Goal: Task Accomplishment & Management: Manage account settings

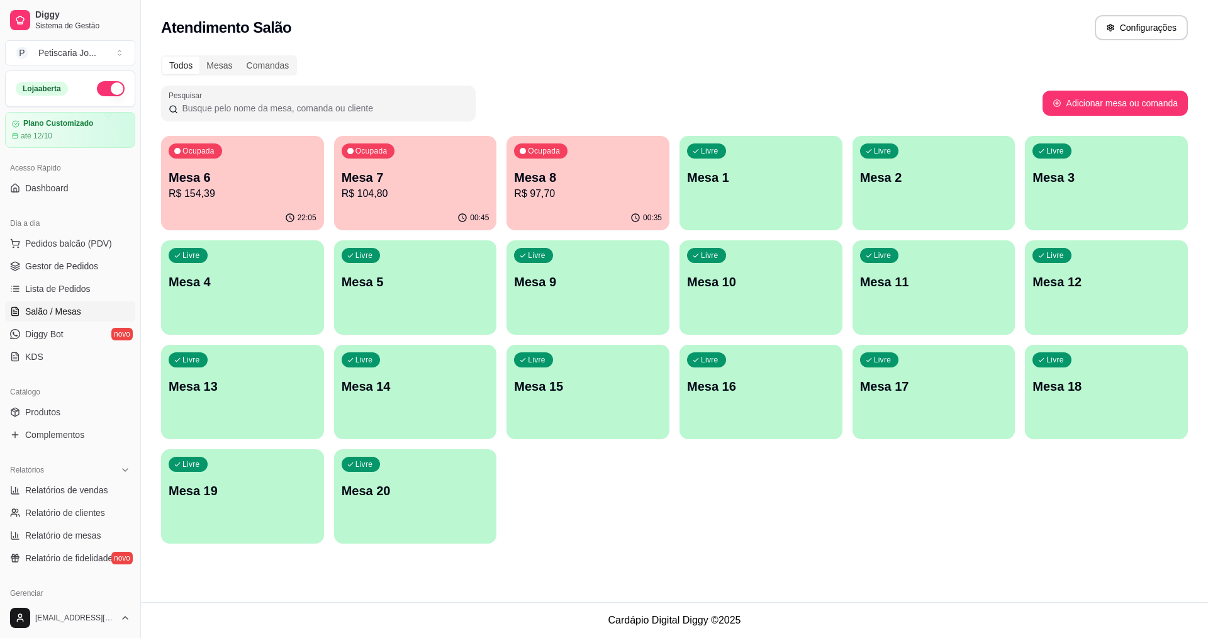
scroll to position [126, 0]
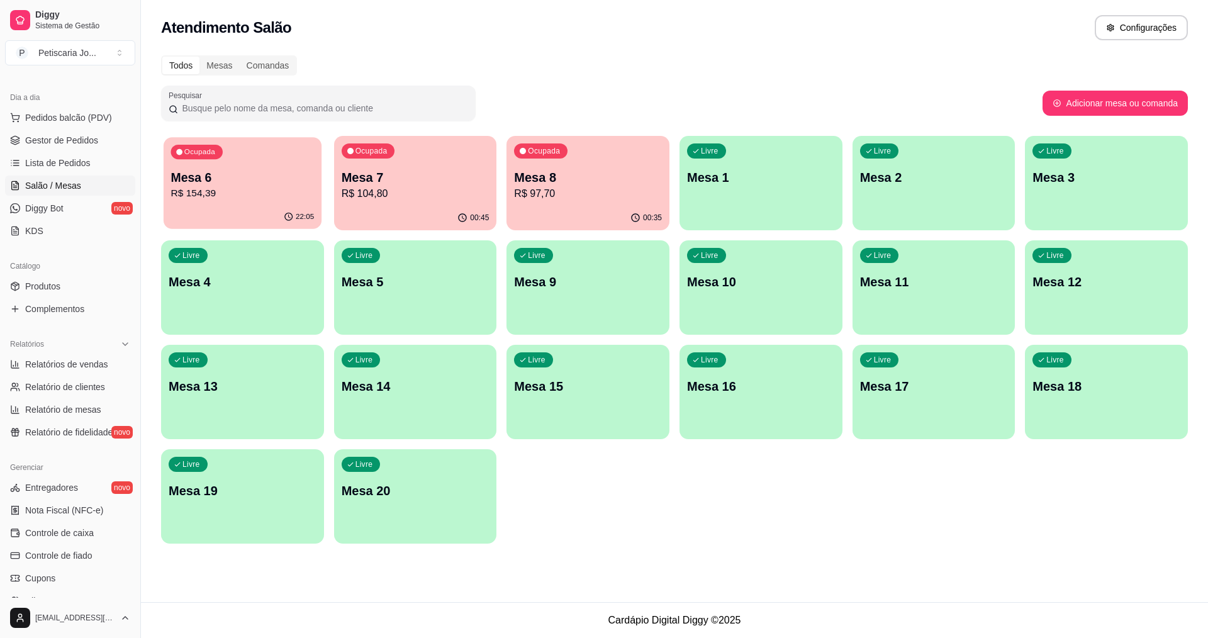
click at [250, 188] on p "R$ 154,39" at bounding box center [242, 193] width 143 height 14
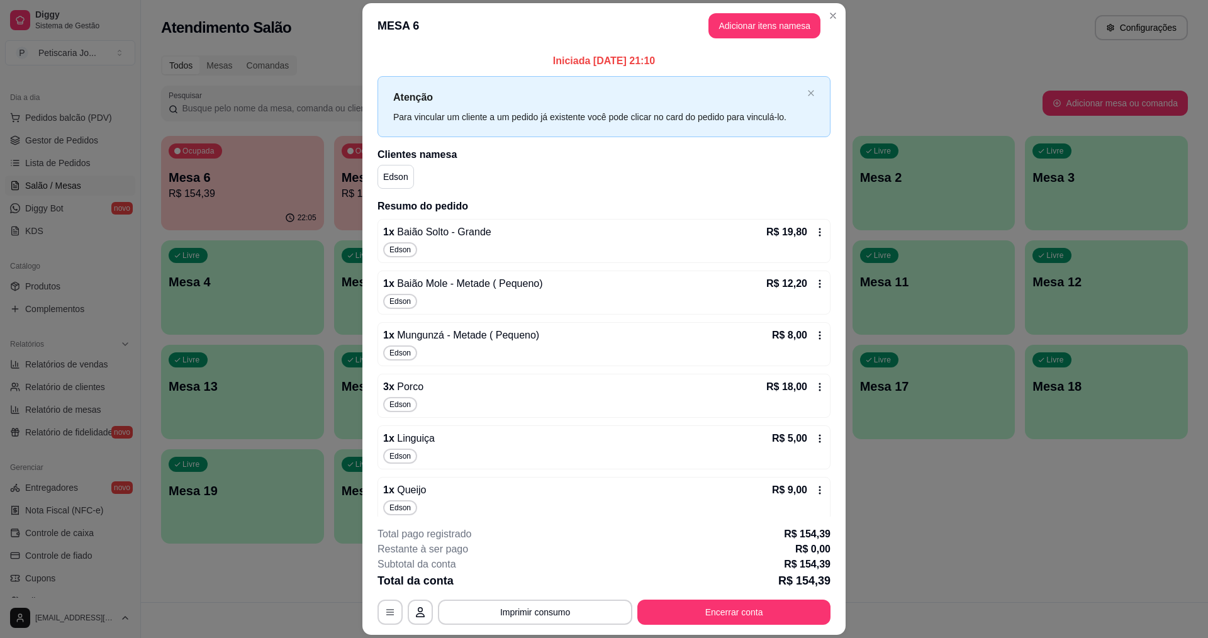
click at [747, 626] on footer "**********" at bounding box center [603, 575] width 483 height 118
click at [747, 613] on button "Encerrar conta" at bounding box center [733, 612] width 187 height 25
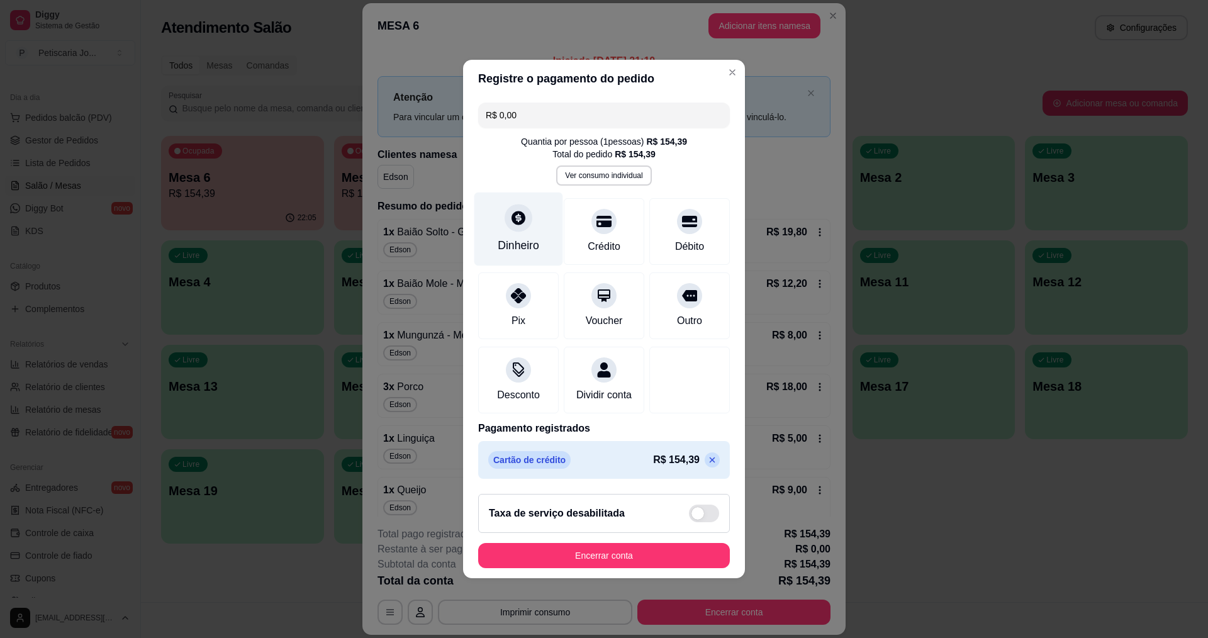
click at [506, 220] on div "Dinheiro" at bounding box center [518, 229] width 89 height 74
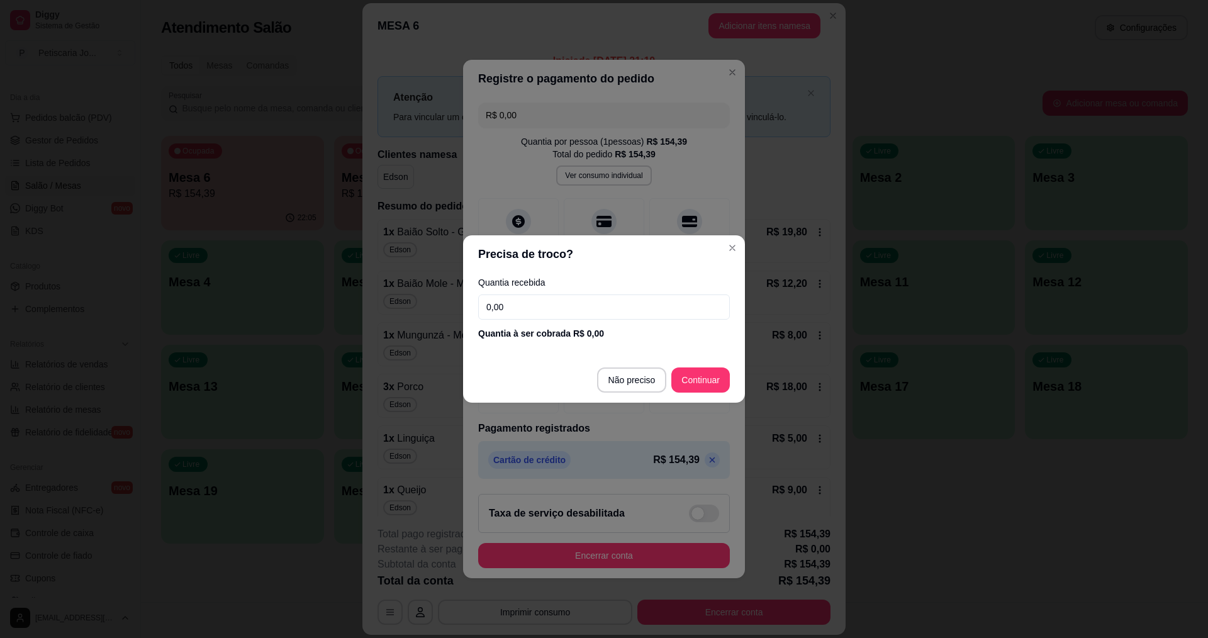
drag, startPoint x: 539, startPoint y: 294, endPoint x: 537, endPoint y: 304, distance: 9.6
click at [538, 299] on input "0,00" at bounding box center [604, 306] width 252 height 25
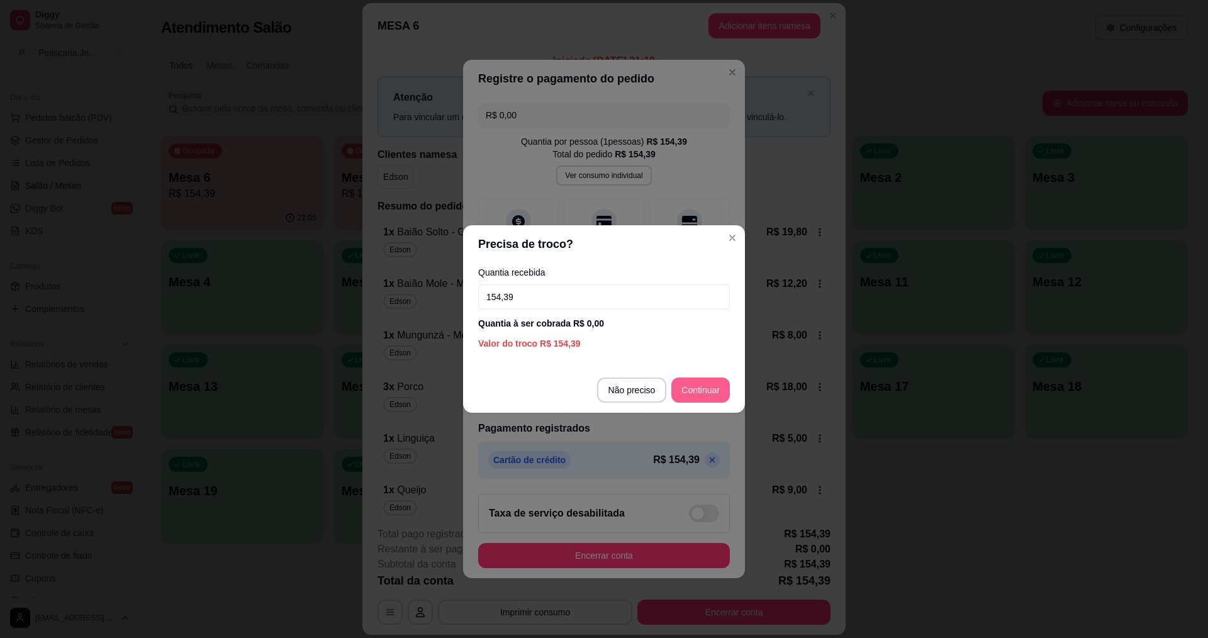
type input "154,39"
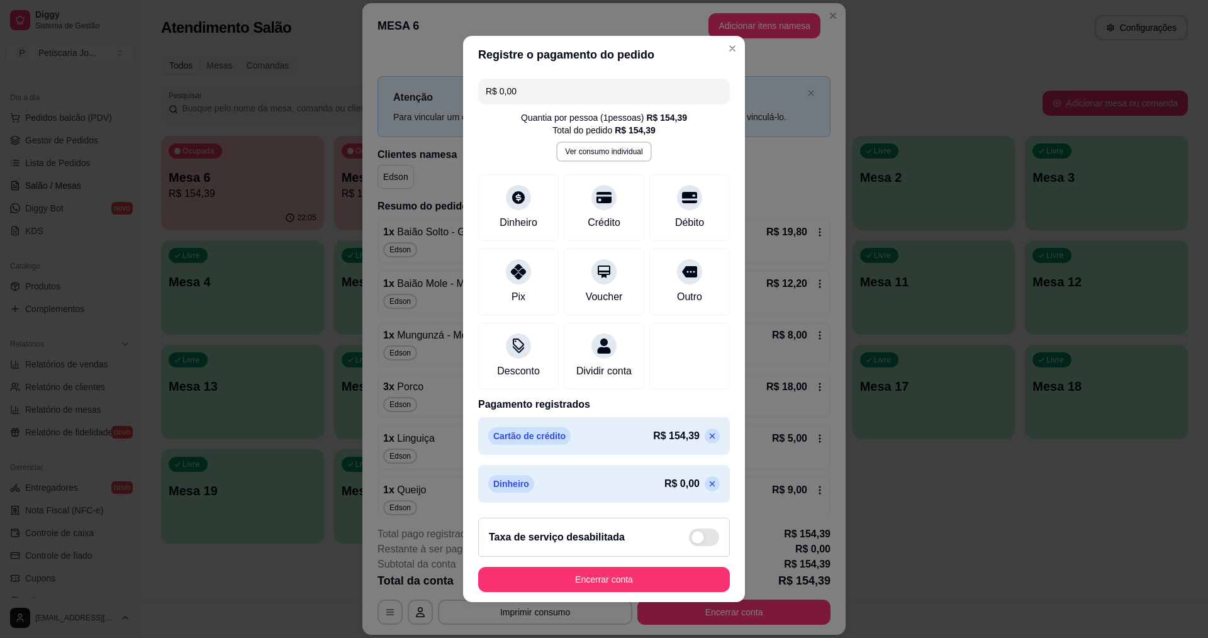
click at [707, 489] on icon at bounding box center [712, 484] width 10 height 10
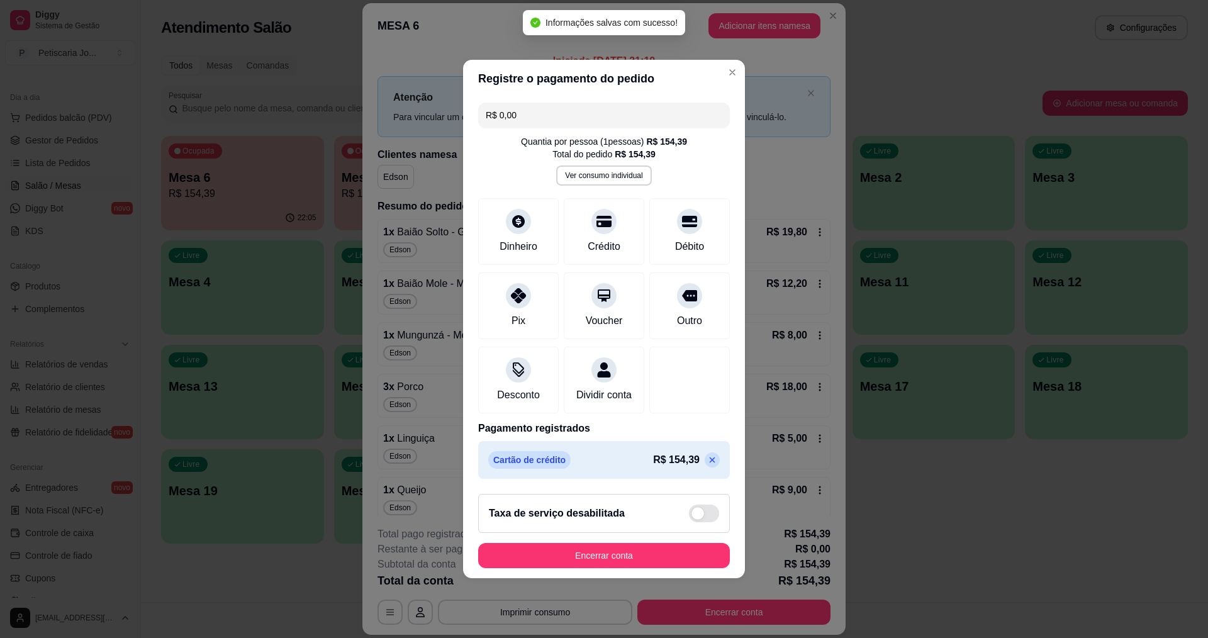
click at [601, 578] on footer "Taxa de serviço desabilitada Encerrar conta" at bounding box center [604, 531] width 282 height 94
click at [601, 563] on button "Encerrar conta" at bounding box center [604, 555] width 244 height 25
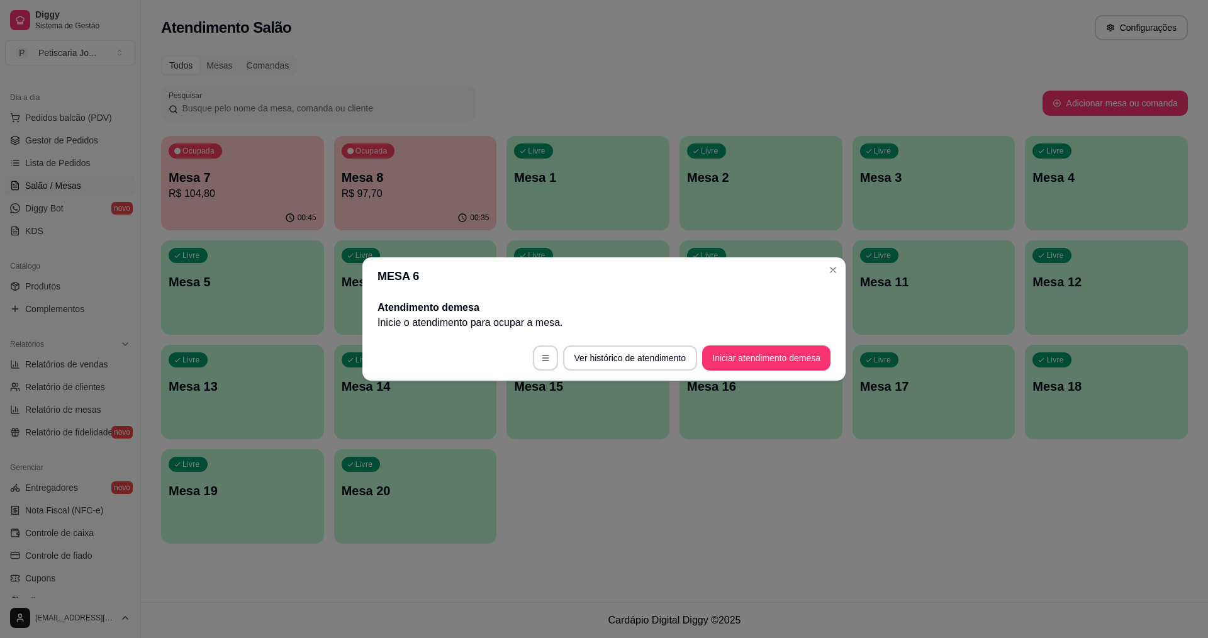
click at [816, 261] on header "MESA 6" at bounding box center [603, 276] width 483 height 38
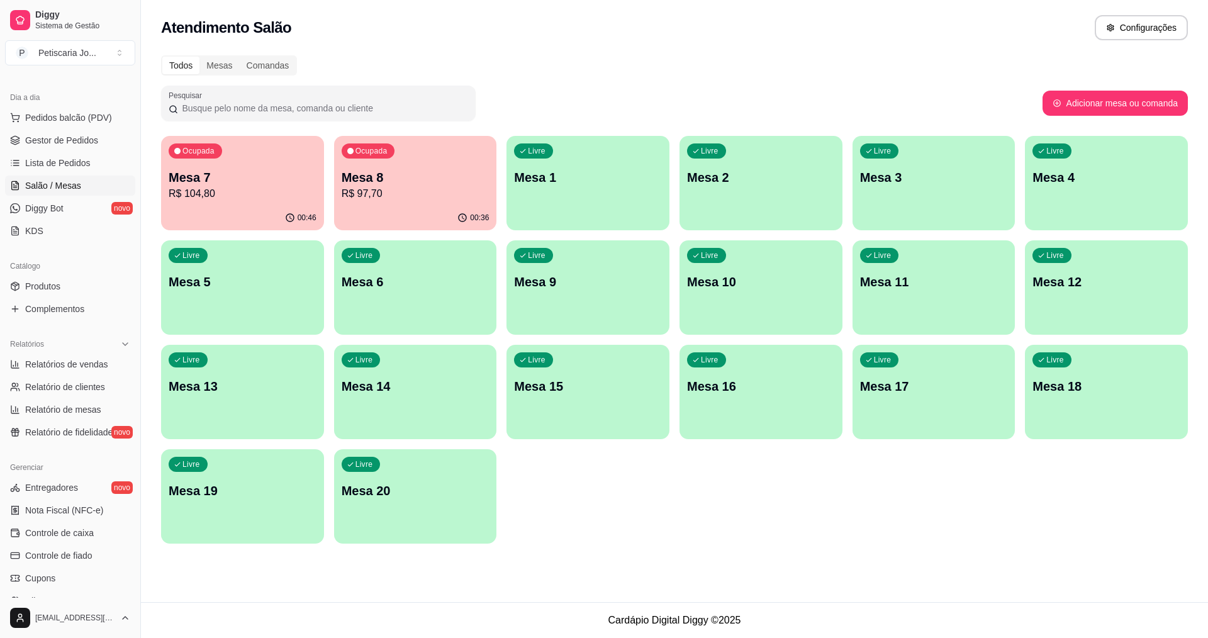
click at [388, 186] on div "Mesa 8 R$ 97,70" at bounding box center [416, 185] width 148 height 33
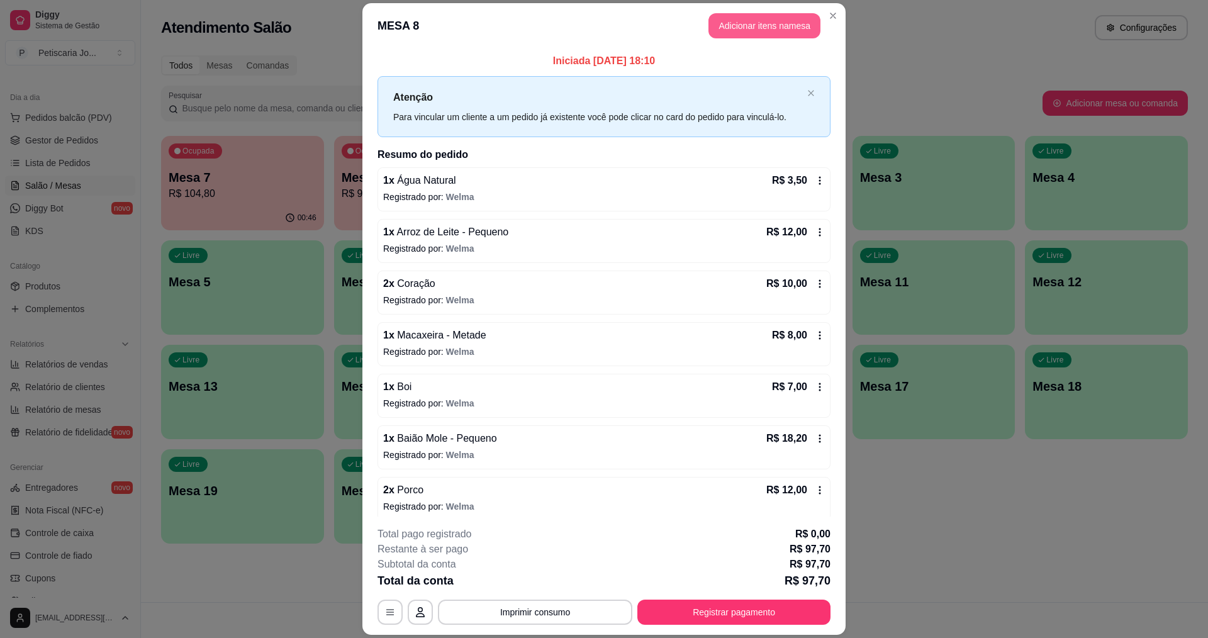
click at [745, 29] on button "Adicionar itens na mesa" at bounding box center [764, 25] width 112 height 25
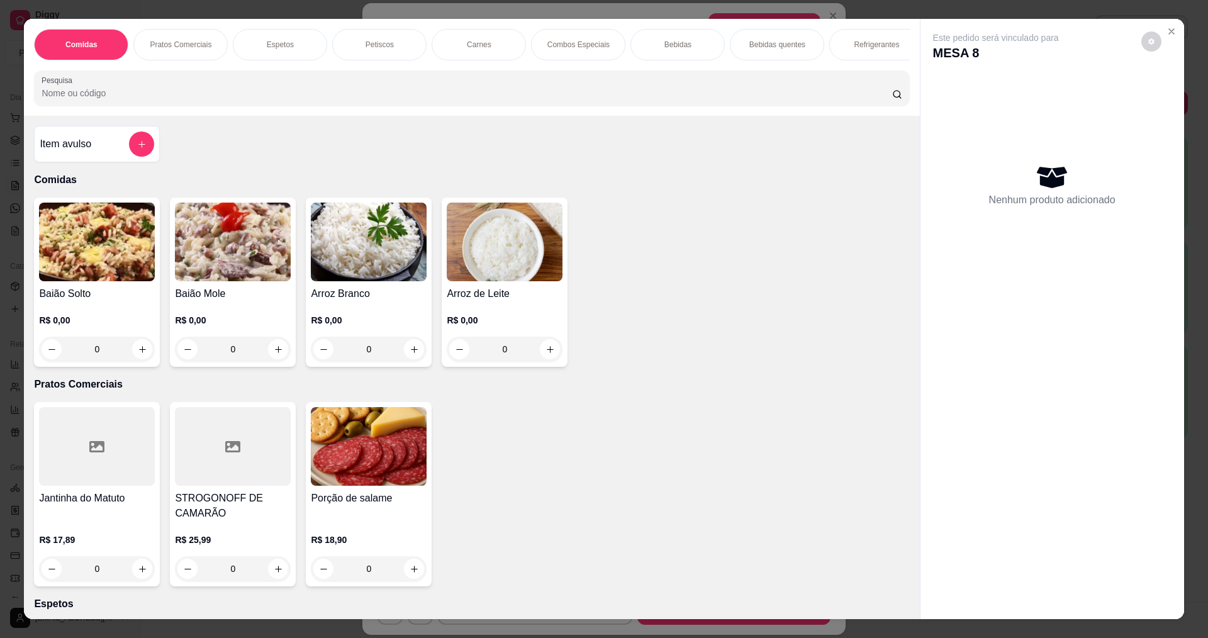
drag, startPoint x: 890, startPoint y: 465, endPoint x: 1016, endPoint y: 618, distance: 198.5
click at [899, 482] on div "Item avulso Comidas Baião Solto R$ 0,00 0 Baião Mole R$ 0,00 0 Arroz Branco R$ …" at bounding box center [471, 367] width 895 height 503
click at [1171, 30] on icon "Close" at bounding box center [1171, 31] width 10 height 10
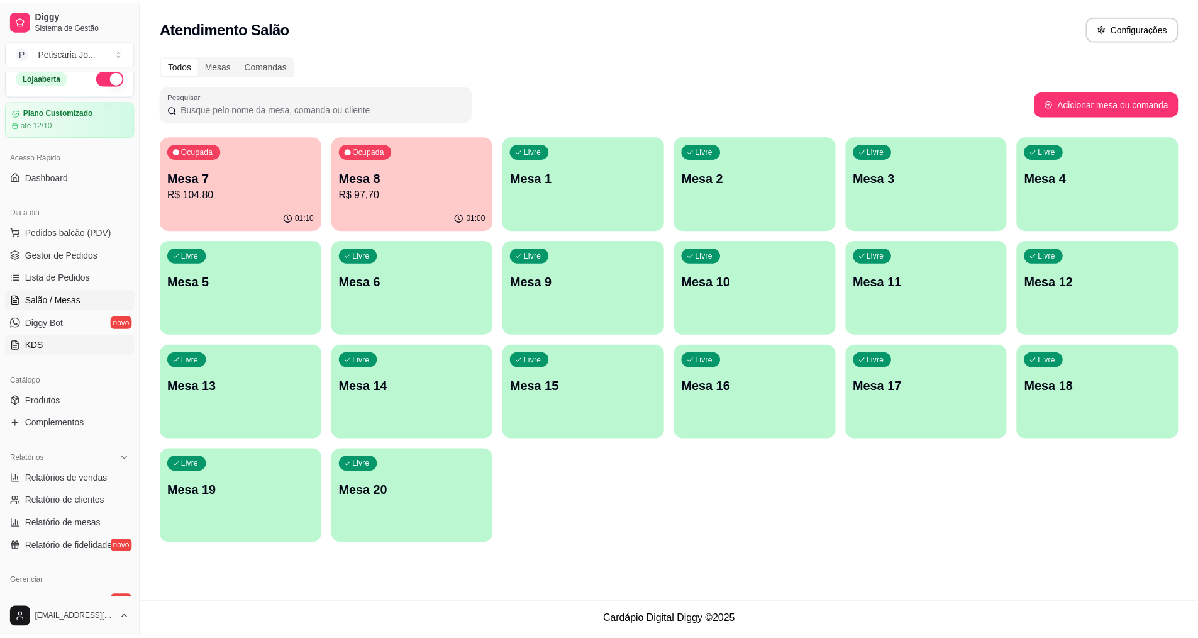
scroll to position [0, 0]
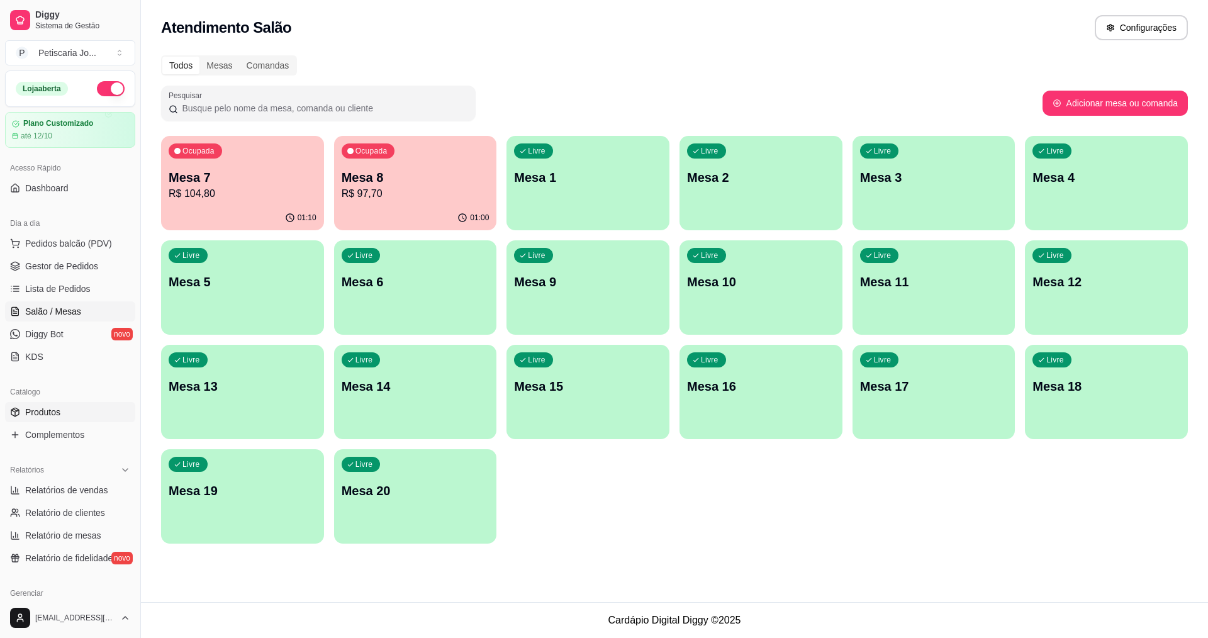
click at [36, 413] on span "Produtos" at bounding box center [42, 412] width 35 height 13
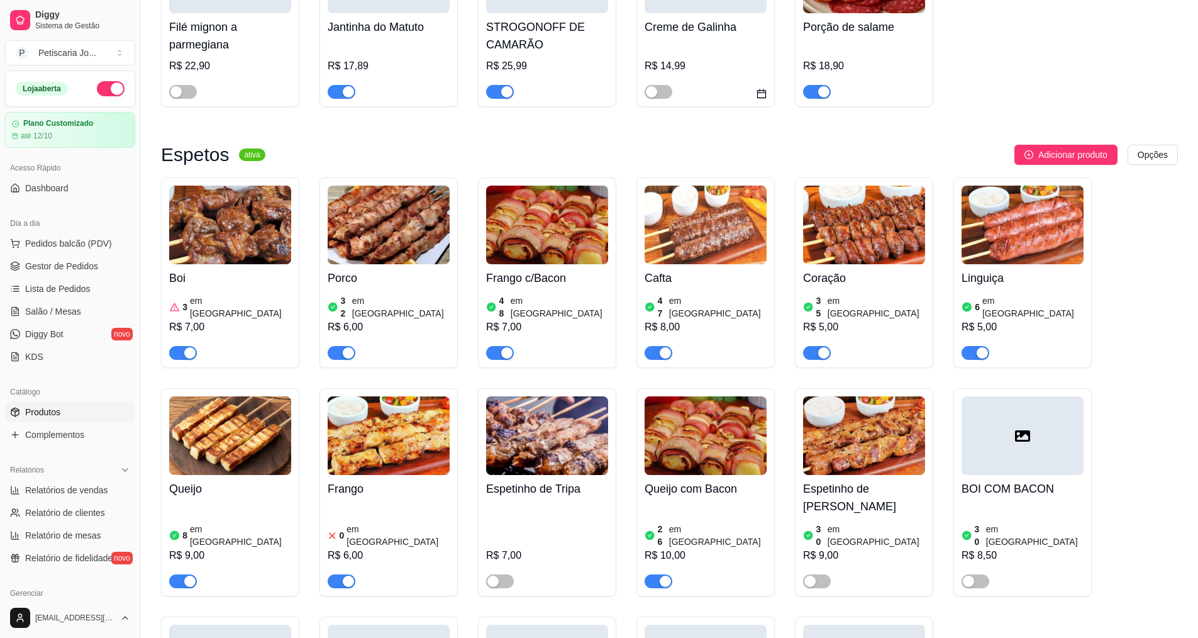
scroll to position [755, 0]
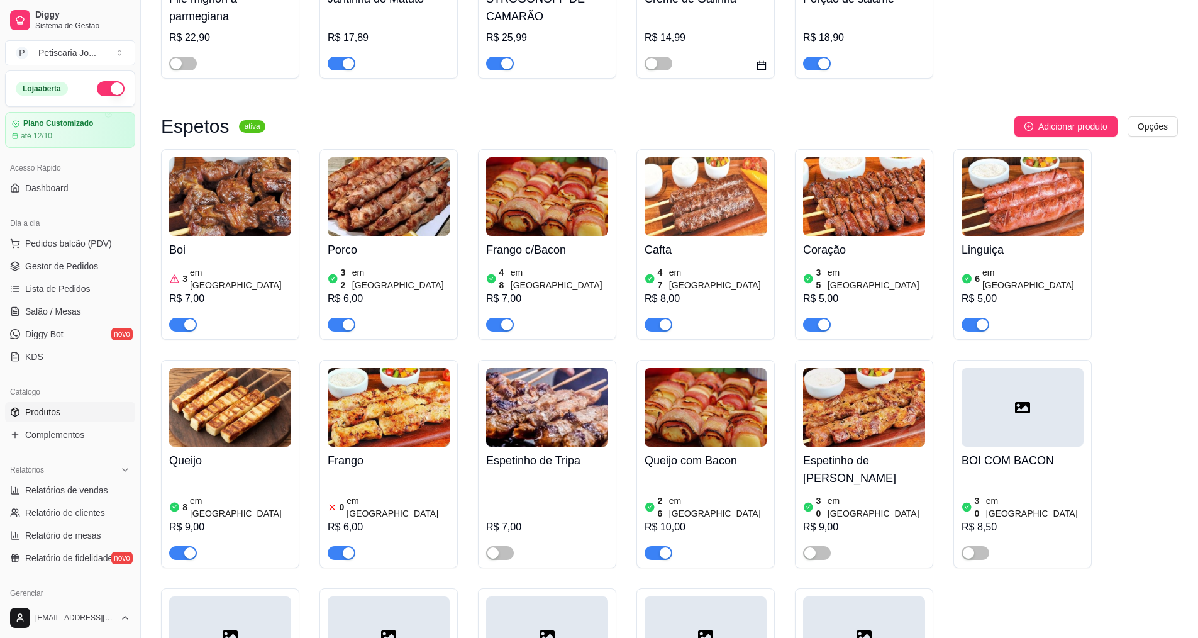
click at [350, 545] on div at bounding box center [342, 552] width 28 height 15
click at [345, 547] on div "button" at bounding box center [348, 552] width 11 height 11
click at [69, 262] on span "Gestor de Pedidos" at bounding box center [61, 266] width 73 height 13
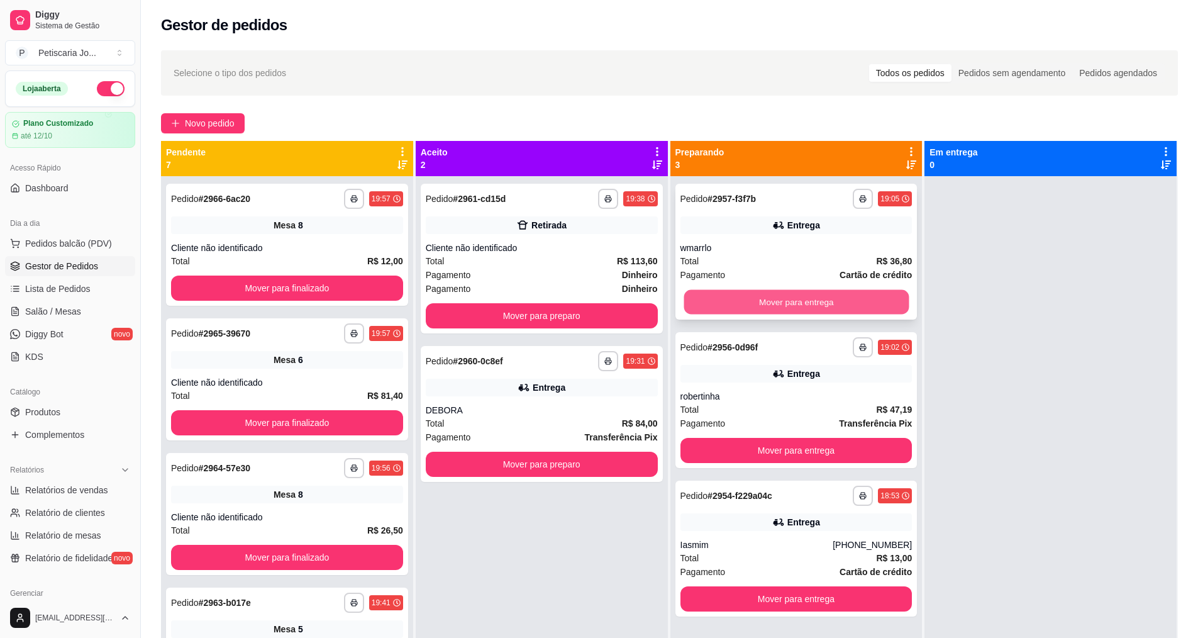
click at [828, 301] on button "Mover para entrega" at bounding box center [796, 302] width 225 height 25
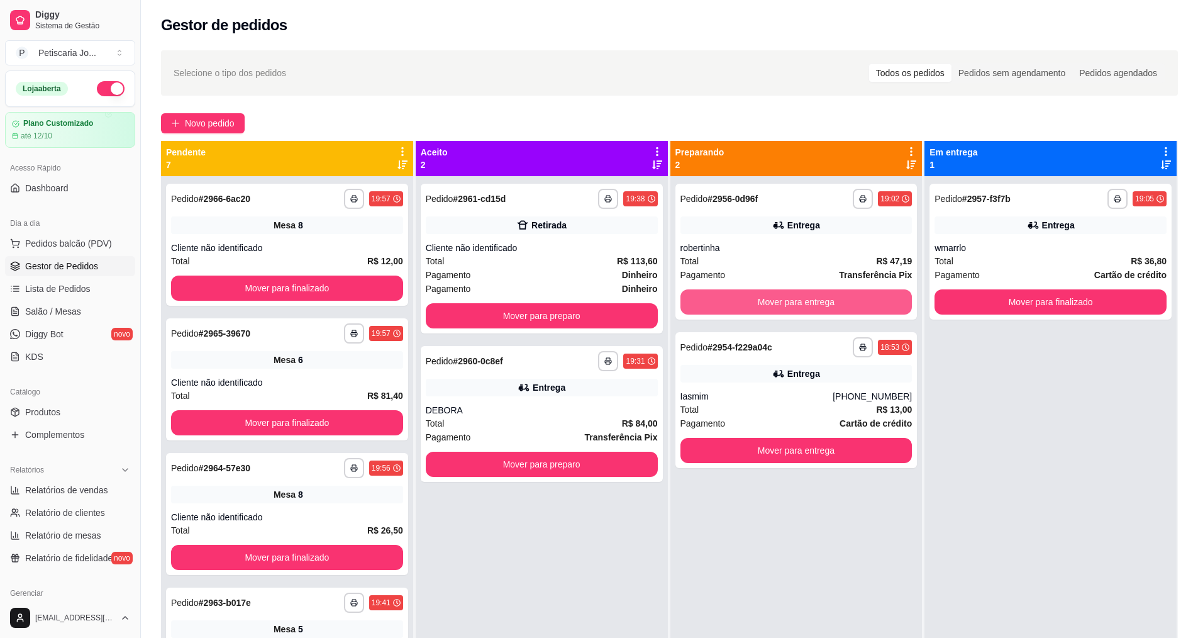
click at [828, 301] on button "Mover para entrega" at bounding box center [797, 301] width 232 height 25
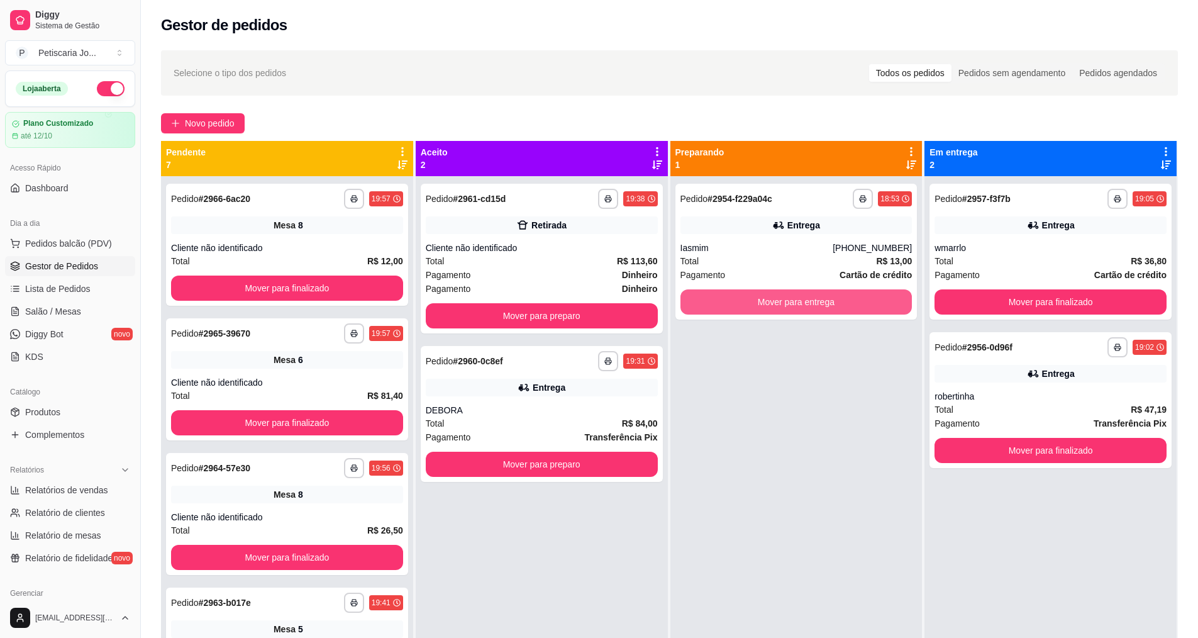
click at [828, 301] on button "Mover para entrega" at bounding box center [797, 301] width 232 height 25
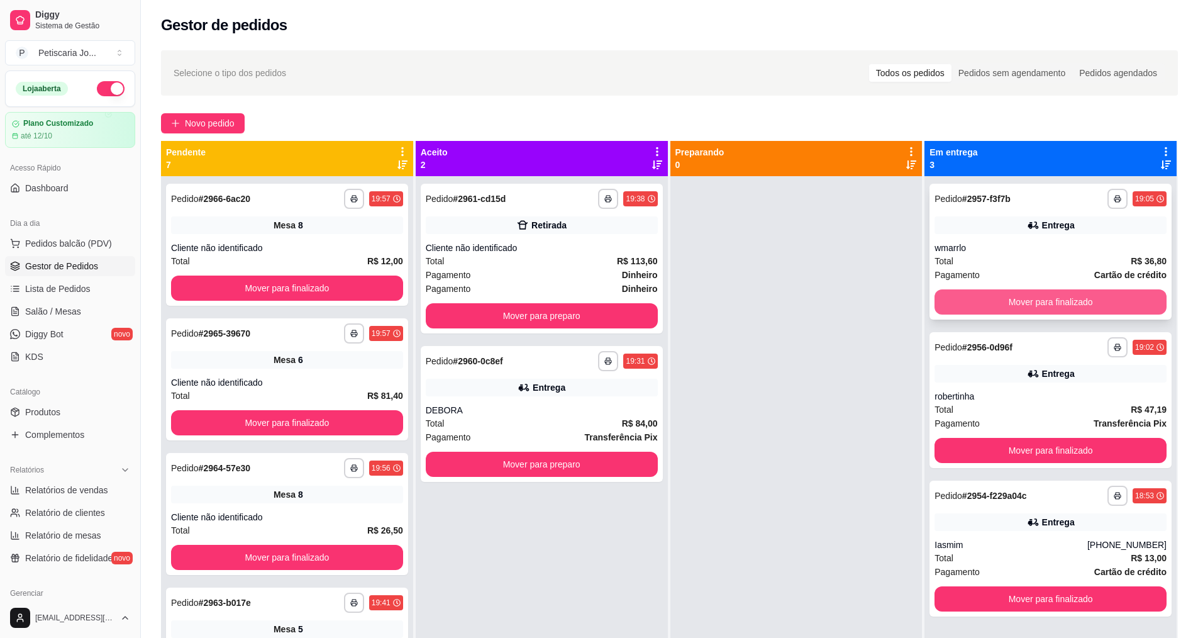
click at [942, 298] on button "Mover para finalizado" at bounding box center [1051, 301] width 232 height 25
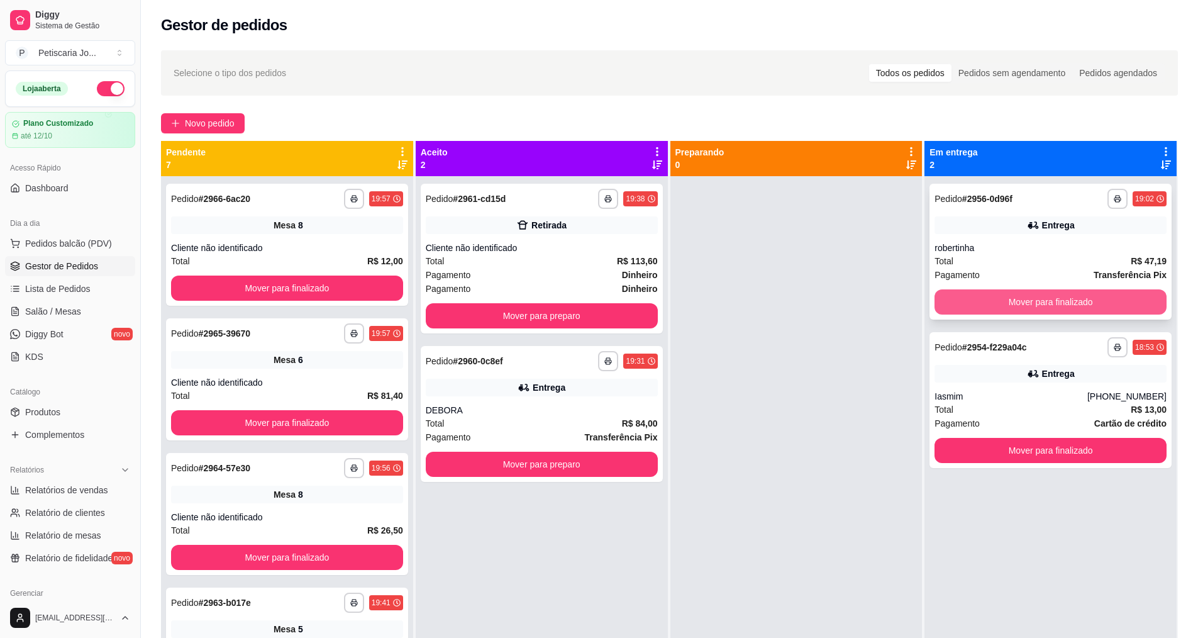
click at [960, 299] on button "Mover para finalizado" at bounding box center [1051, 301] width 232 height 25
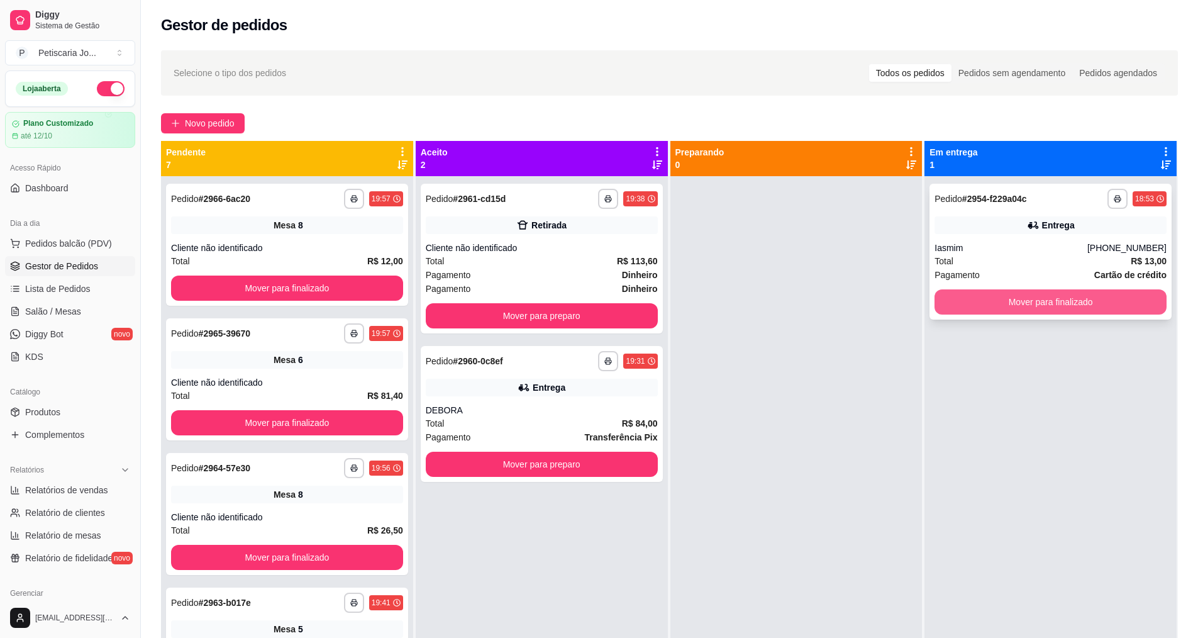
click at [959, 309] on button "Mover para finalizado" at bounding box center [1051, 301] width 232 height 25
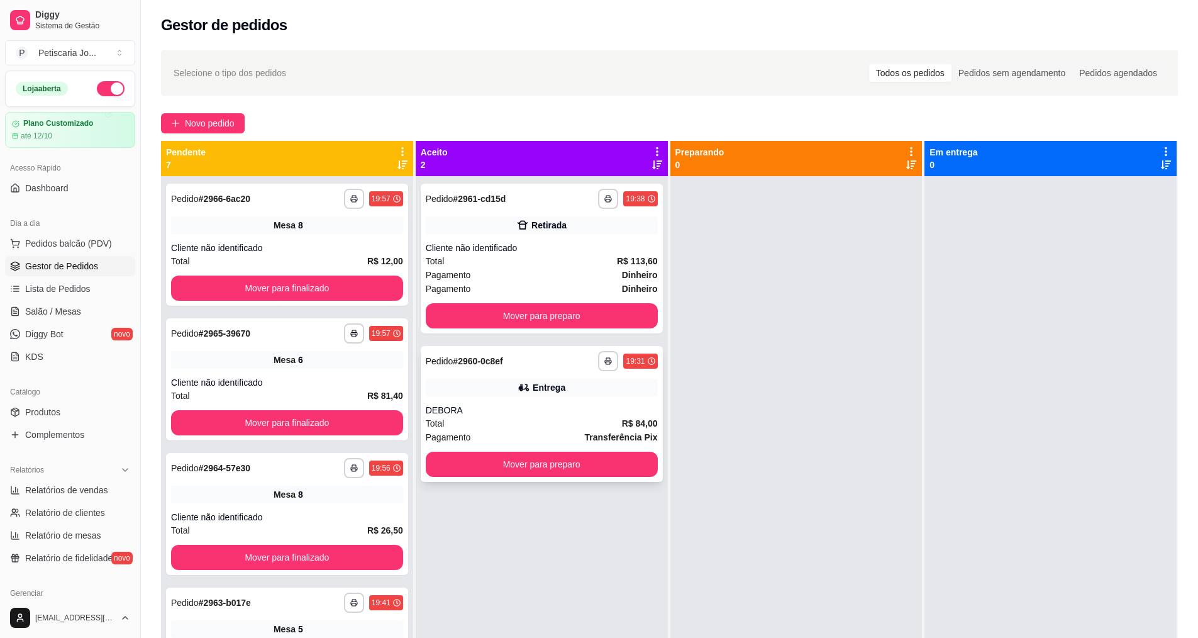
click at [555, 415] on div "DEBORA" at bounding box center [542, 410] width 232 height 13
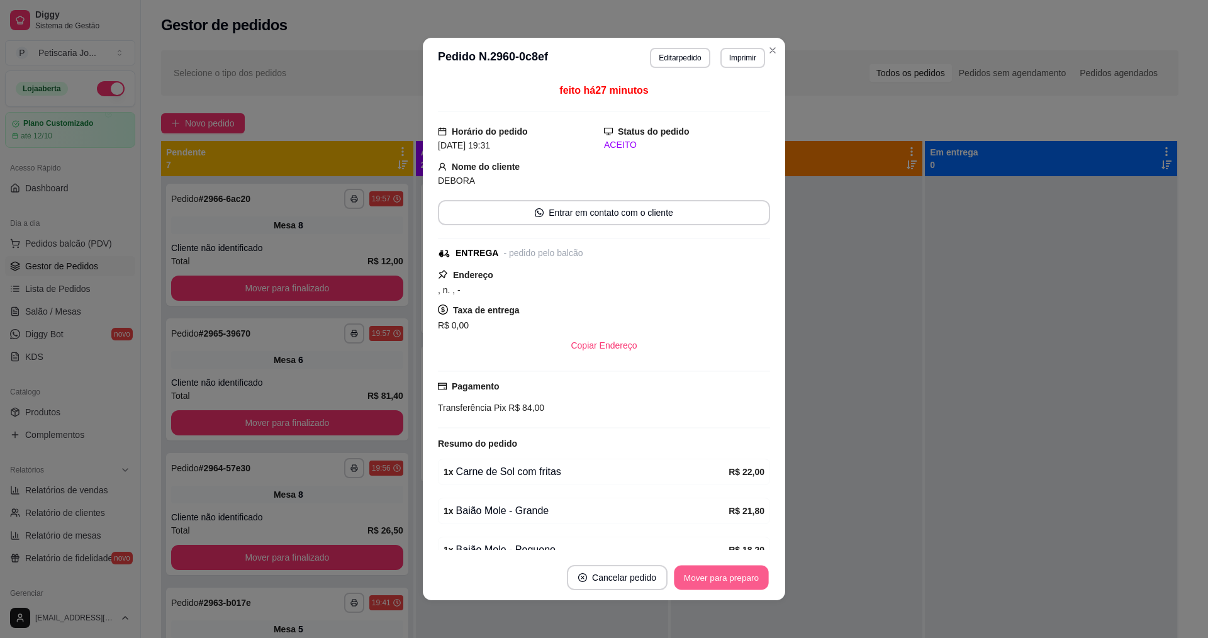
click at [705, 580] on button "Mover para preparo" at bounding box center [721, 577] width 94 height 25
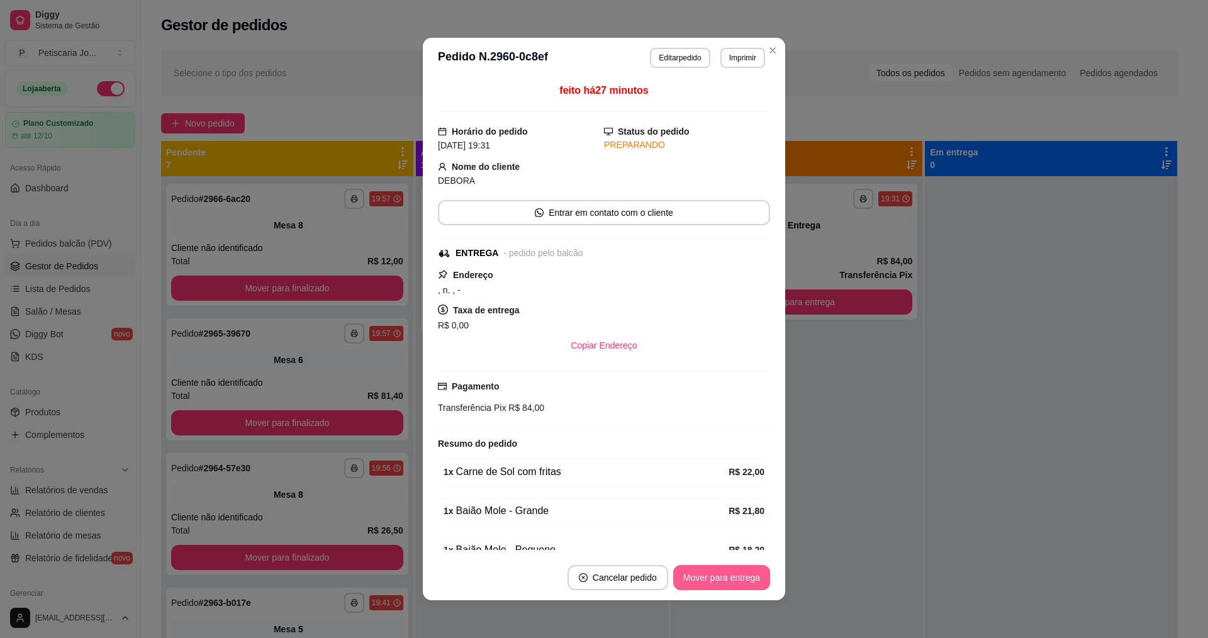
click at [723, 589] on button "Mover para entrega" at bounding box center [721, 577] width 97 height 25
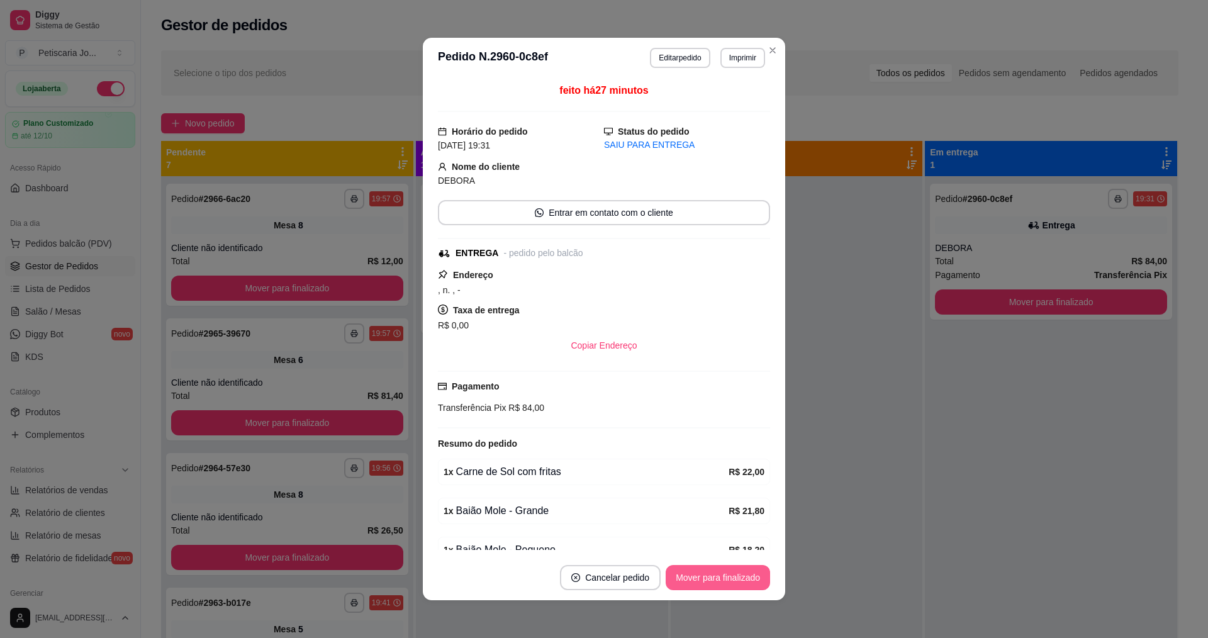
click at [723, 582] on button "Mover para finalizado" at bounding box center [718, 577] width 104 height 25
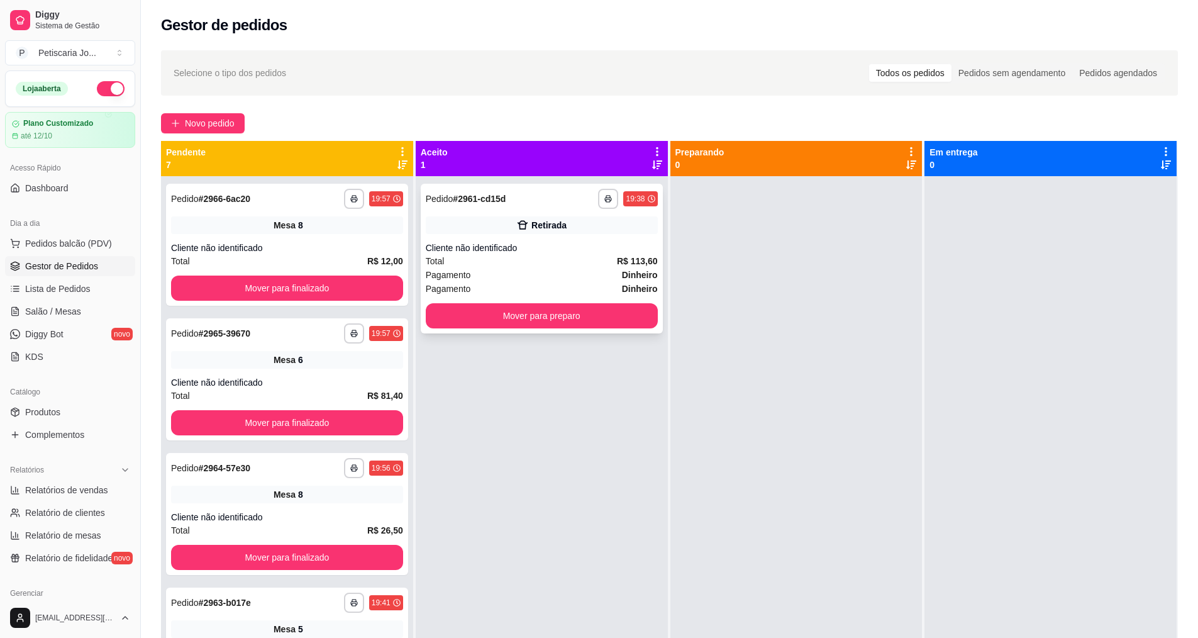
click at [552, 279] on div "Pagamento Dinheiro" at bounding box center [542, 275] width 232 height 14
click at [75, 327] on link "Diggy Bot novo" at bounding box center [70, 334] width 130 height 20
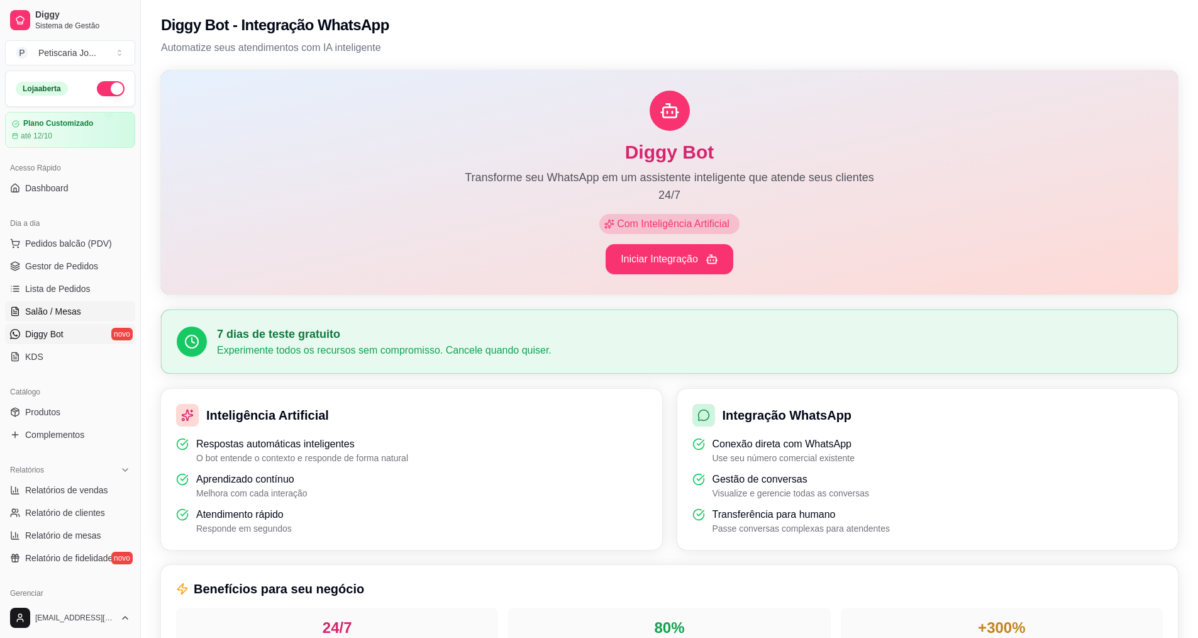
click at [76, 313] on span "Salão / Mesas" at bounding box center [53, 311] width 56 height 13
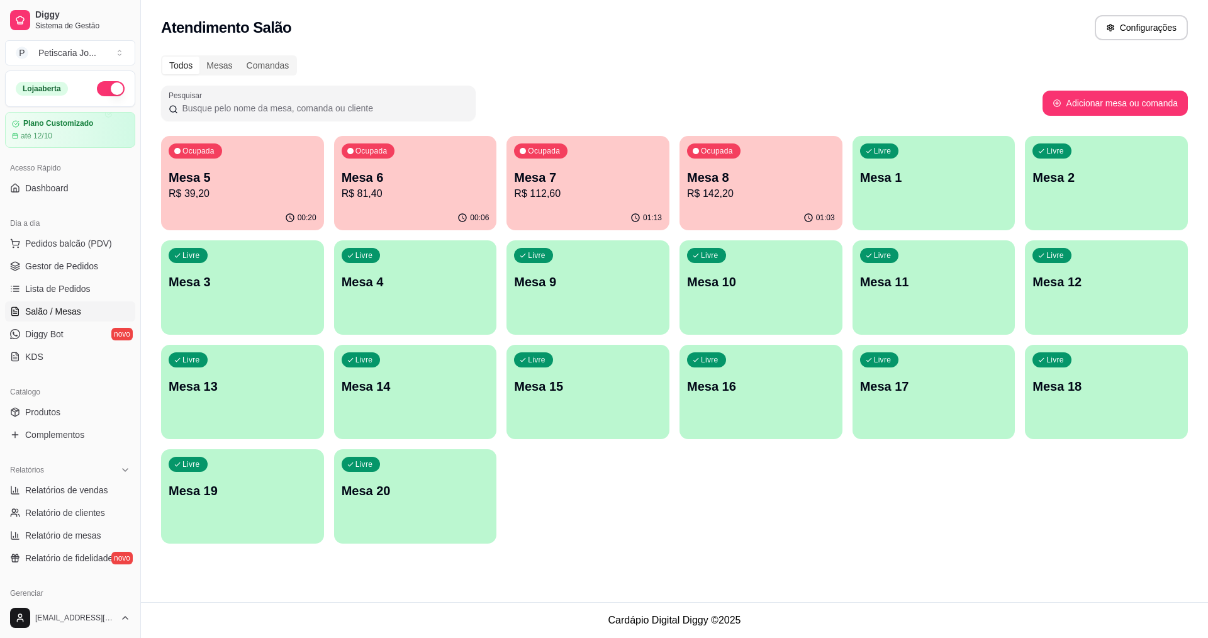
click at [203, 199] on p "R$ 39,20" at bounding box center [243, 193] width 148 height 15
click at [254, 206] on div "00:20" at bounding box center [242, 218] width 163 height 25
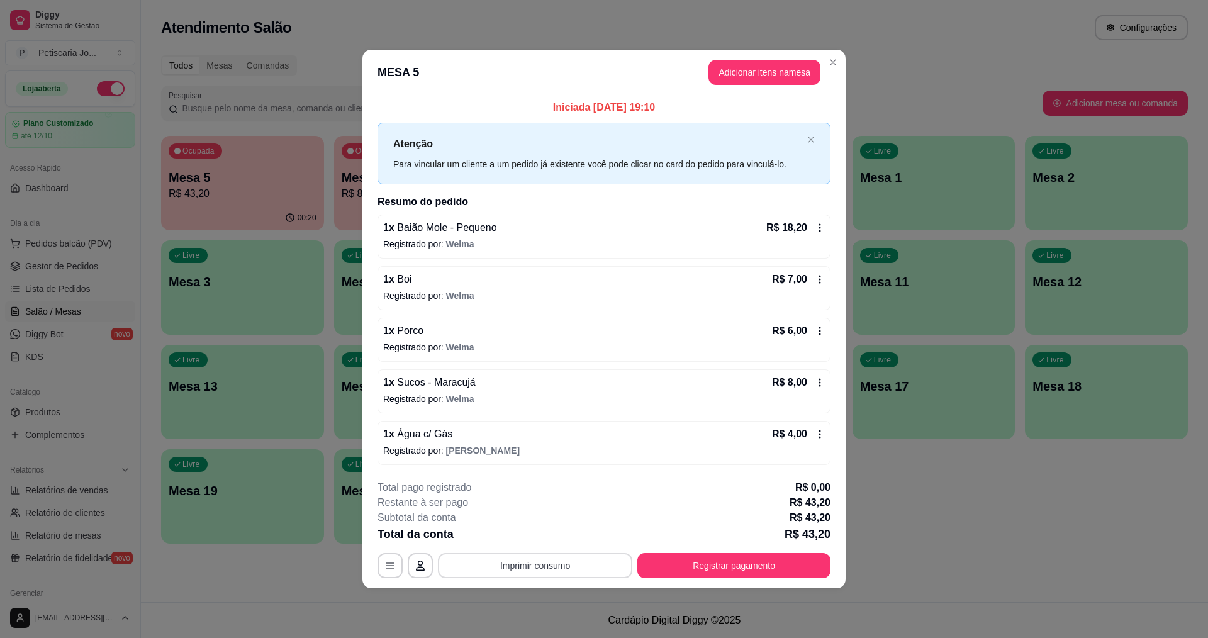
click at [541, 557] on button "Imprimir consumo" at bounding box center [535, 565] width 194 height 25
click at [537, 527] on button "IMPRESSORA" at bounding box center [539, 535] width 88 height 19
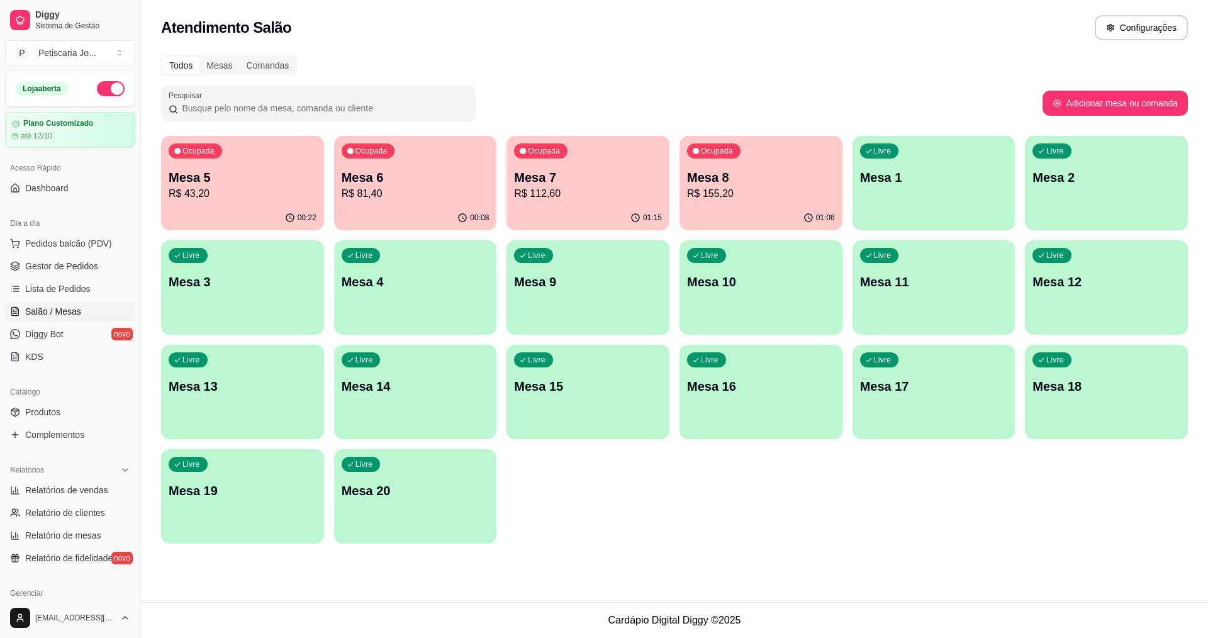
click at [234, 202] on div "Ocupada Mesa 5 R$ 43,20" at bounding box center [242, 171] width 163 height 70
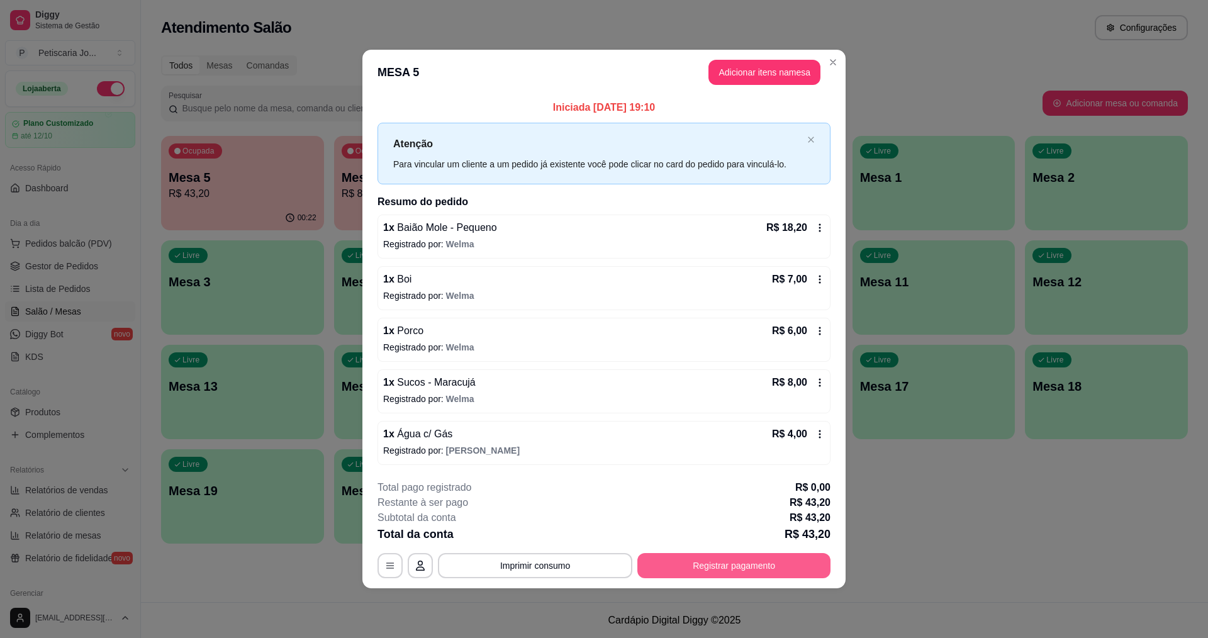
click at [774, 559] on button "Registrar pagamento" at bounding box center [733, 565] width 193 height 25
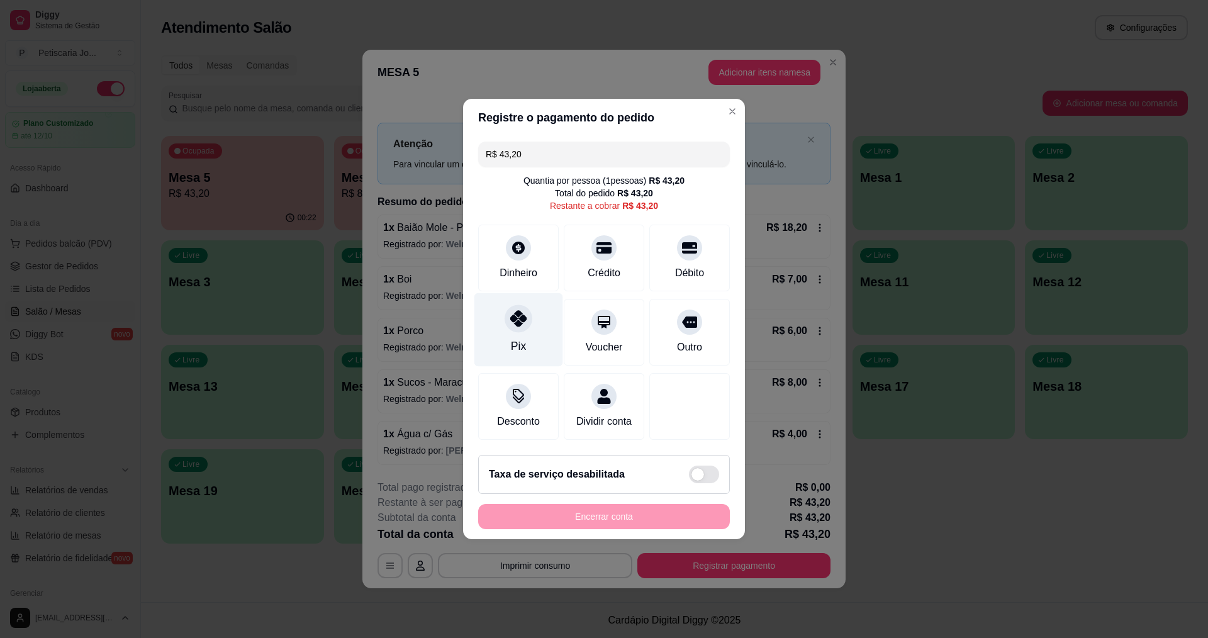
click at [529, 316] on div at bounding box center [518, 318] width 28 height 28
type input "R$ 0,00"
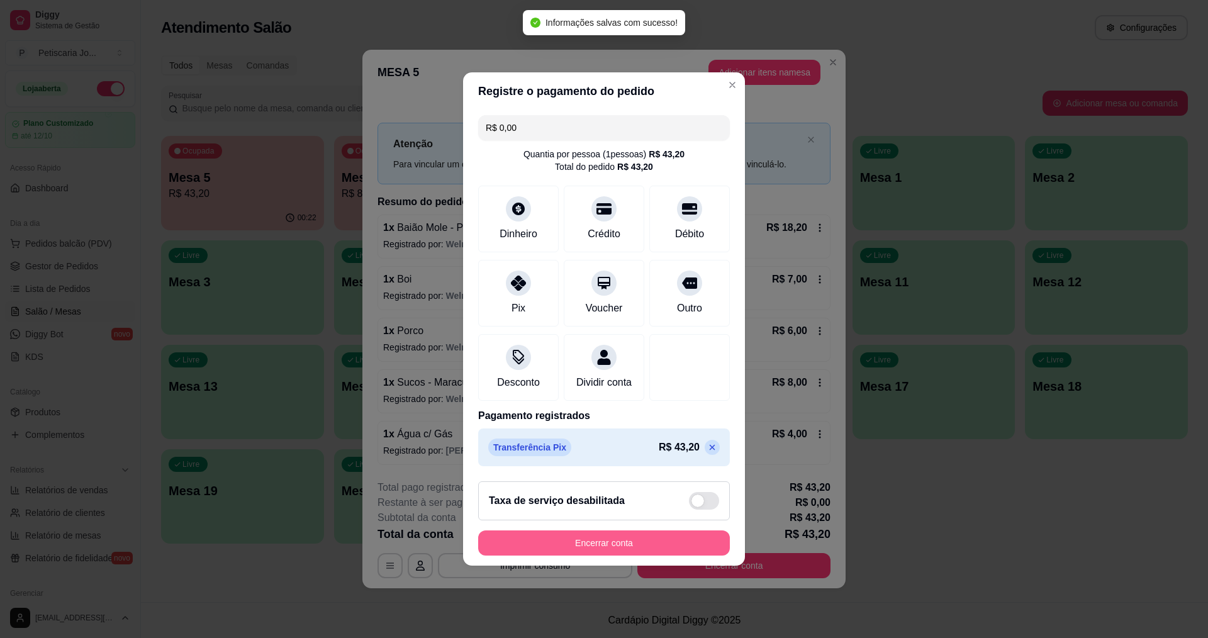
click at [608, 551] on button "Encerrar conta" at bounding box center [604, 542] width 252 height 25
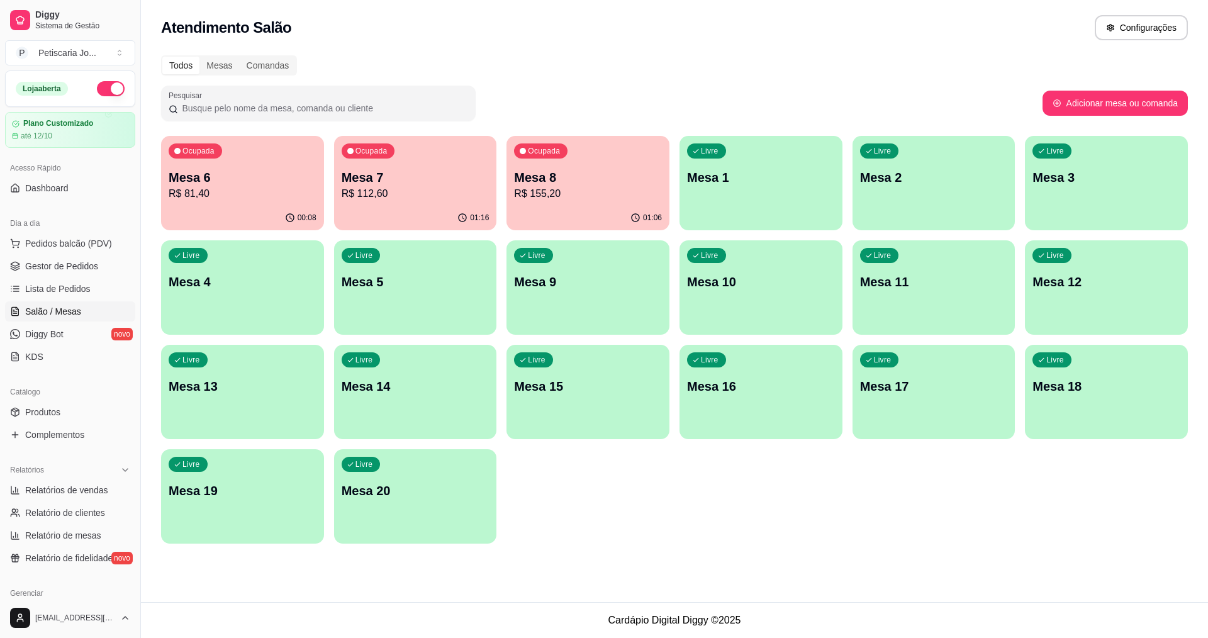
click at [251, 184] on p "Mesa 6" at bounding box center [243, 178] width 148 height 18
click at [389, 183] on p "Mesa 7" at bounding box center [416, 178] width 148 height 18
click at [603, 188] on p "R$ 155,20" at bounding box center [587, 193] width 143 height 14
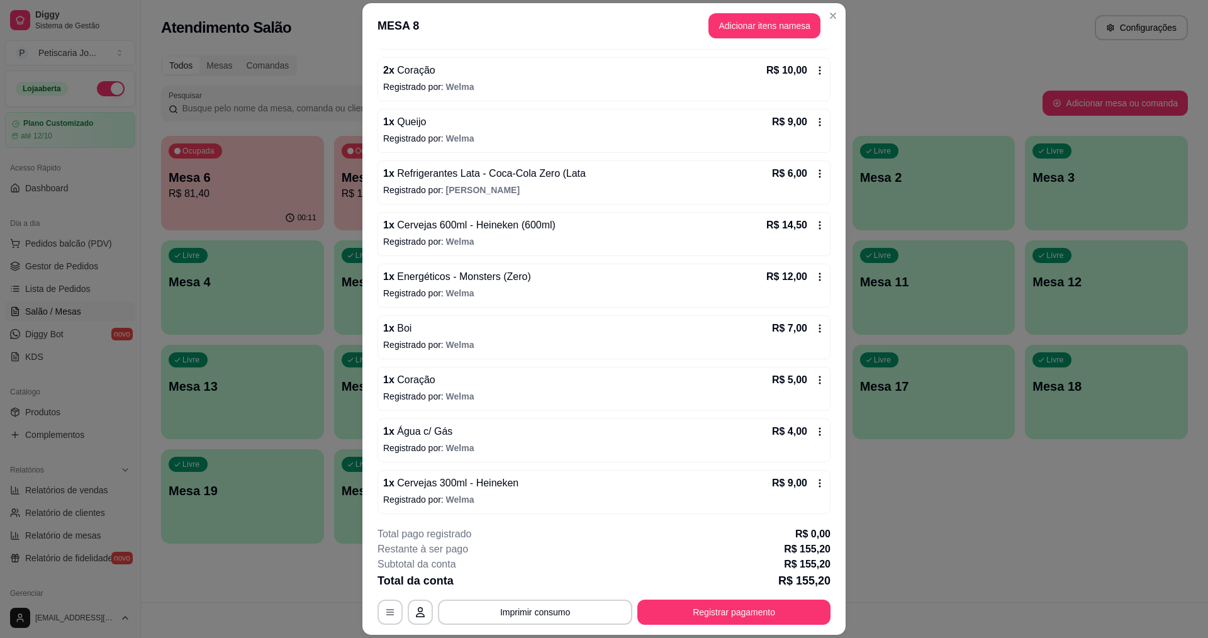
scroll to position [525, 0]
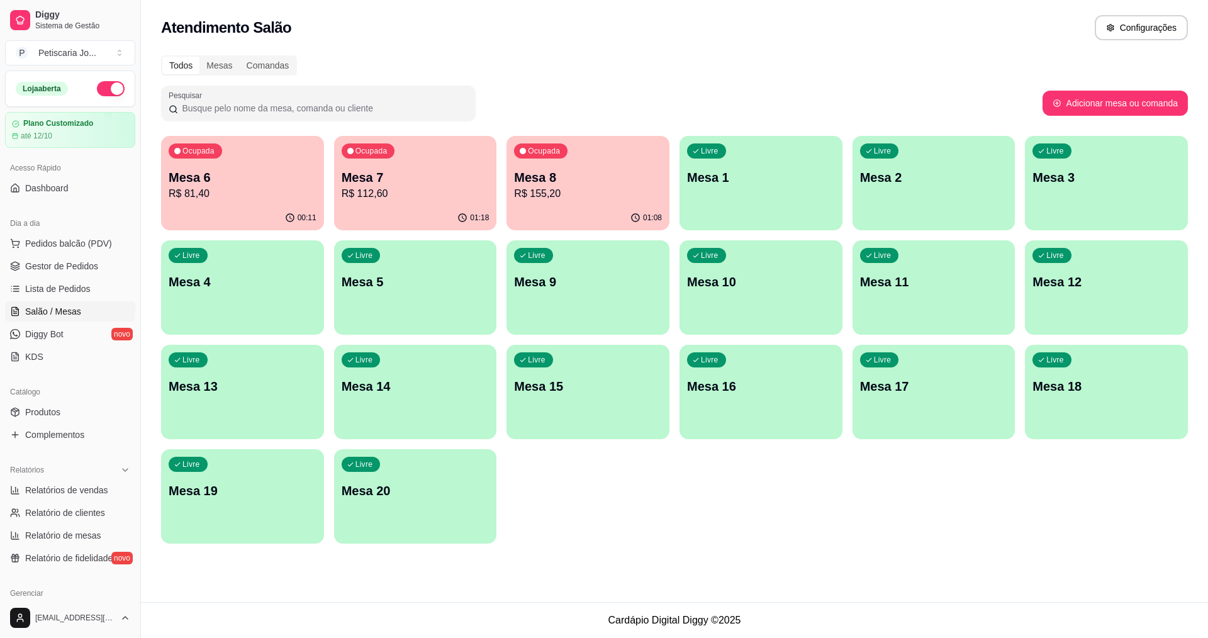
click at [211, 198] on p "R$ 81,40" at bounding box center [243, 193] width 148 height 15
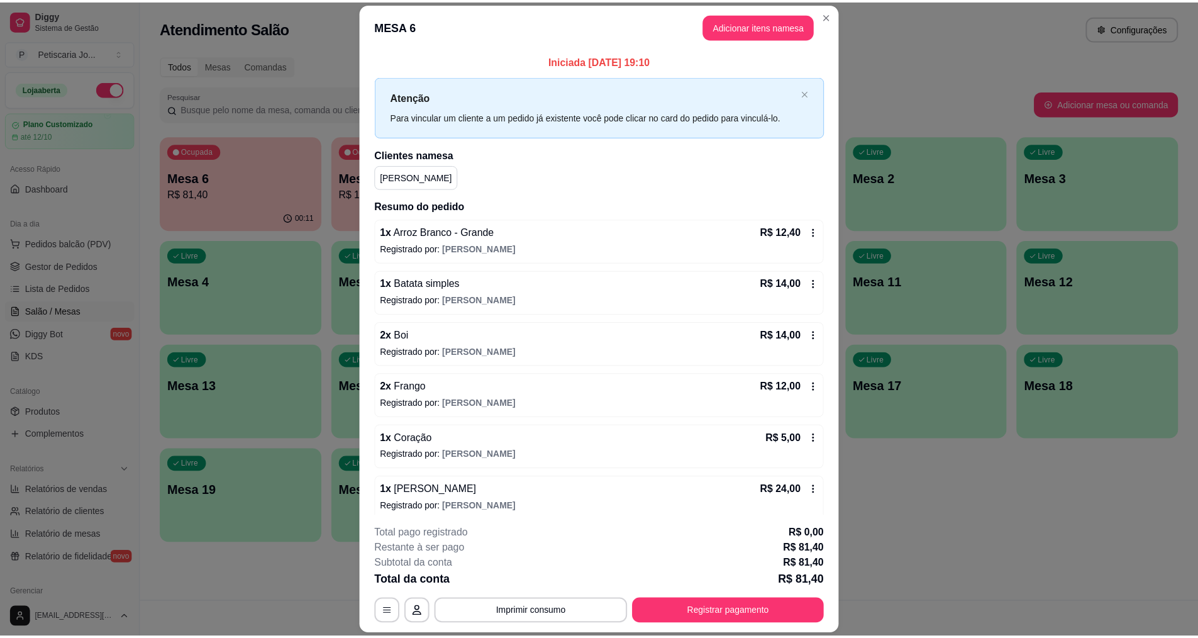
scroll to position [9, 0]
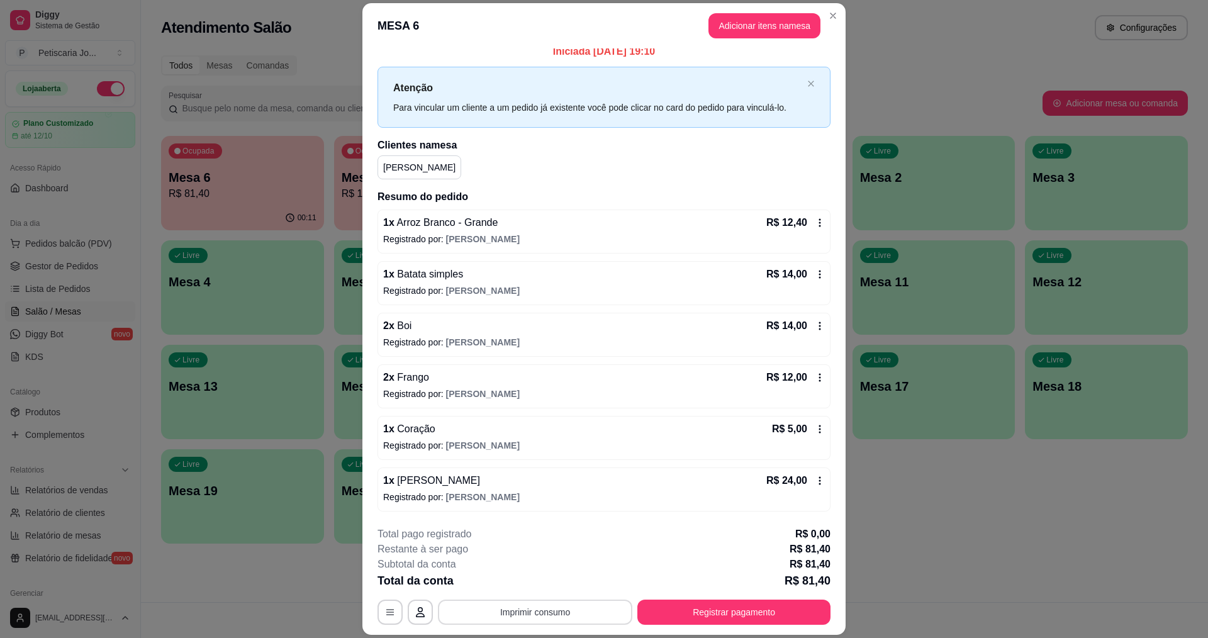
click at [534, 615] on button "Imprimir consumo" at bounding box center [535, 611] width 194 height 25
click at [534, 583] on button "IMPRESSORA" at bounding box center [534, 583] width 91 height 20
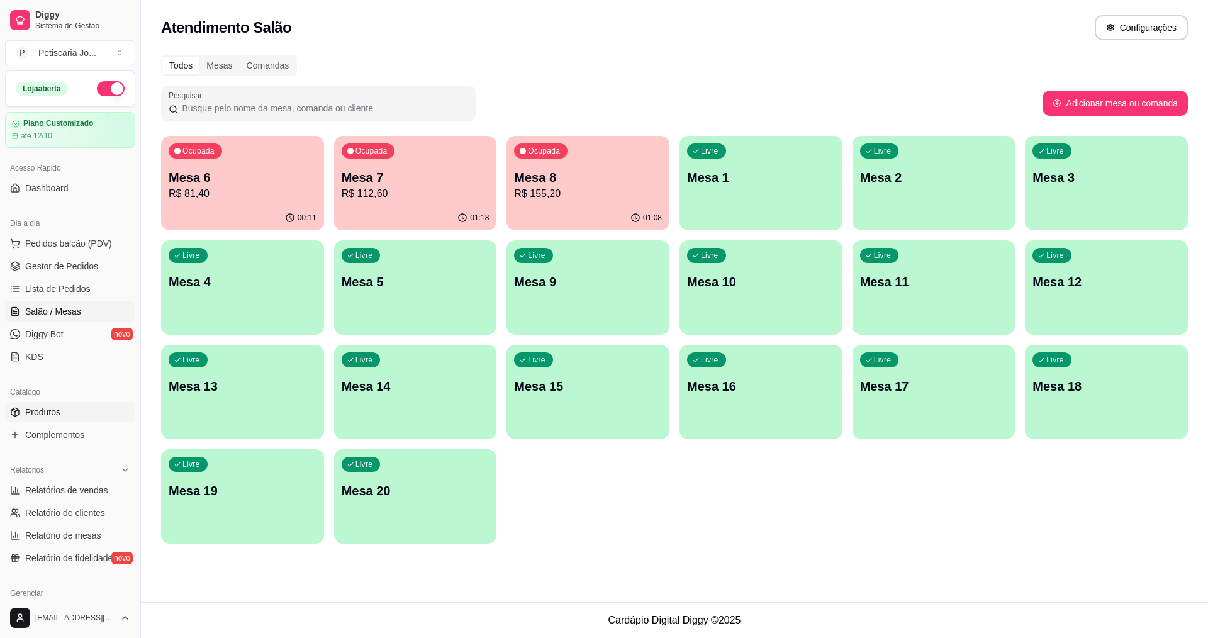
click at [91, 414] on link "Produtos" at bounding box center [70, 412] width 130 height 20
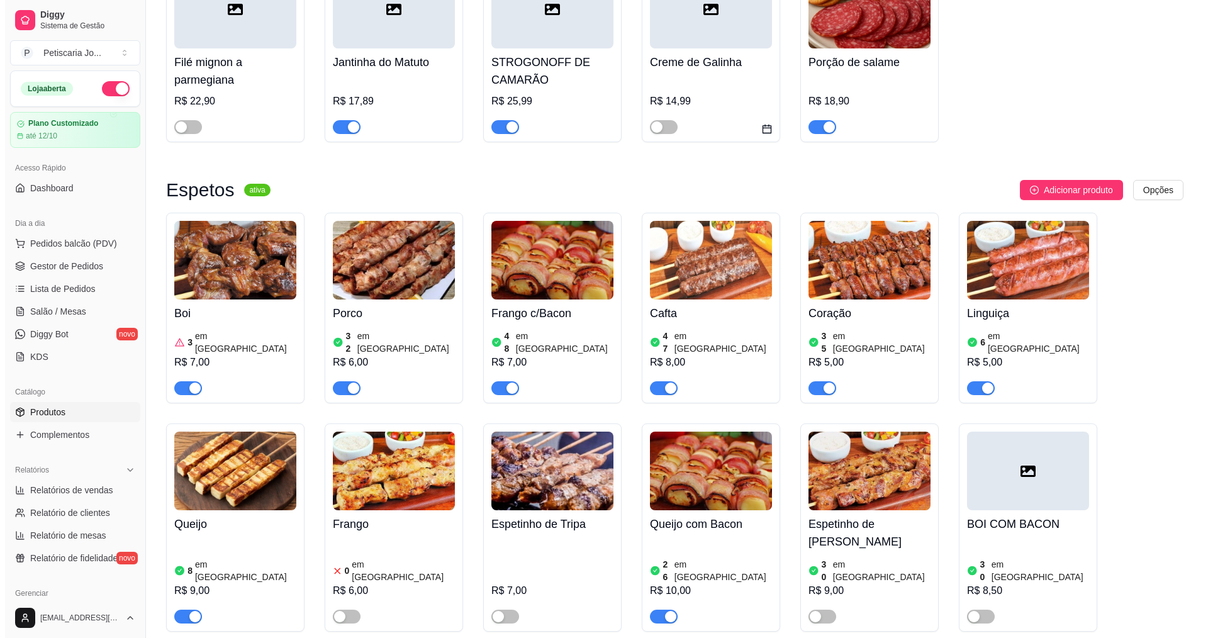
scroll to position [692, 0]
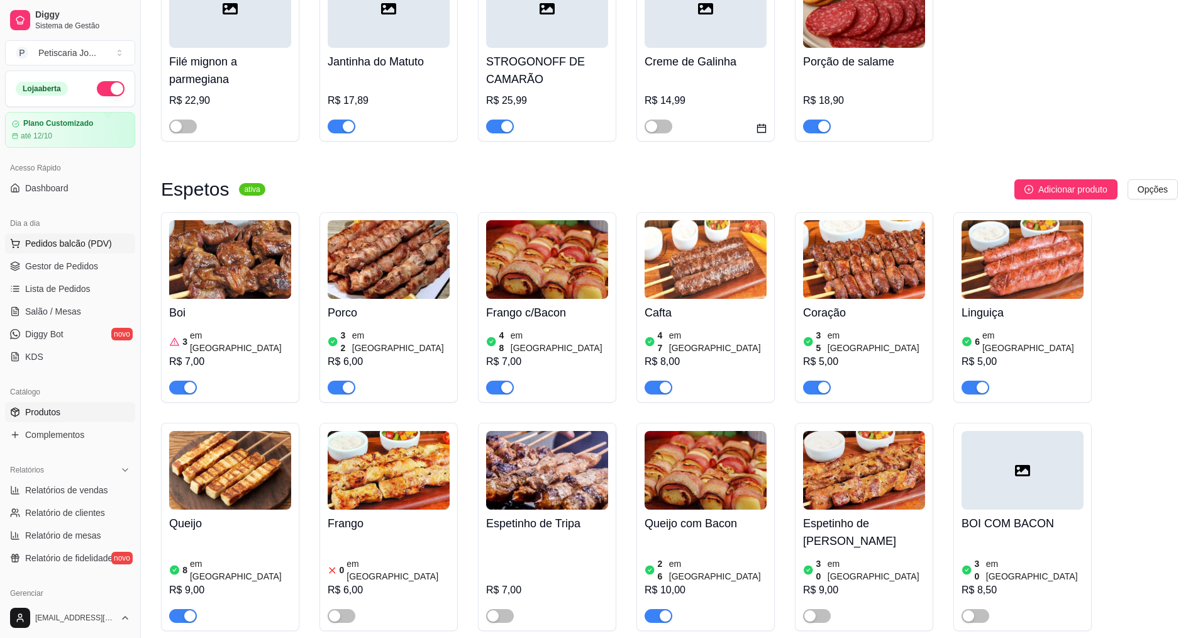
click at [84, 249] on span "Pedidos balcão (PDV)" at bounding box center [68, 243] width 87 height 13
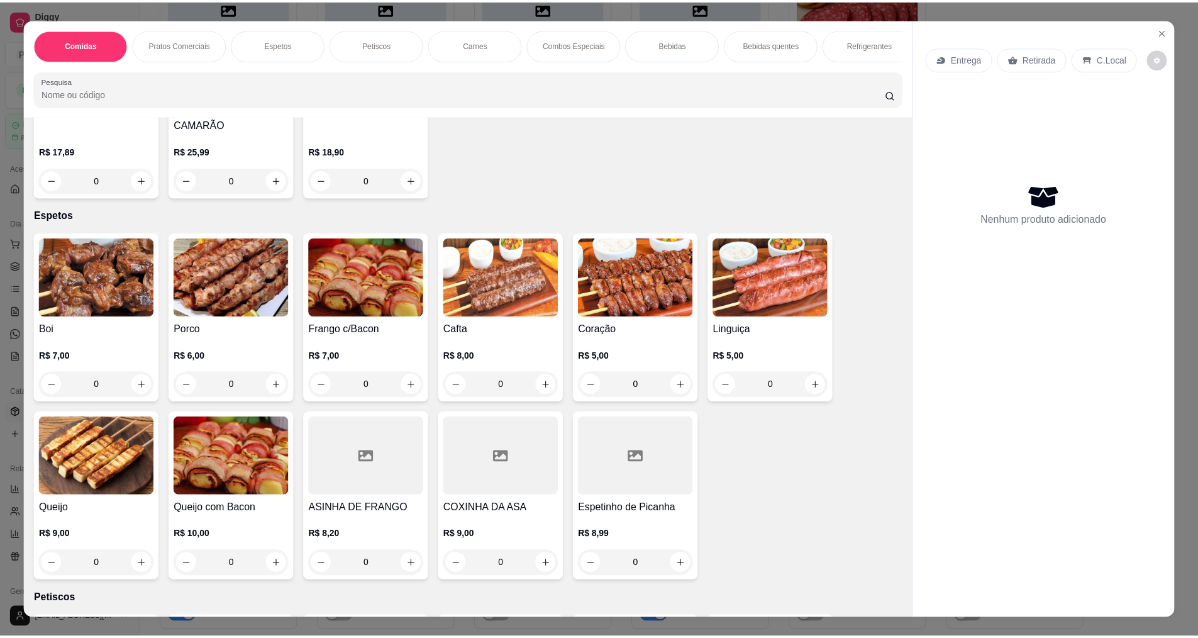
scroll to position [440, 0]
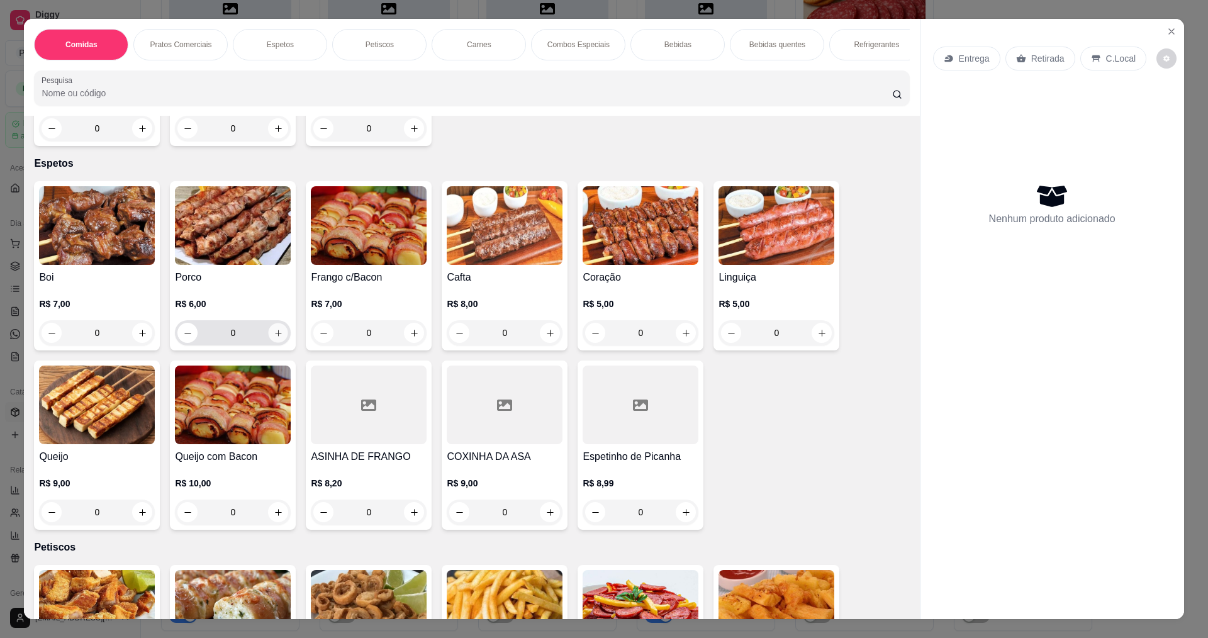
click at [274, 338] on icon "increase-product-quantity" at bounding box center [278, 332] width 9 height 9
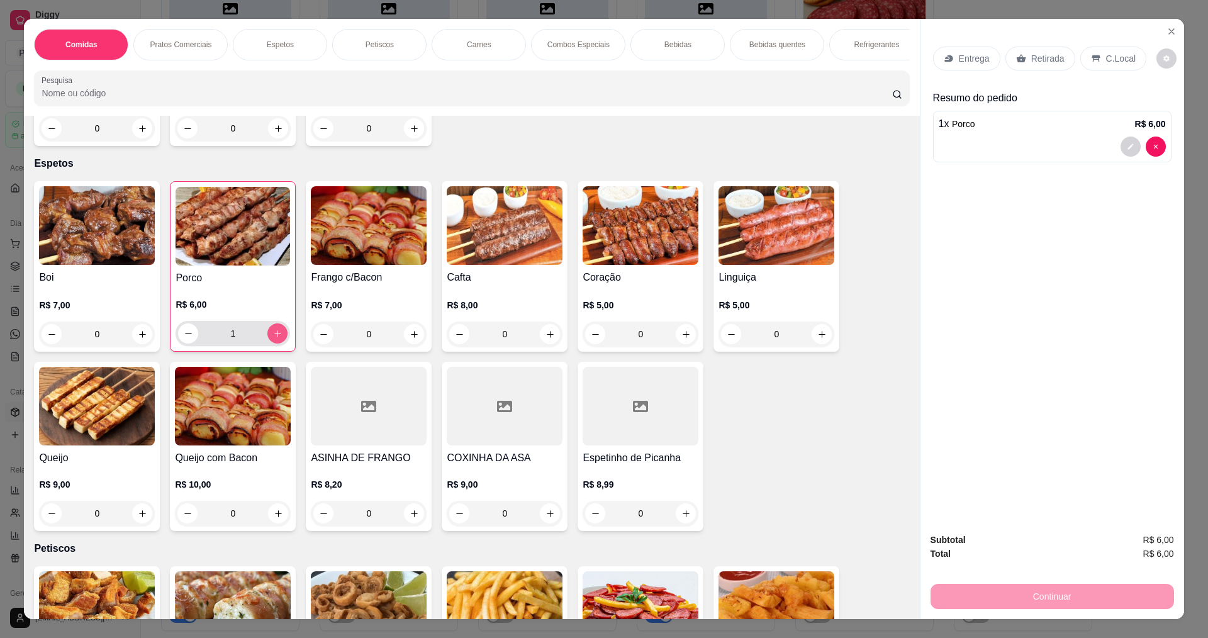
click at [274, 337] on icon "increase-product-quantity" at bounding box center [277, 333] width 7 height 7
type input "2"
click at [959, 64] on p "Entrega" at bounding box center [974, 58] width 31 height 13
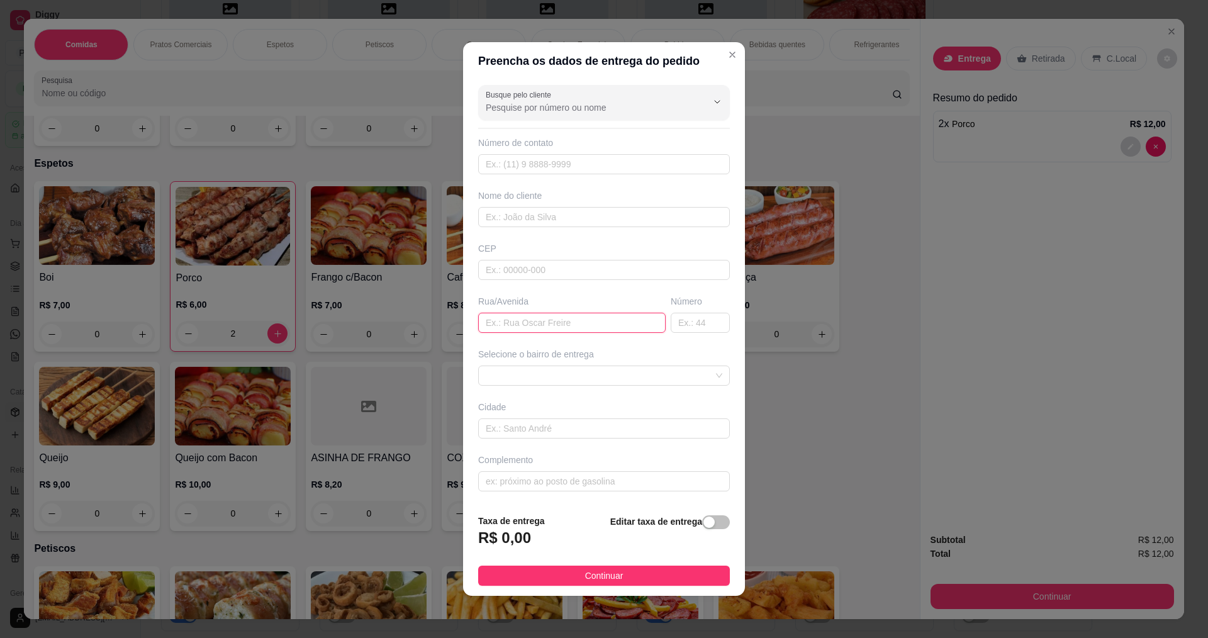
click at [588, 324] on input "text" at bounding box center [571, 323] width 187 height 20
type input "[PERSON_NAME]"
click at [712, 331] on input "text" at bounding box center [700, 323] width 59 height 20
type input "90"
click at [530, 225] on input "text" at bounding box center [604, 217] width 252 height 20
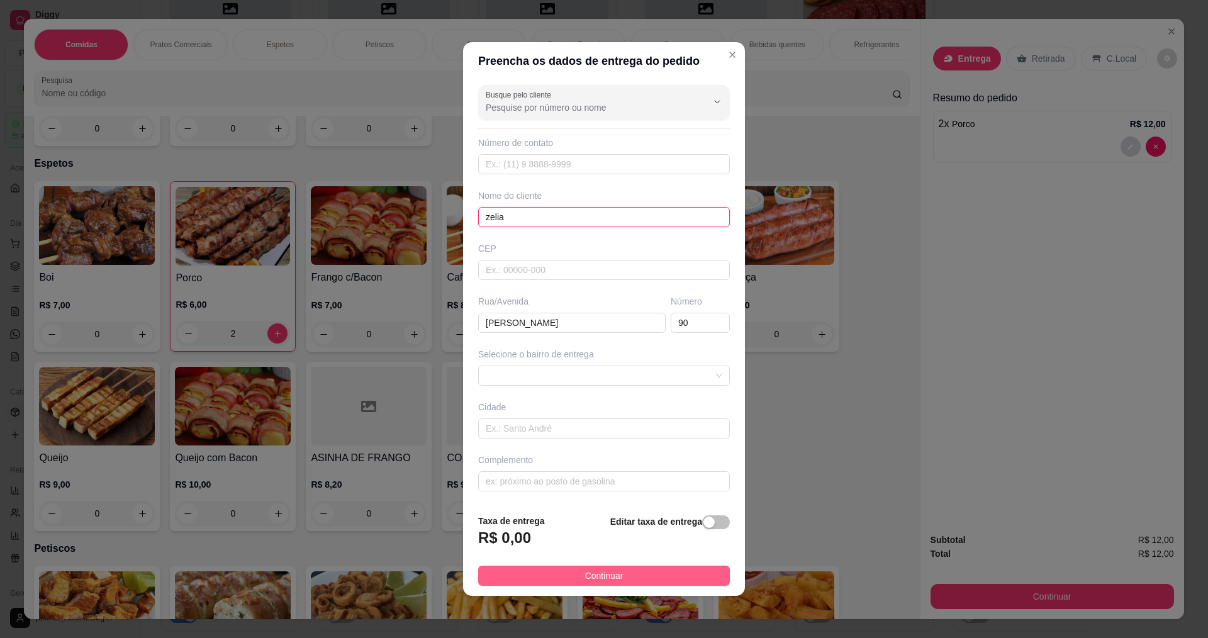
type input "zelia"
click at [626, 572] on button "Continuar" at bounding box center [604, 575] width 252 height 20
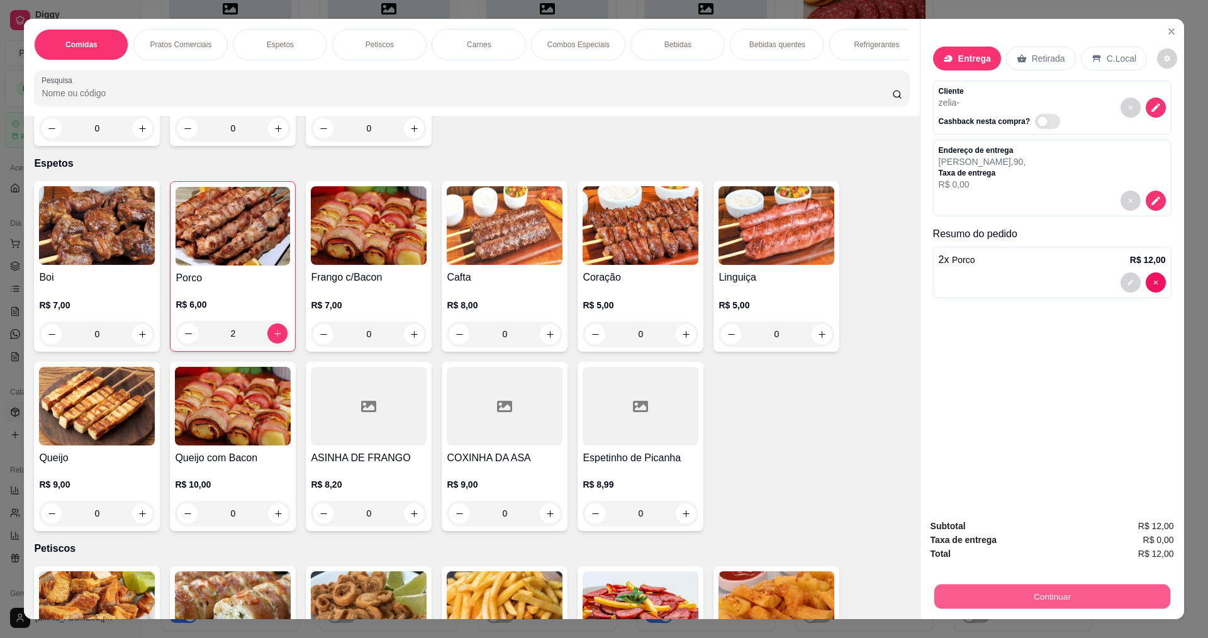
click at [1069, 601] on button "Continuar" at bounding box center [1051, 596] width 236 height 25
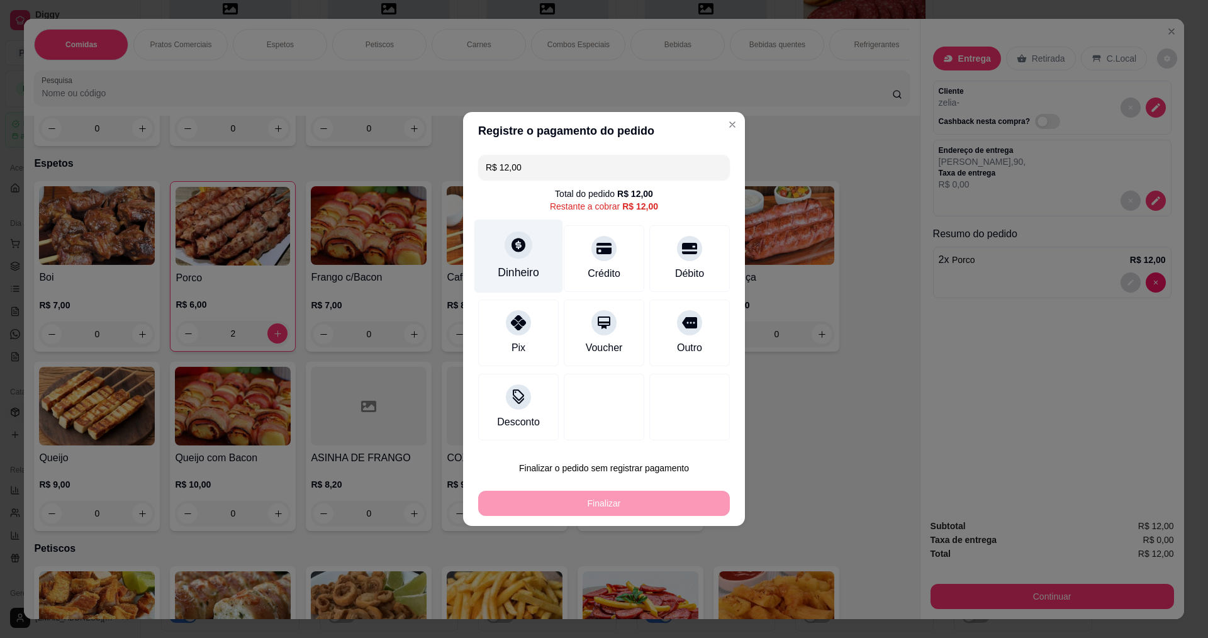
click at [532, 272] on div "Dinheiro" at bounding box center [519, 272] width 42 height 16
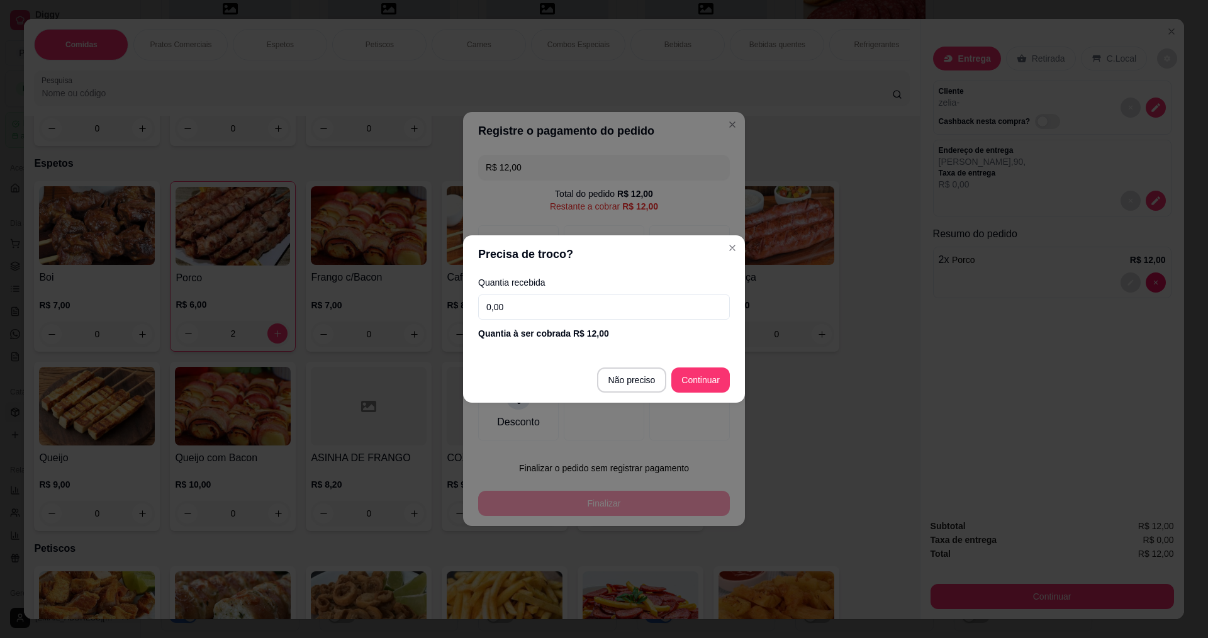
click at [550, 302] on input "0,00" at bounding box center [604, 306] width 252 height 25
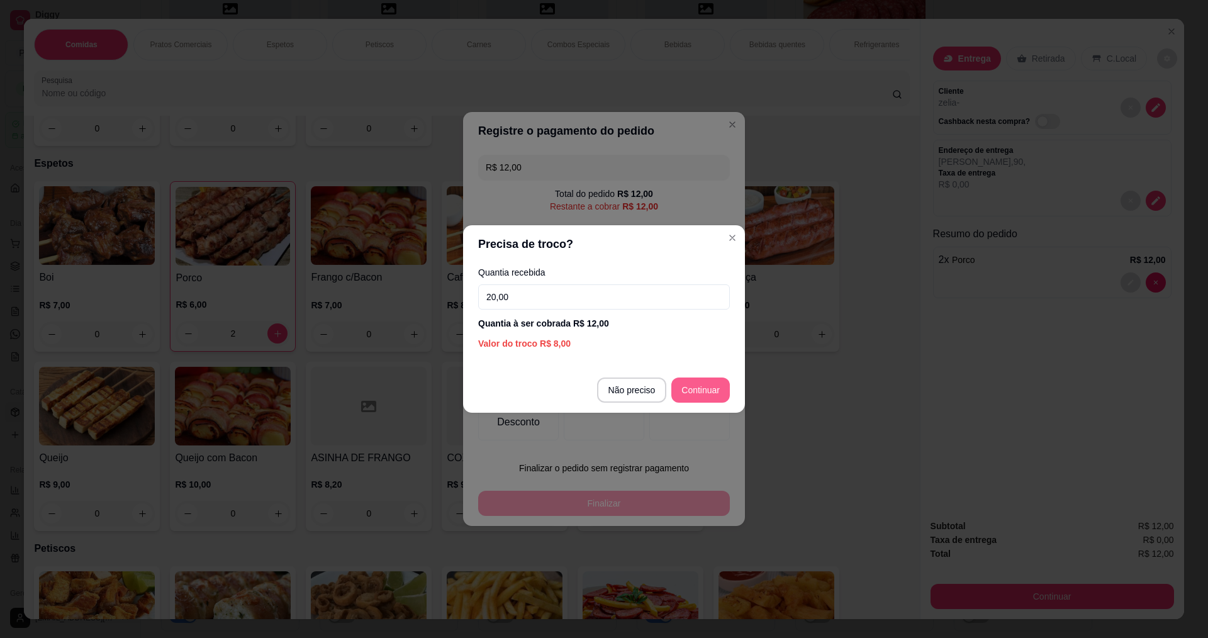
type input "20,00"
type input "R$ 0,00"
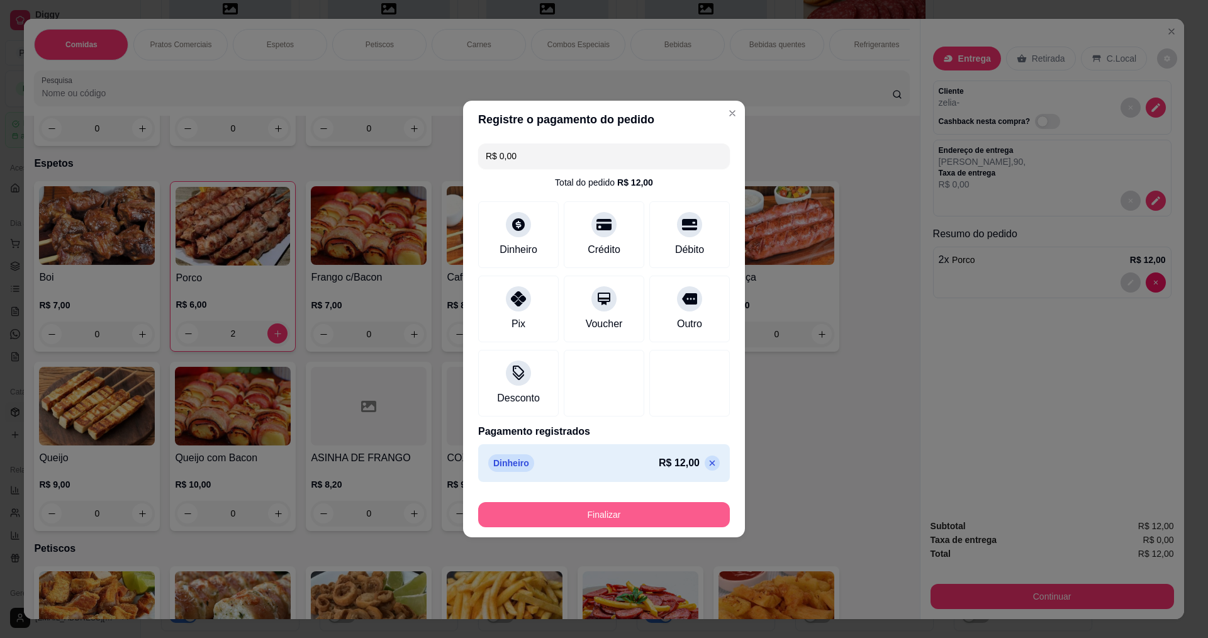
click at [646, 506] on button "Finalizar" at bounding box center [604, 514] width 252 height 25
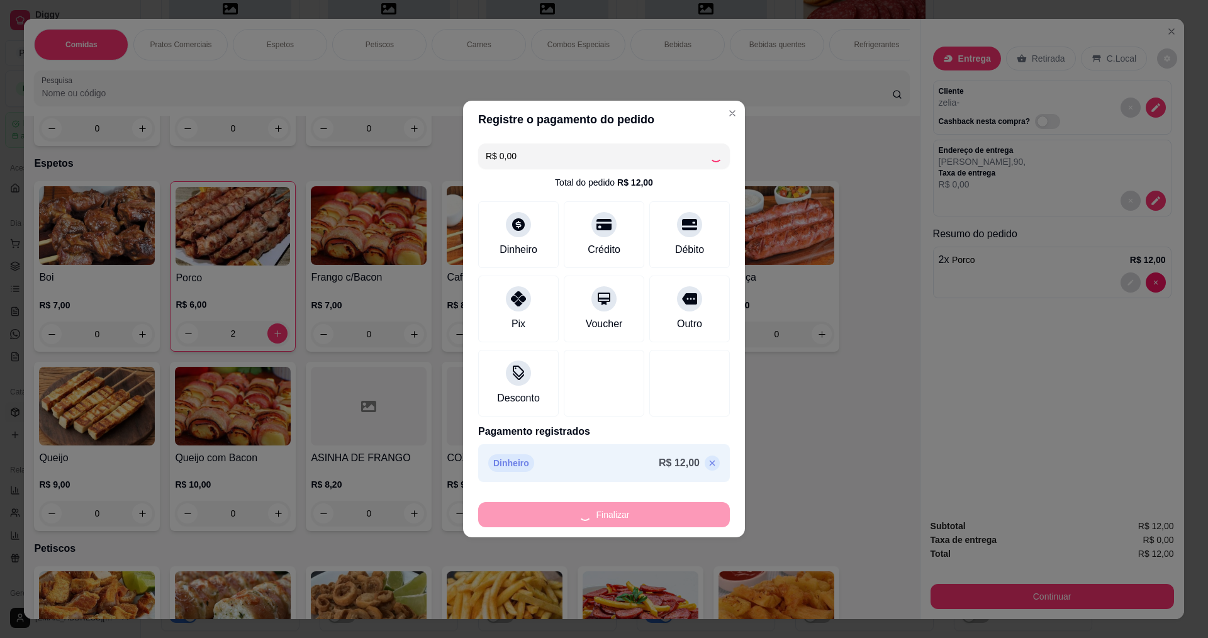
type input "0"
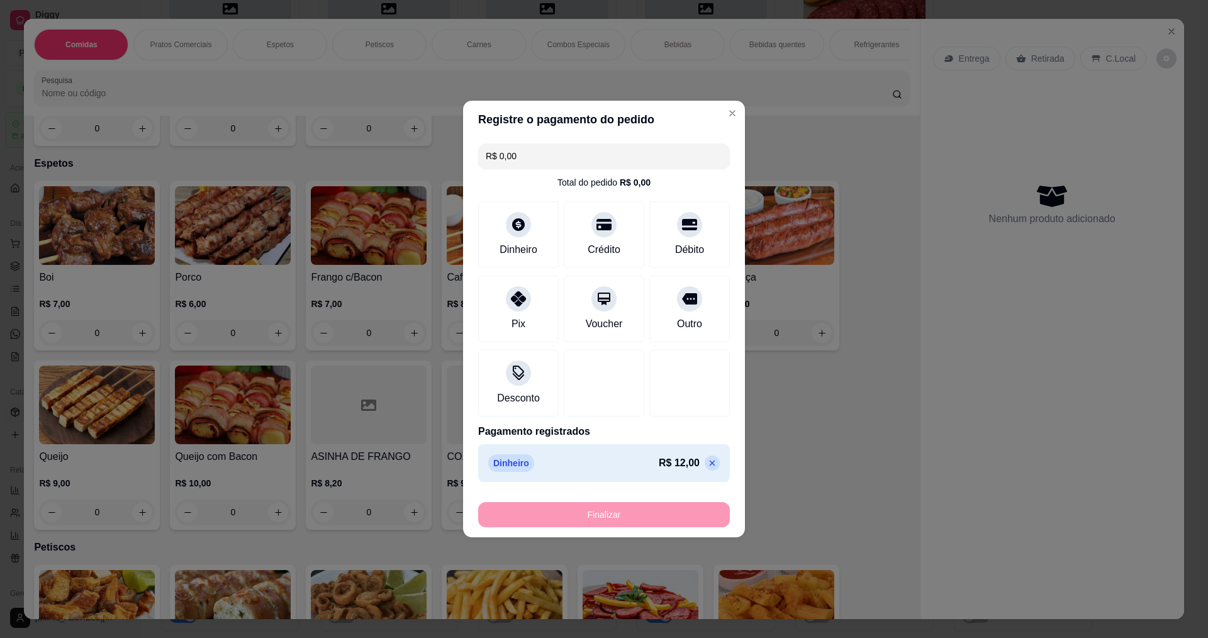
type input "-R$ 12,00"
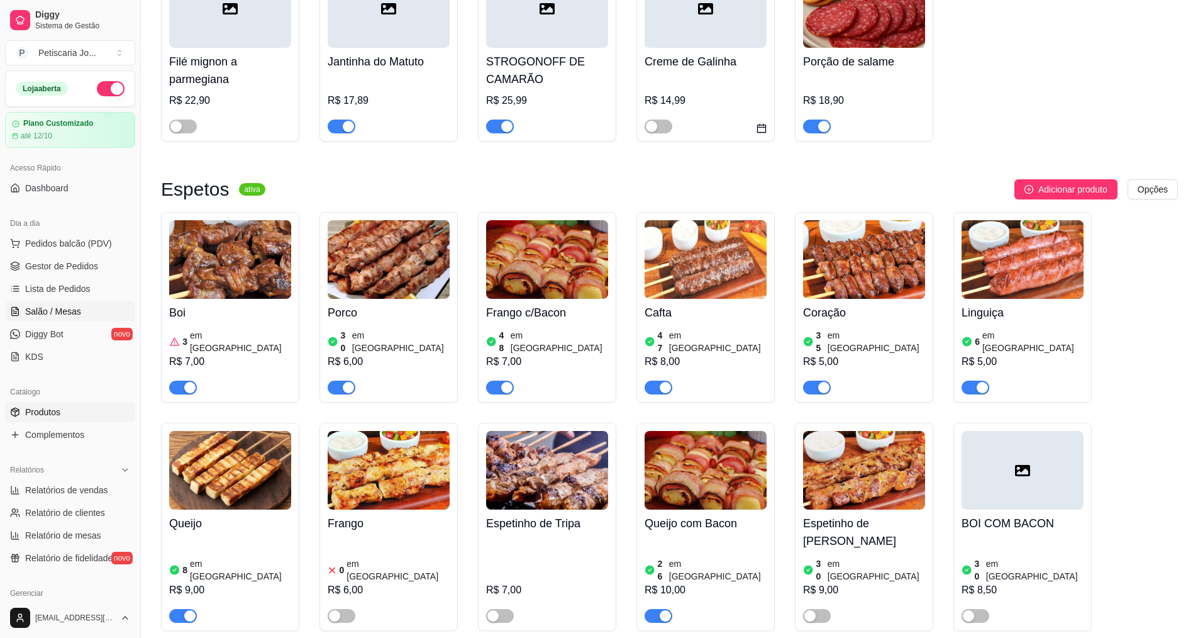
click at [80, 306] on link "Salão / Mesas" at bounding box center [70, 311] width 130 height 20
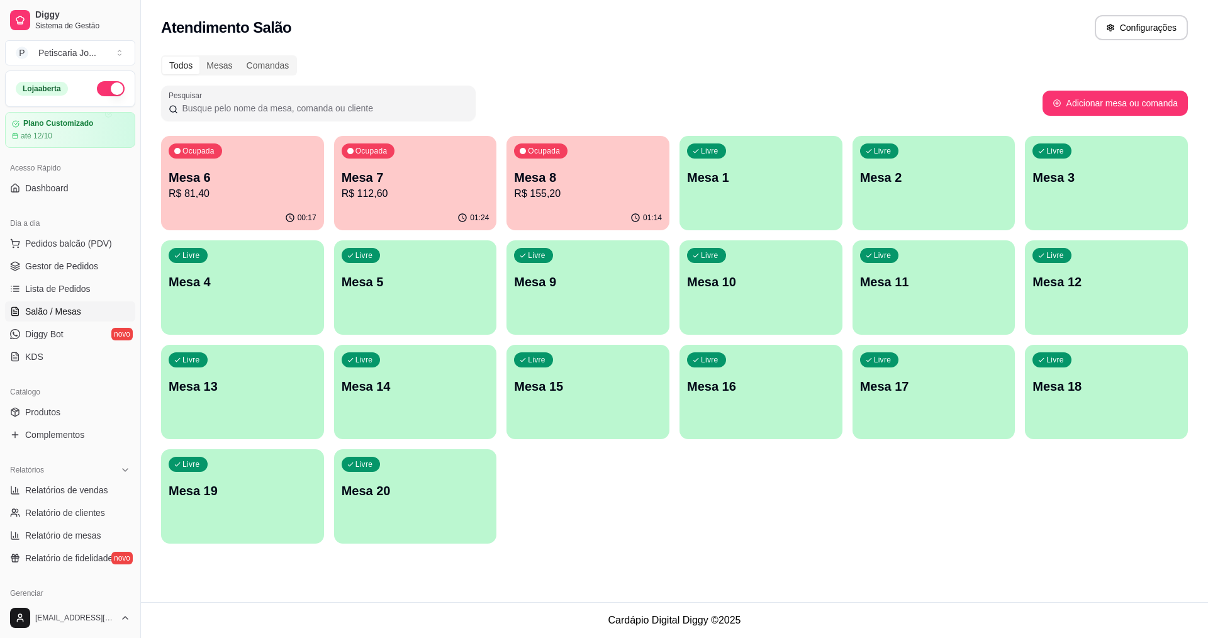
click at [352, 182] on p "Mesa 7" at bounding box center [416, 178] width 148 height 18
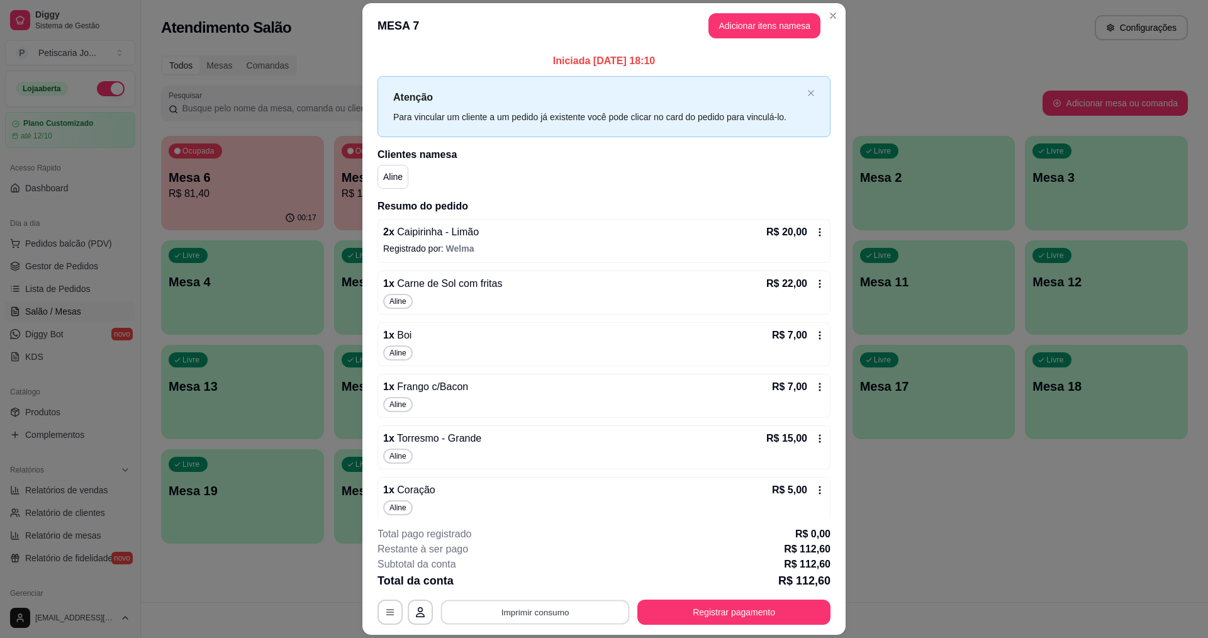
click at [553, 612] on button "Imprimir consumo" at bounding box center [535, 612] width 189 height 25
click at [535, 588] on button "IMPRESSORA" at bounding box center [534, 583] width 91 height 20
click at [674, 606] on button "Registrar pagamento" at bounding box center [733, 611] width 193 height 25
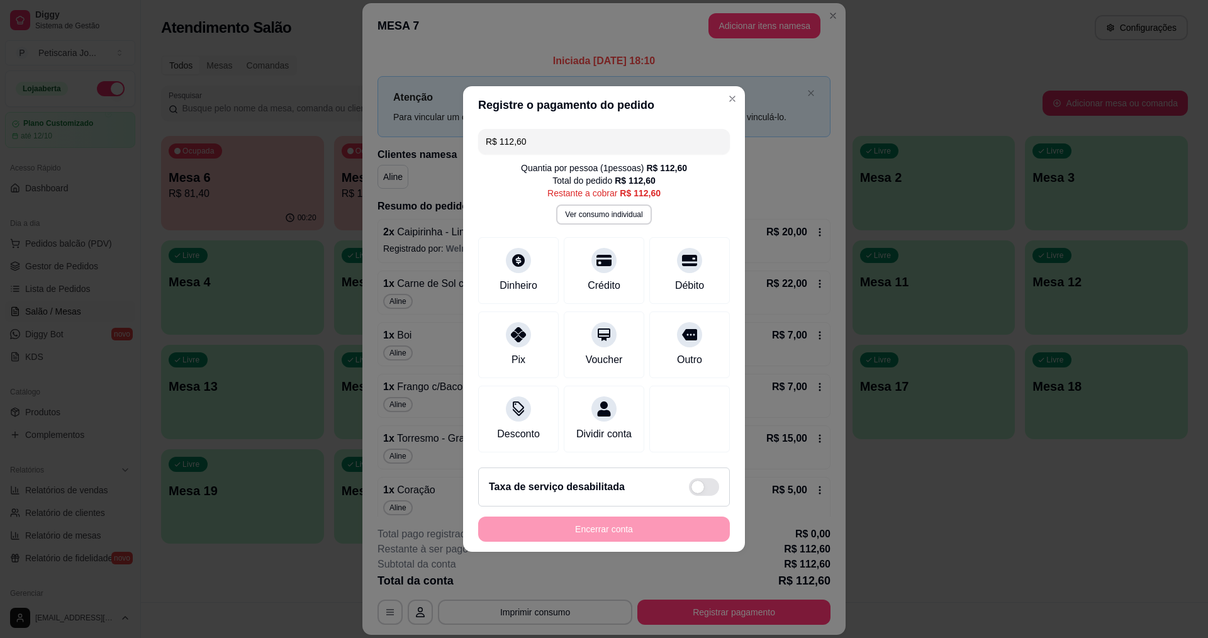
drag, startPoint x: 589, startPoint y: 136, endPoint x: 506, endPoint y: 135, distance: 83.0
click at [506, 135] on input "R$ 112,60" at bounding box center [604, 141] width 237 height 25
click at [504, 135] on input "R$ 112,60" at bounding box center [604, 141] width 237 height 25
drag, startPoint x: 499, startPoint y: 135, endPoint x: 534, endPoint y: 135, distance: 34.6
click at [534, 135] on input "R$ 112,60" at bounding box center [604, 141] width 237 height 25
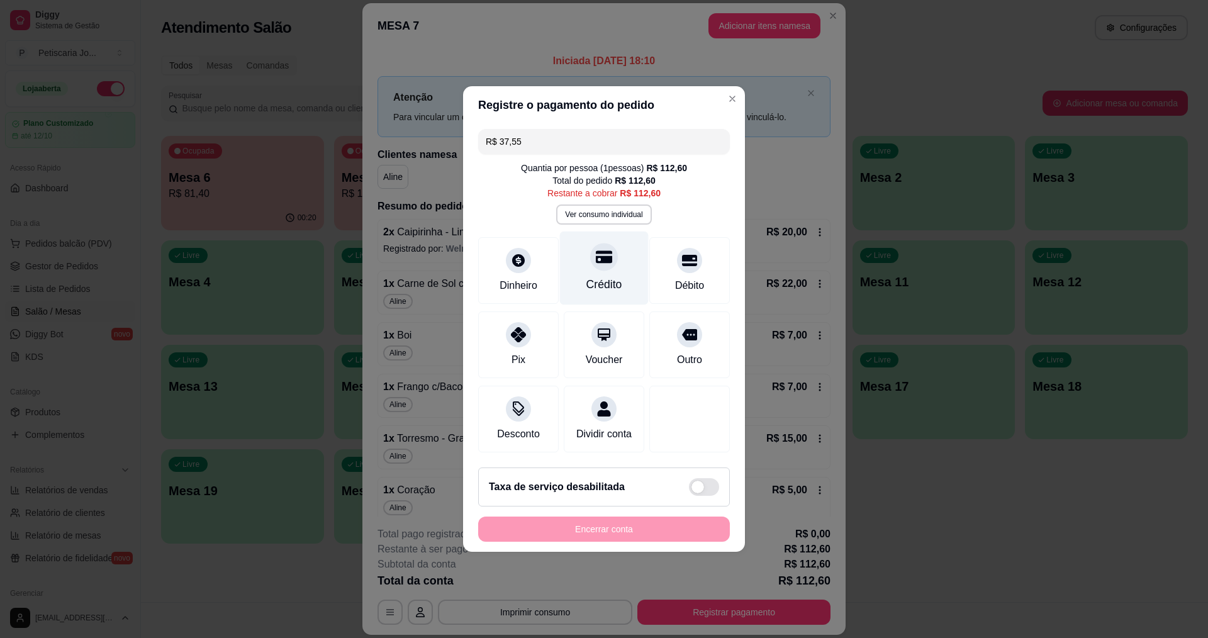
click at [611, 257] on div at bounding box center [604, 257] width 28 height 28
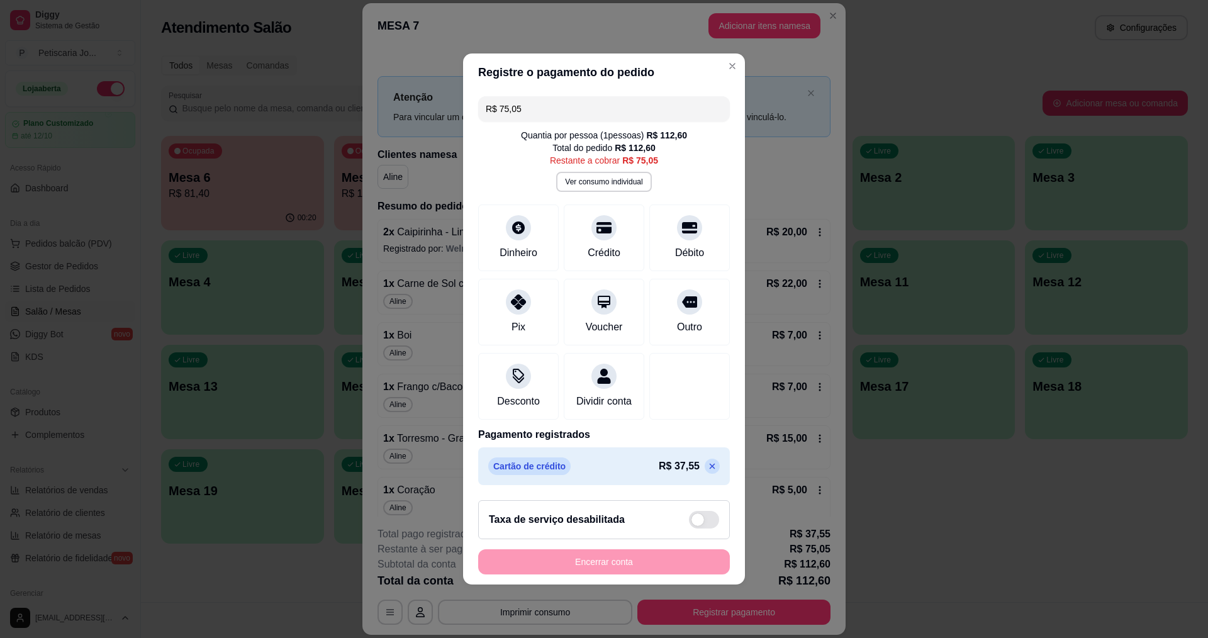
drag, startPoint x: 547, startPoint y: 103, endPoint x: 493, endPoint y: 105, distance: 53.5
click at [493, 105] on input "R$ 75,05" at bounding box center [604, 108] width 237 height 25
click at [602, 243] on div "Crédito" at bounding box center [604, 251] width 36 height 16
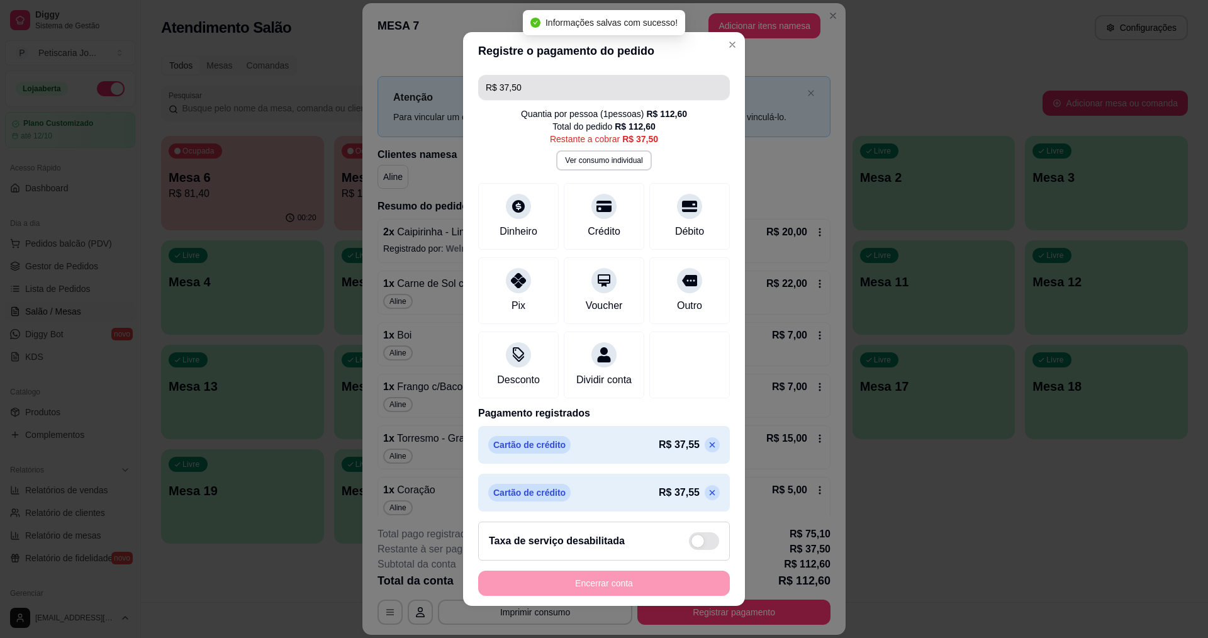
click at [569, 96] on input "R$ 37,50" at bounding box center [604, 87] width 237 height 25
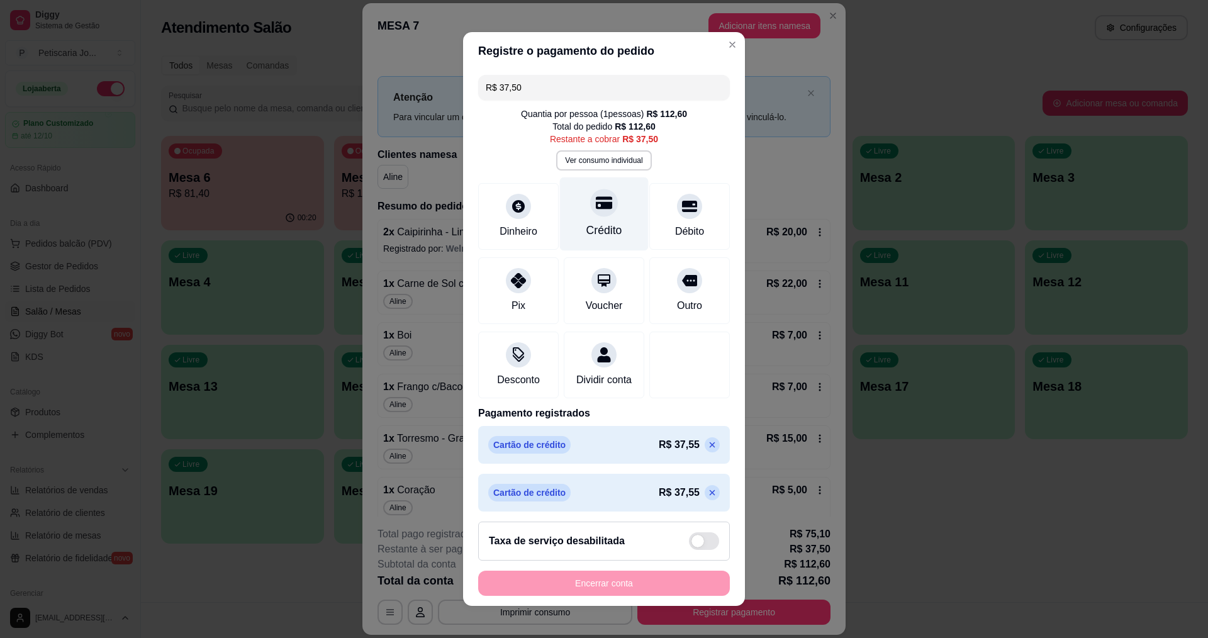
click at [596, 202] on icon at bounding box center [604, 202] width 16 height 16
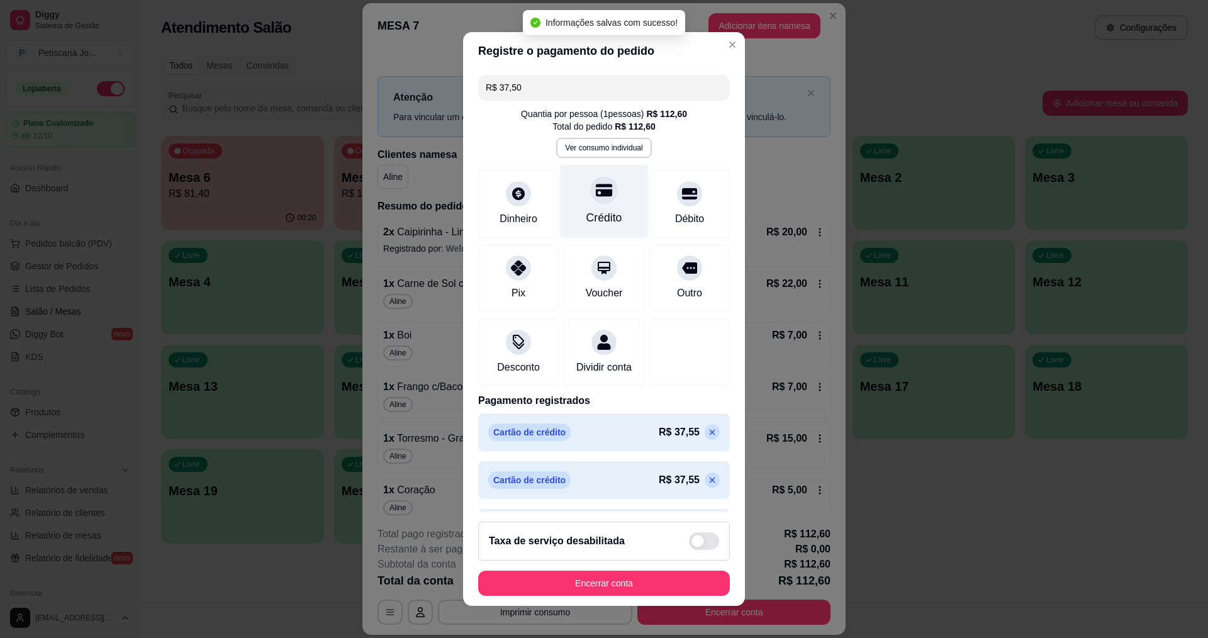
type input "R$ 0,00"
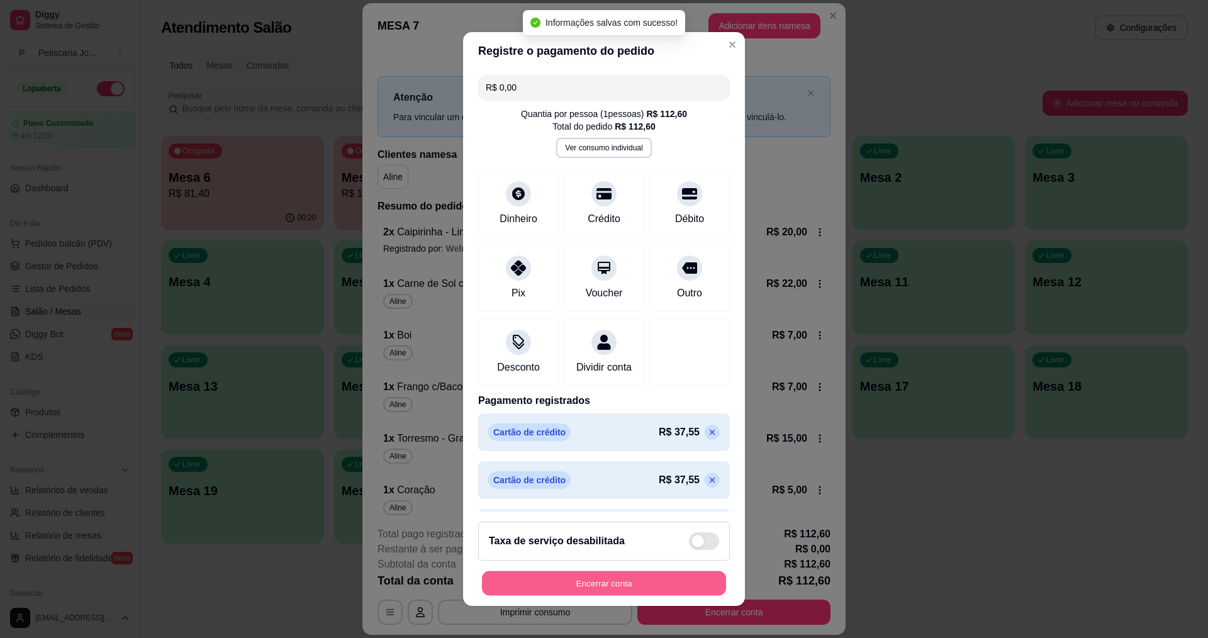
click at [622, 586] on button "Encerrar conta" at bounding box center [604, 583] width 244 height 25
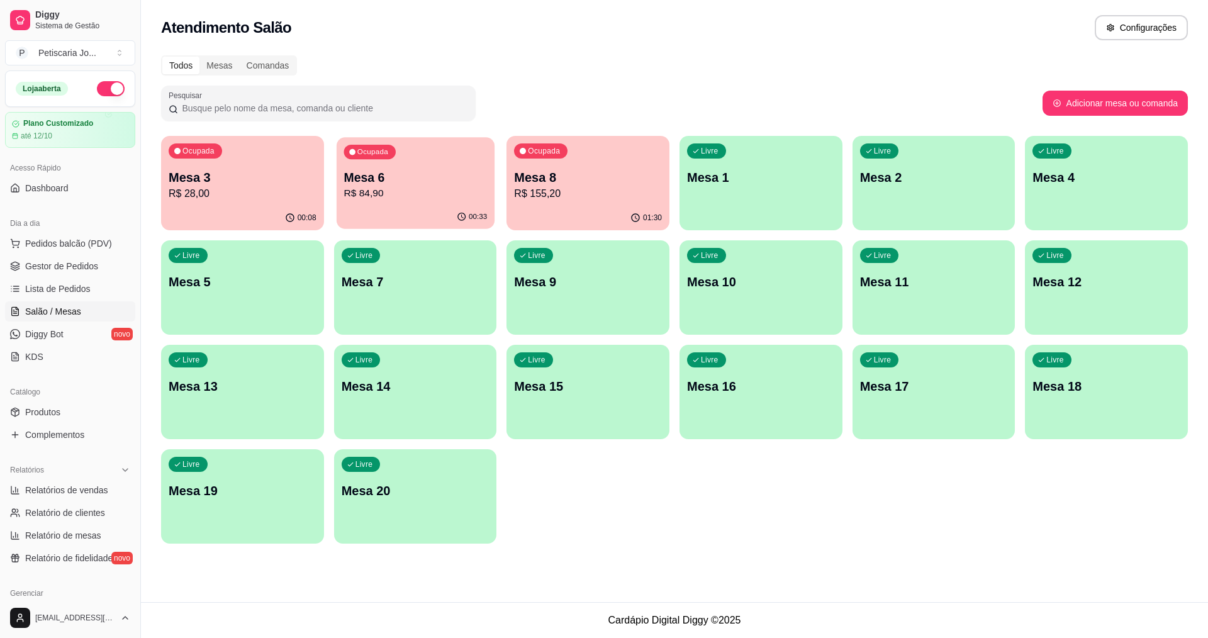
click at [421, 199] on p "R$ 84,90" at bounding box center [414, 193] width 143 height 14
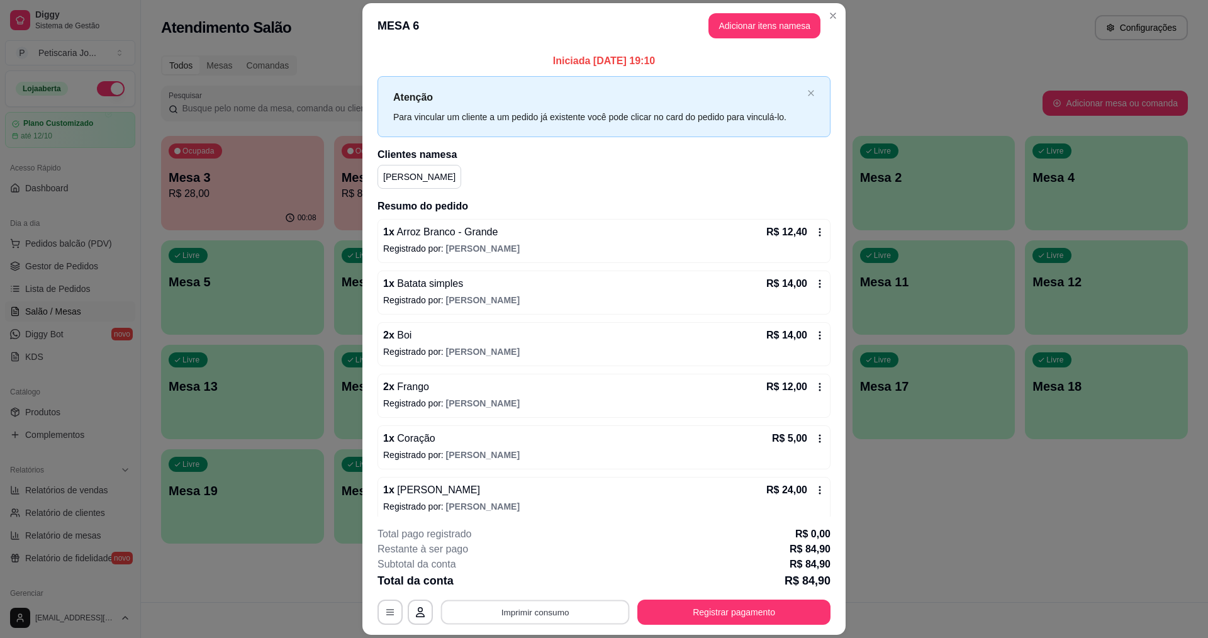
click at [518, 613] on button "Imprimir consumo" at bounding box center [535, 612] width 189 height 25
click at [529, 581] on button "IMPRESSORA" at bounding box center [534, 582] width 88 height 19
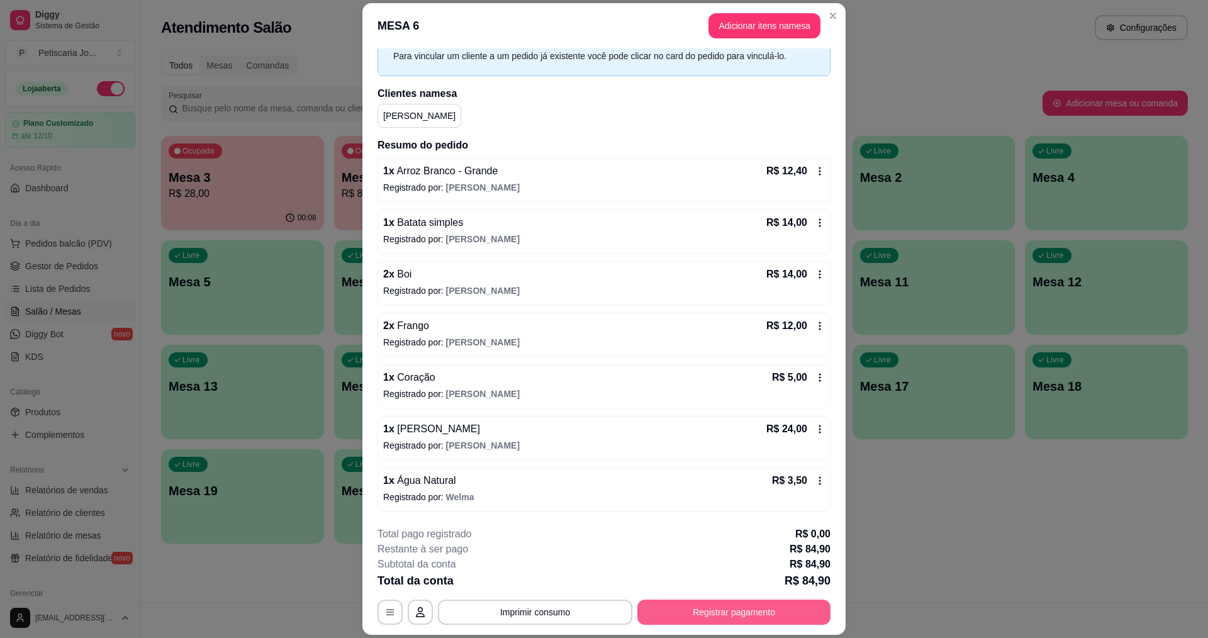
click at [724, 608] on button "Registrar pagamento" at bounding box center [733, 611] width 193 height 25
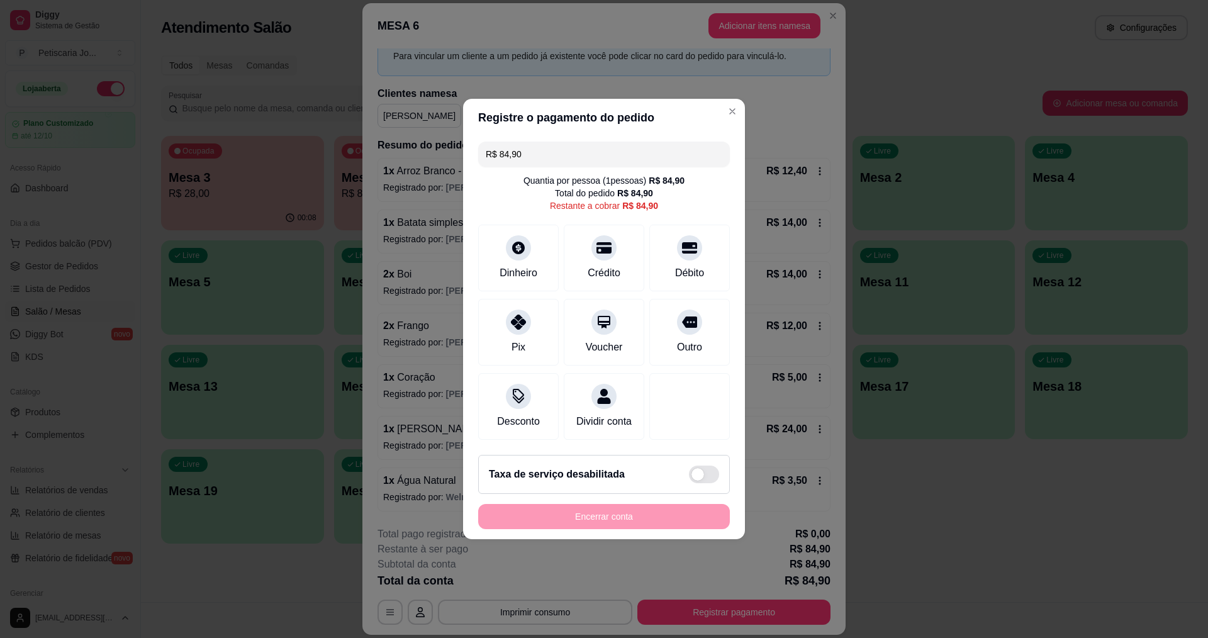
drag, startPoint x: 565, startPoint y: 146, endPoint x: 497, endPoint y: 147, distance: 67.9
click at [497, 147] on input "R$ 84,90" at bounding box center [604, 154] width 237 height 25
click at [603, 247] on div at bounding box center [604, 244] width 28 height 28
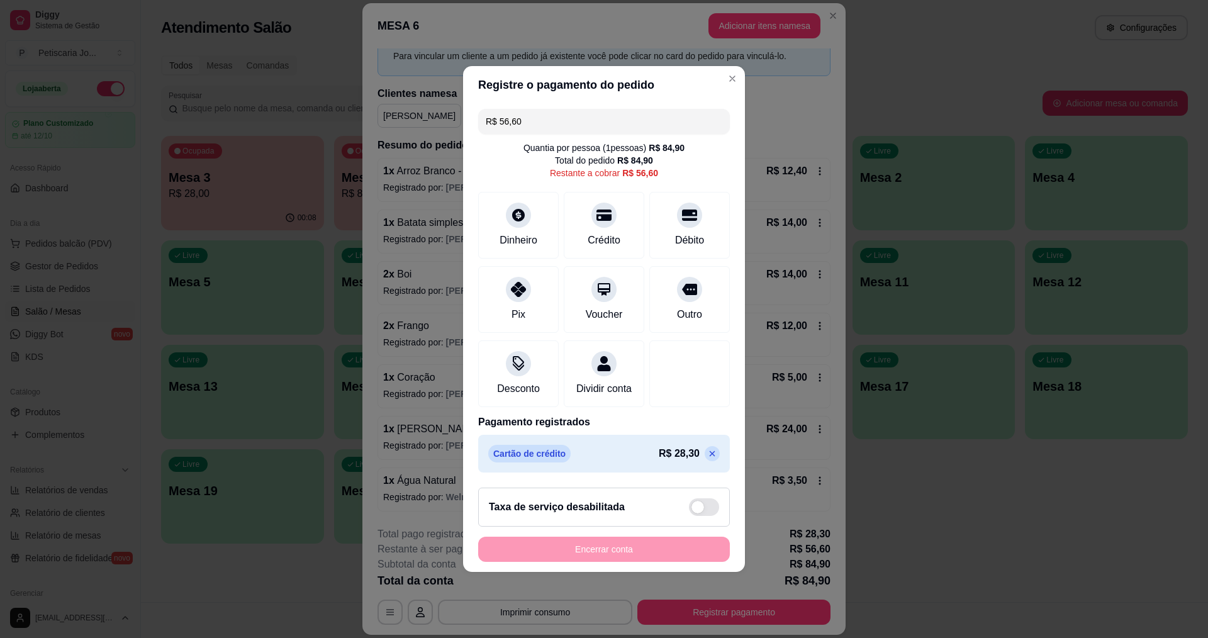
drag, startPoint x: 575, startPoint y: 110, endPoint x: 492, endPoint y: 123, distance: 84.1
click at [492, 123] on input "R$ 56,60" at bounding box center [604, 121] width 237 height 25
click at [606, 214] on div at bounding box center [604, 212] width 28 height 28
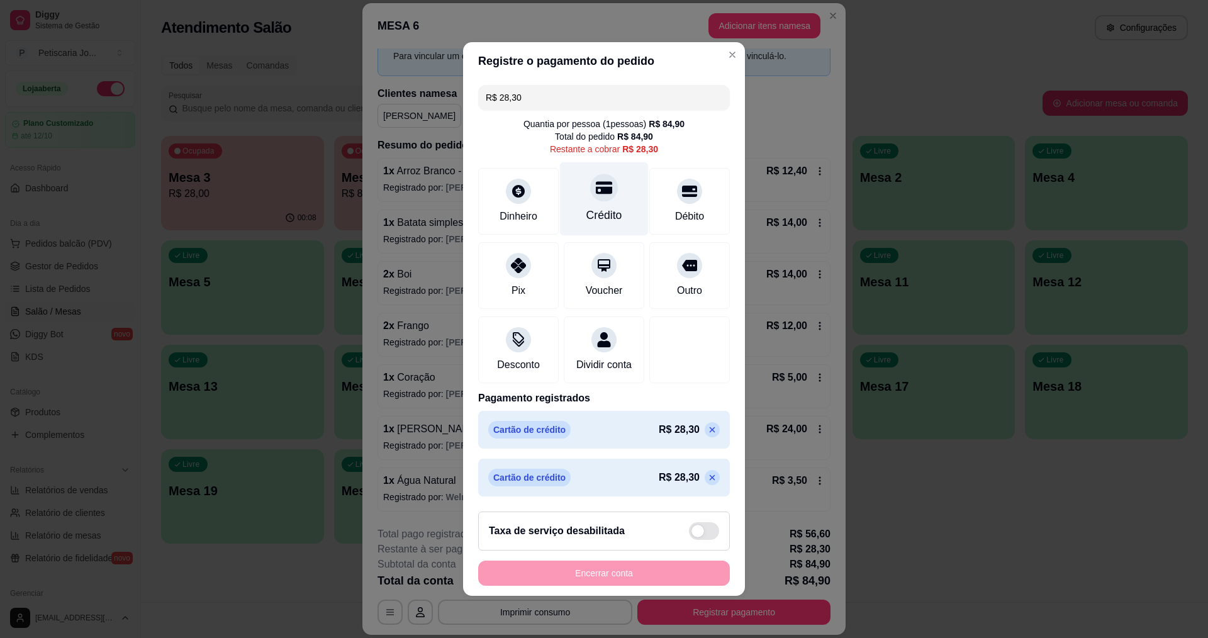
click at [596, 185] on icon at bounding box center [604, 188] width 16 height 13
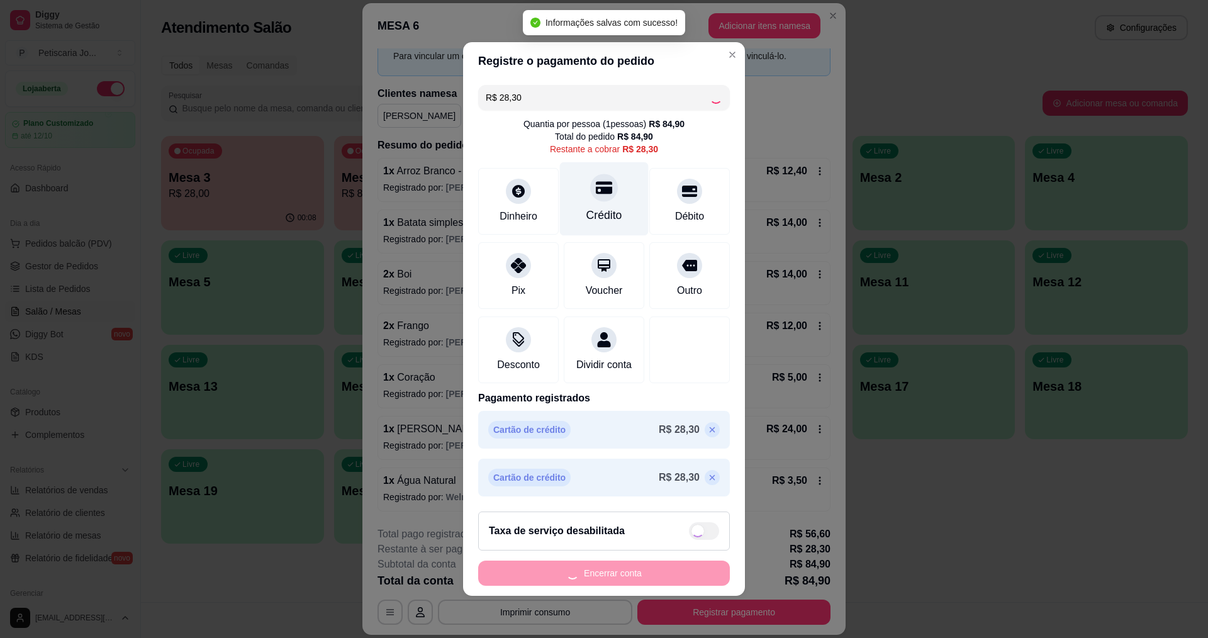
type input "R$ 0,00"
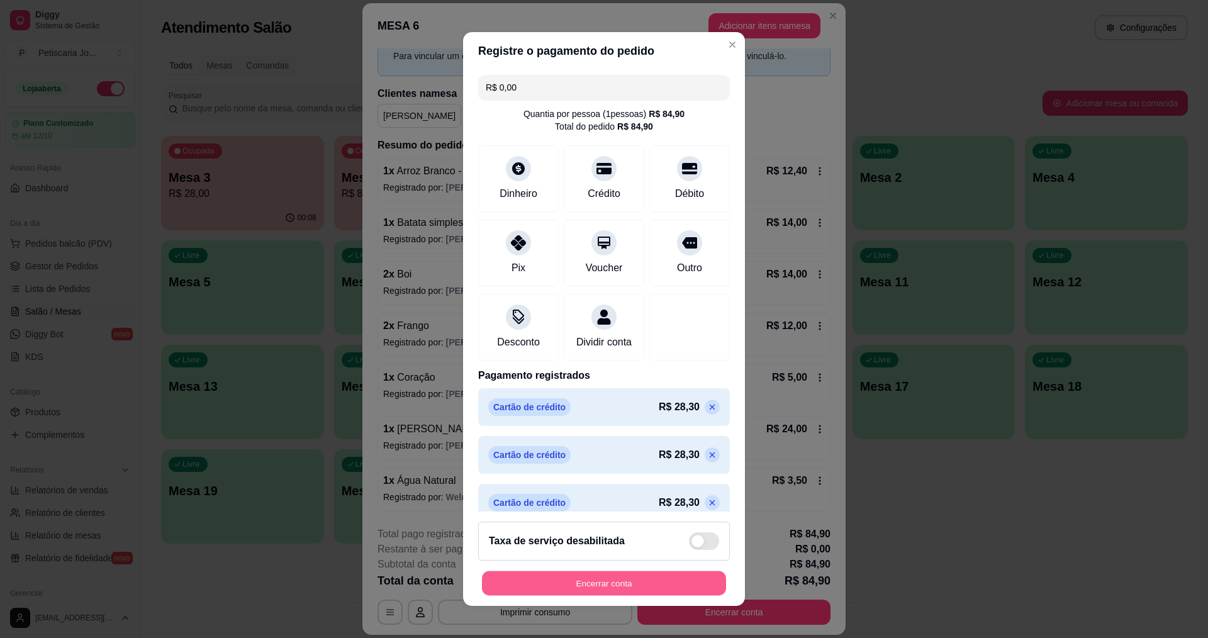
click at [615, 581] on button "Encerrar conta" at bounding box center [604, 583] width 244 height 25
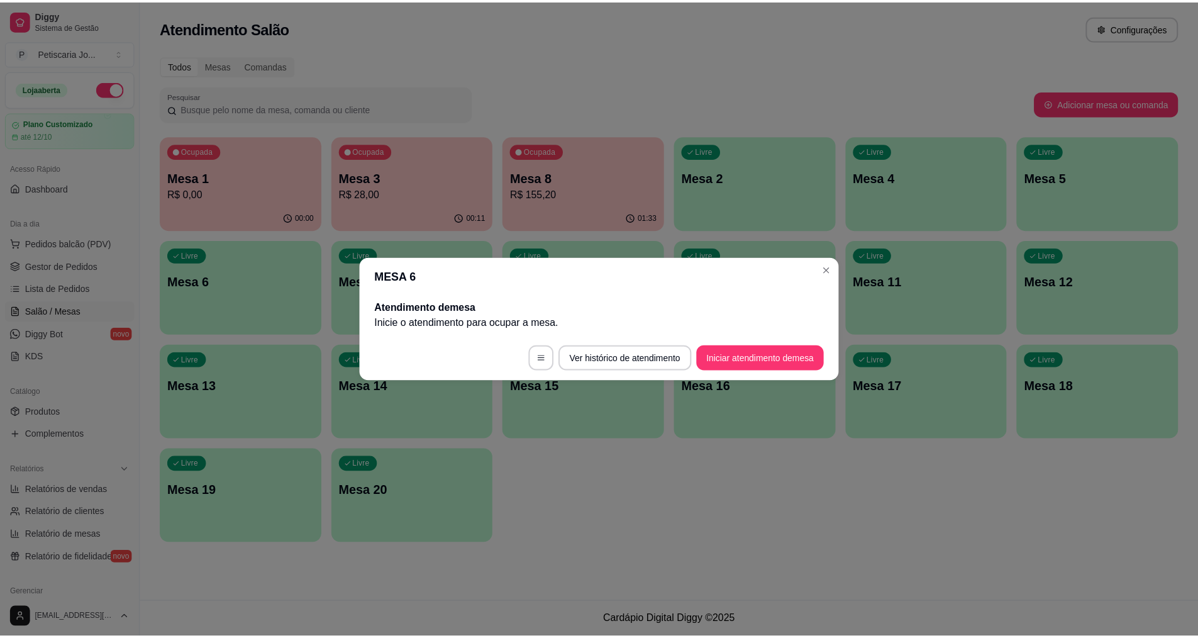
scroll to position [0, 0]
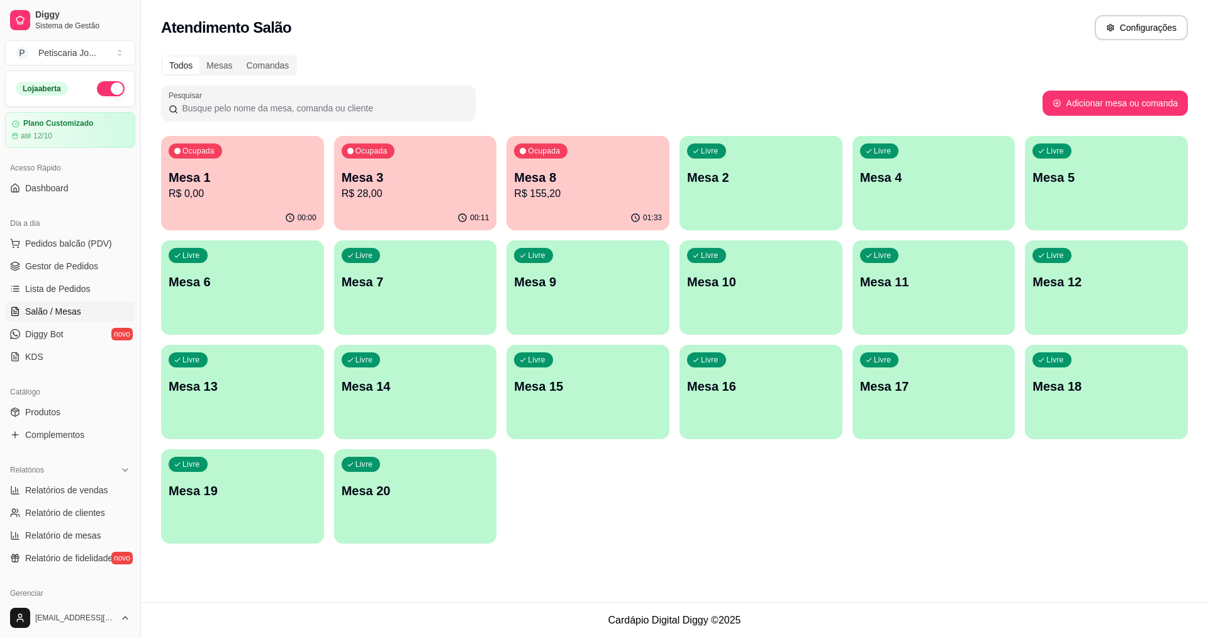
click at [570, 177] on p "Mesa 8" at bounding box center [588, 178] width 148 height 18
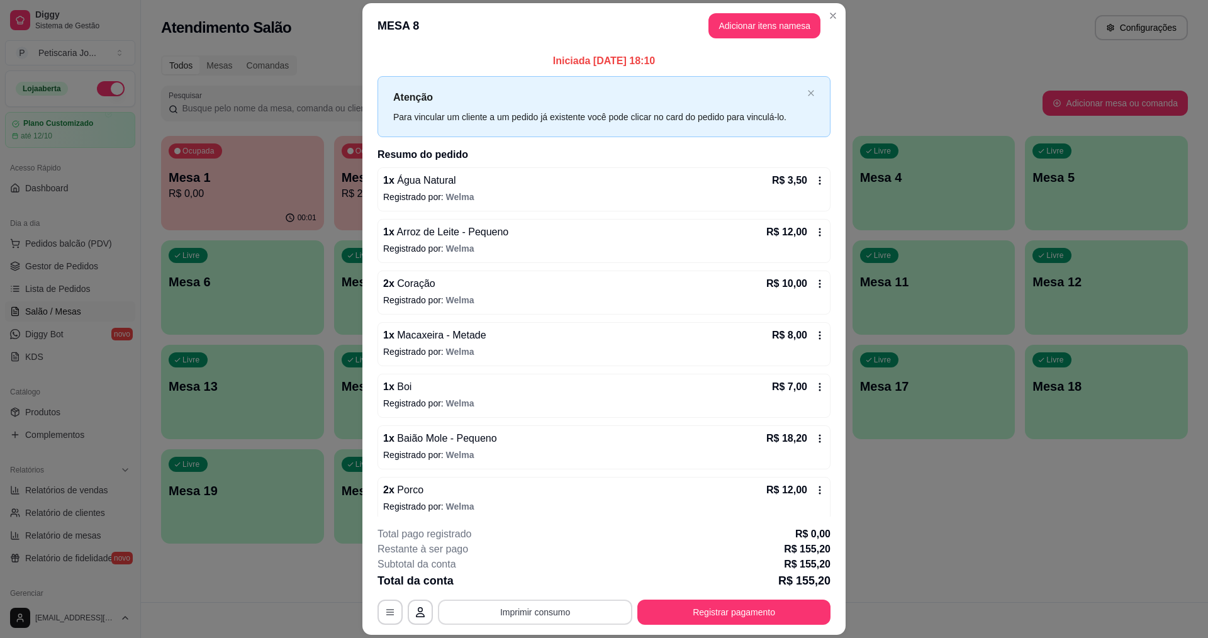
click at [561, 616] on button "Imprimir consumo" at bounding box center [535, 611] width 194 height 25
click at [536, 585] on button "IMPRESSORA" at bounding box center [534, 583] width 91 height 20
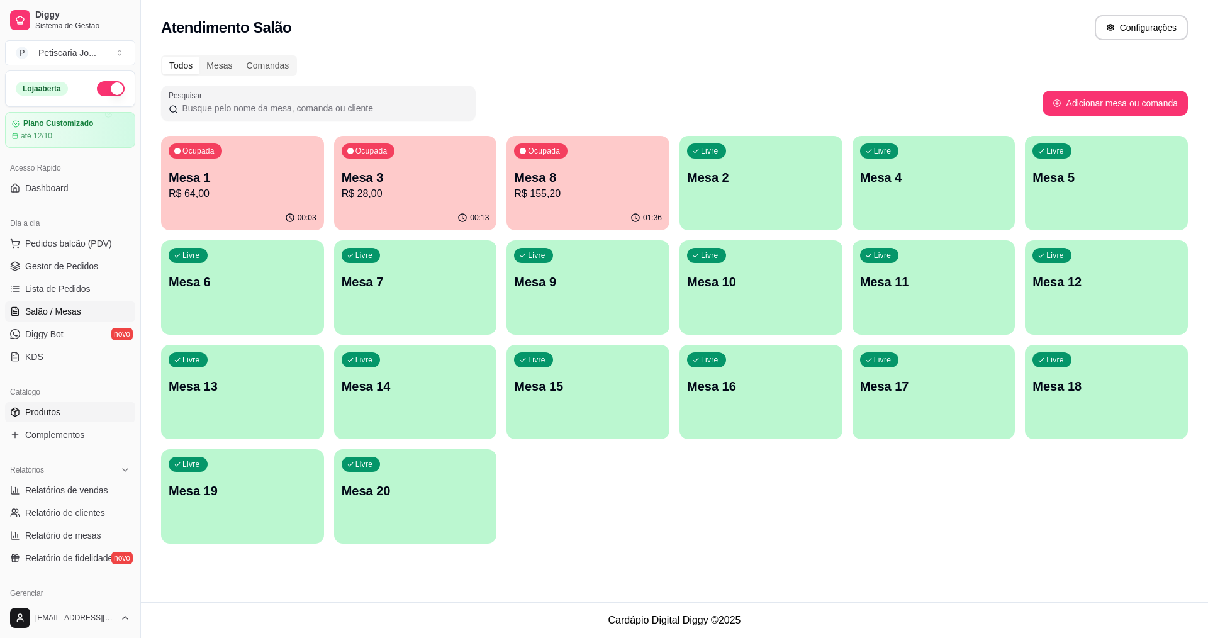
click at [39, 417] on span "Produtos" at bounding box center [42, 412] width 35 height 13
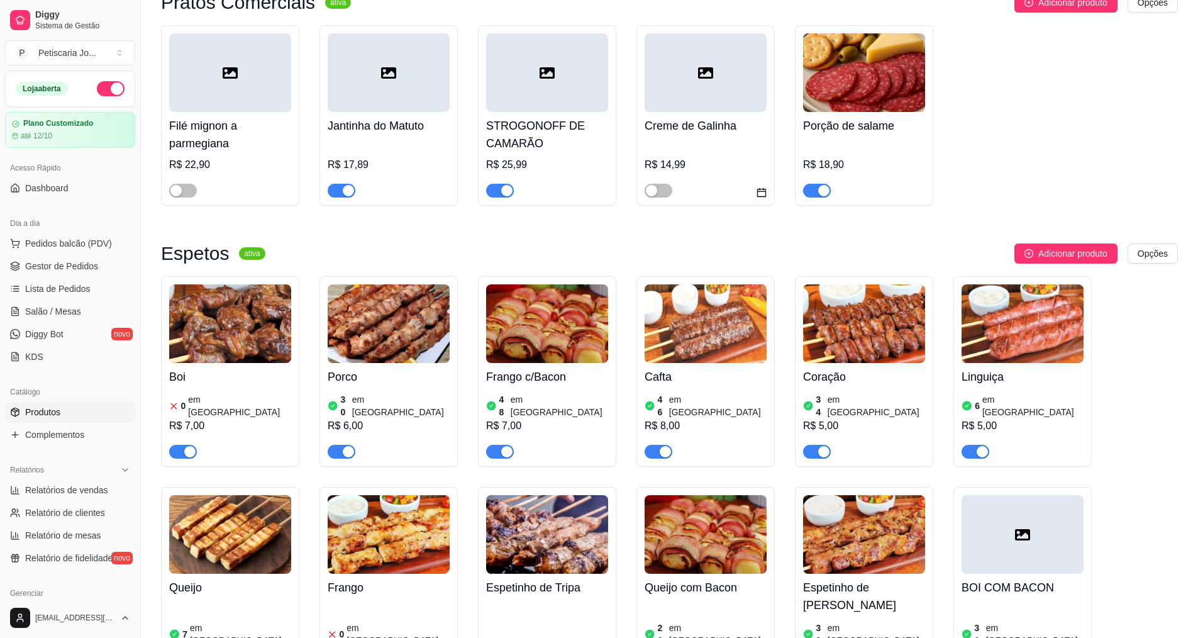
scroll to position [629, 0]
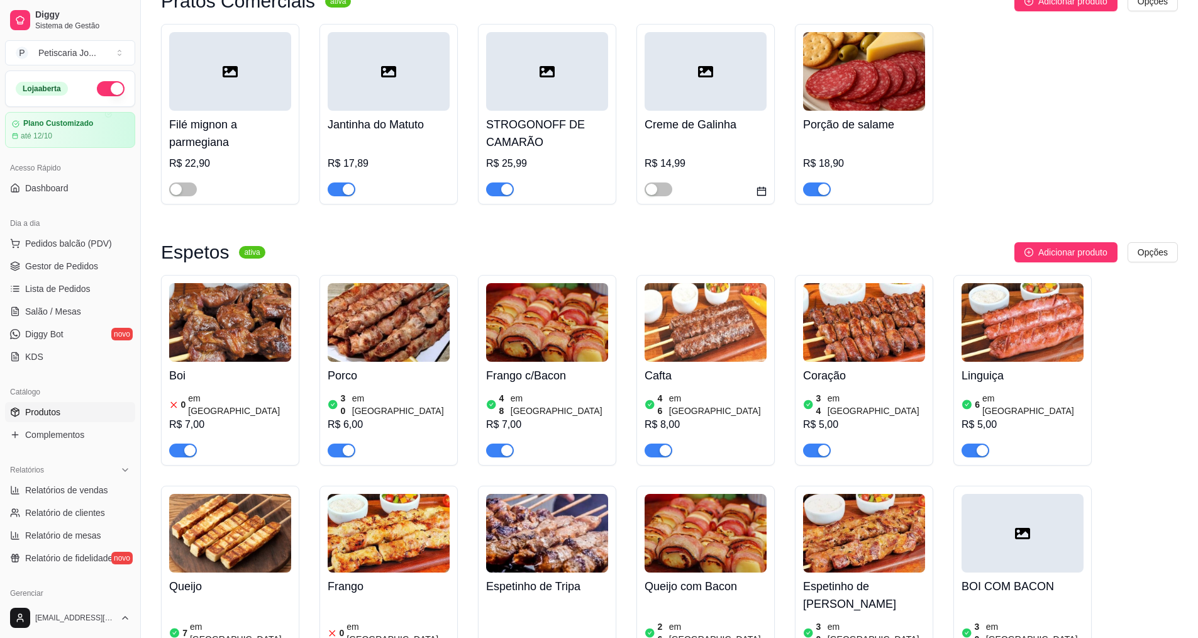
click at [221, 325] on img at bounding box center [230, 322] width 122 height 79
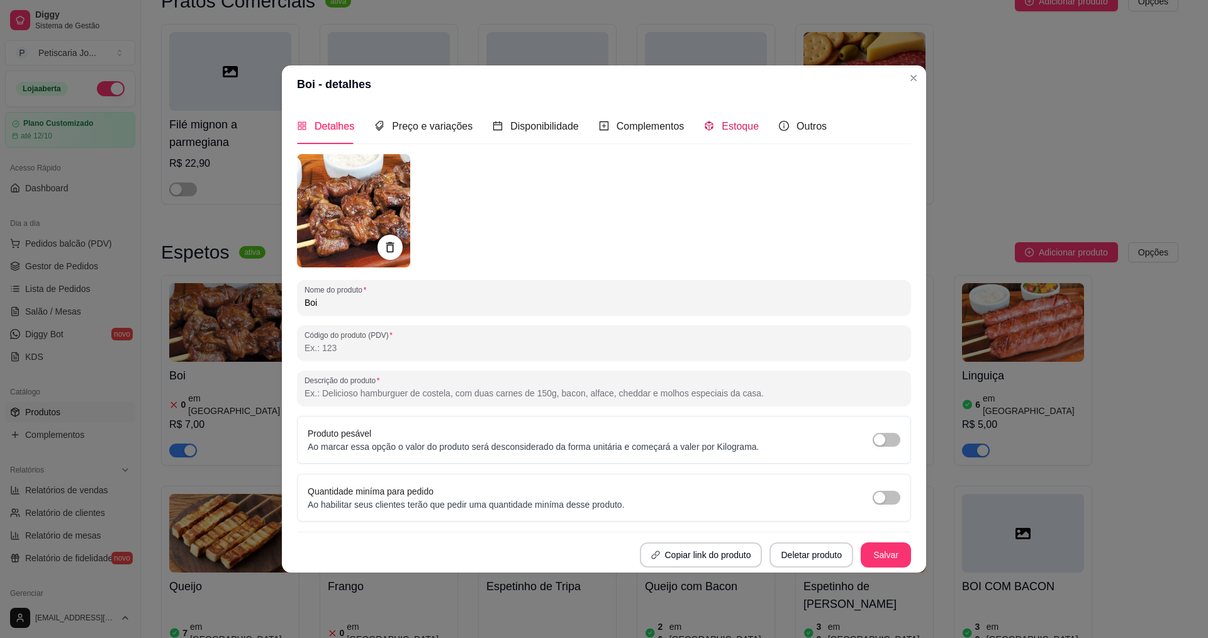
click at [726, 130] on span "Estoque" at bounding box center [739, 126] width 37 height 11
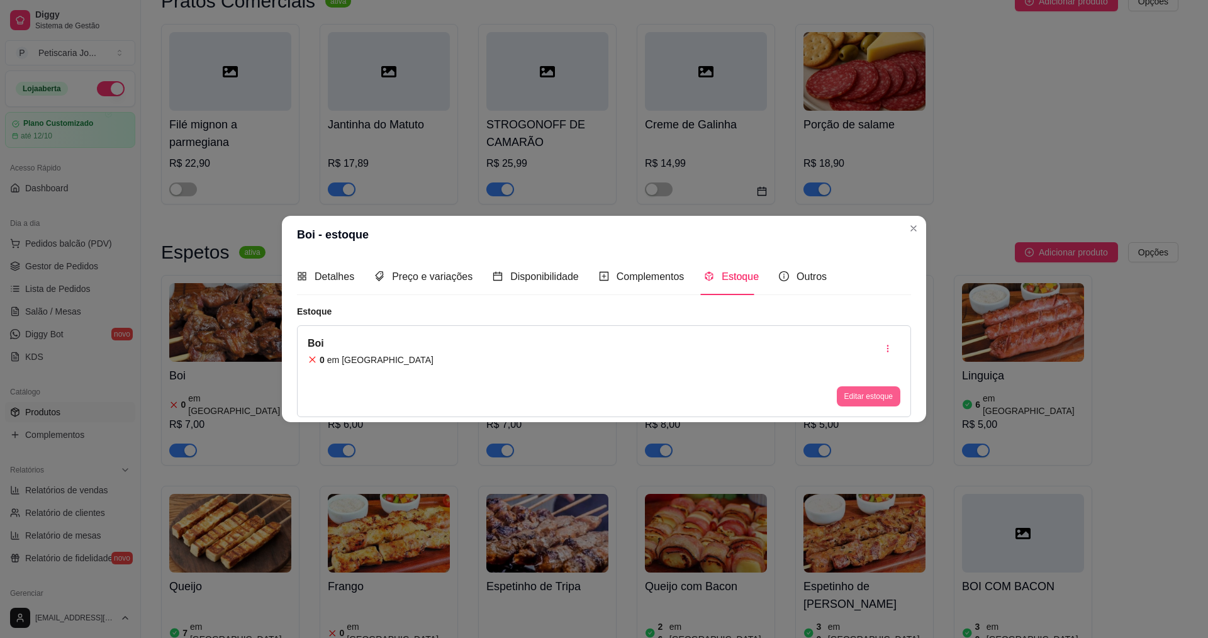
click at [857, 403] on button "Editar estoque" at bounding box center [869, 396] width 64 height 20
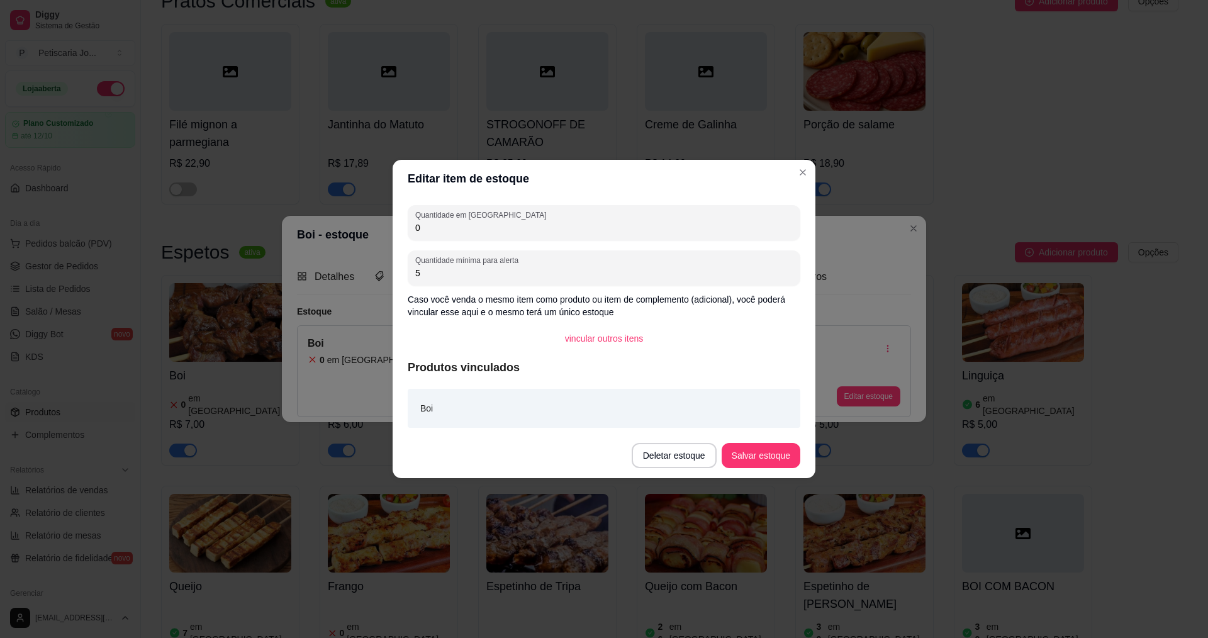
click at [469, 233] on input "0" at bounding box center [603, 227] width 377 height 13
type input "50"
click at [764, 458] on button "Salvar estoque" at bounding box center [760, 455] width 77 height 25
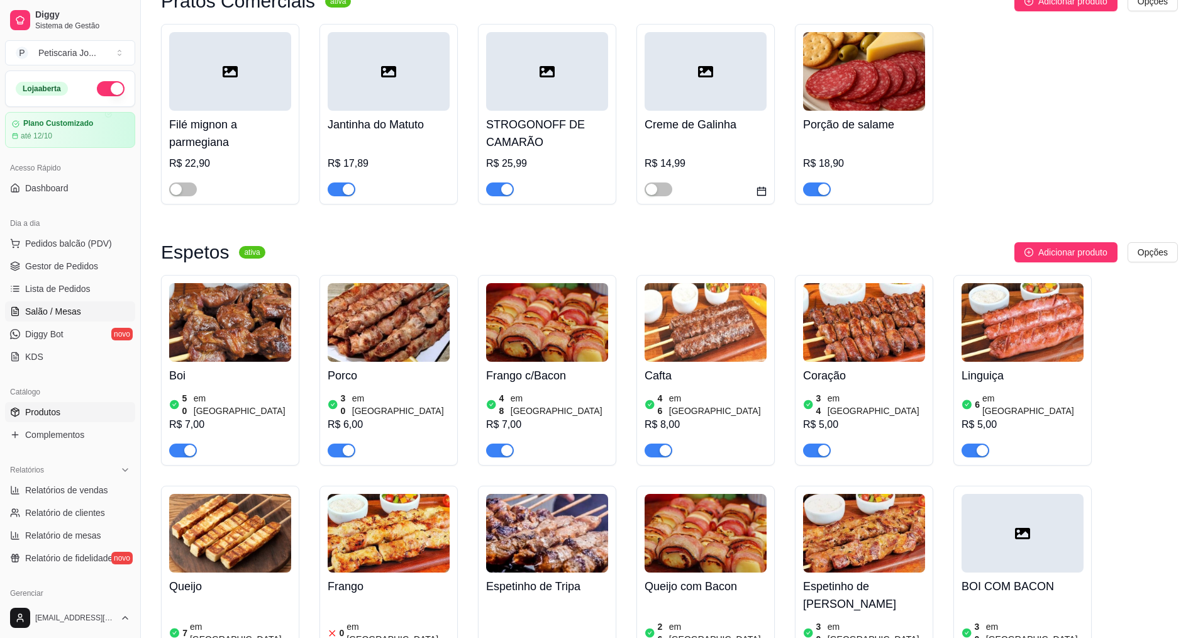
click at [78, 308] on span "Salão / Mesas" at bounding box center [53, 311] width 56 height 13
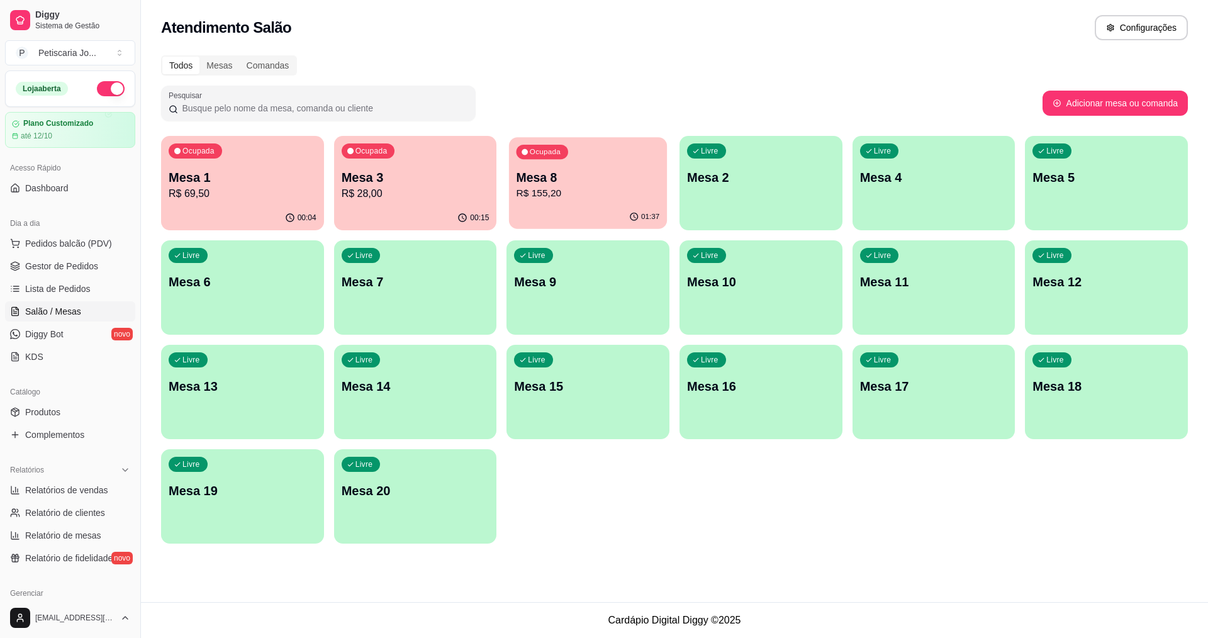
click at [560, 183] on p "Mesa 8" at bounding box center [587, 177] width 143 height 17
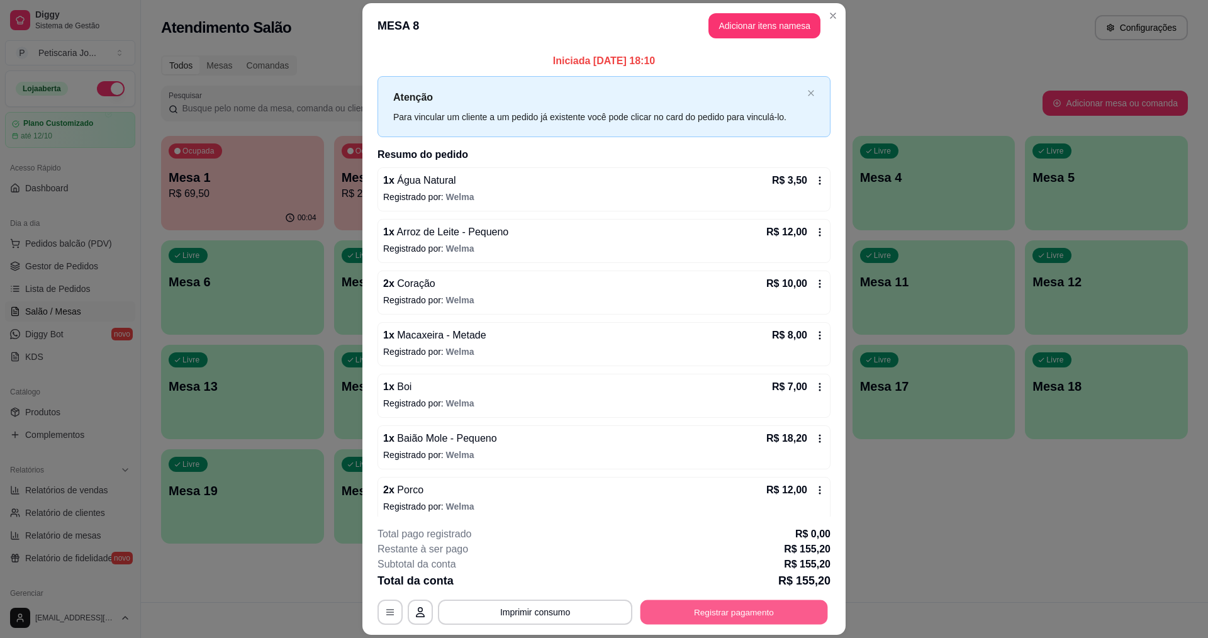
click at [684, 604] on button "Registrar pagamento" at bounding box center [733, 612] width 187 height 25
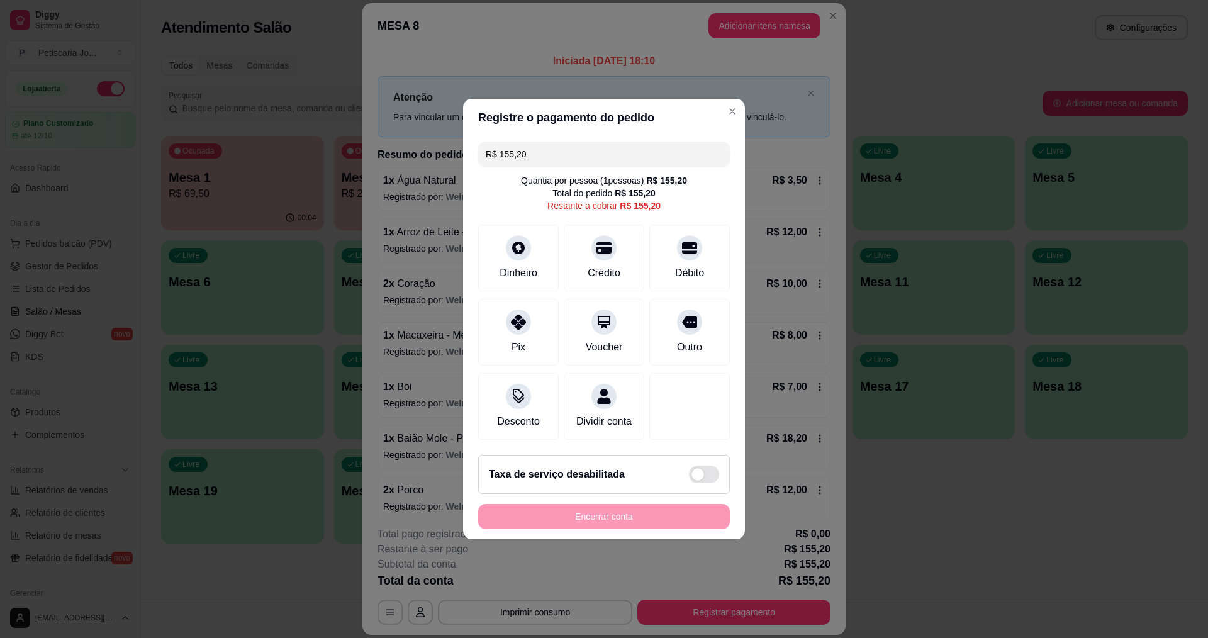
drag, startPoint x: 593, startPoint y: 136, endPoint x: 499, endPoint y: 162, distance: 96.8
click at [499, 162] on div "R$ 155,20 Quantia por pessoa ( 1 pessoas) R$ 155,20 Total do pedido R$ 155,20 R…" at bounding box center [604, 290] width 282 height 308
click at [695, 250] on div "Débito" at bounding box center [689, 256] width 89 height 74
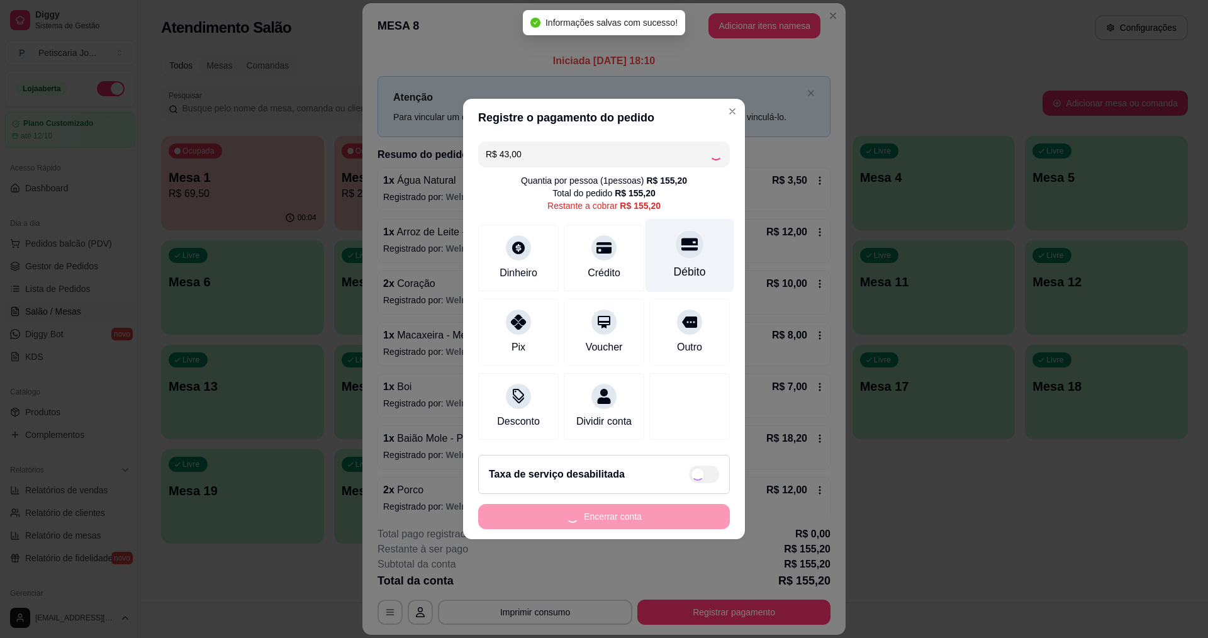
type input "R$ 112,20"
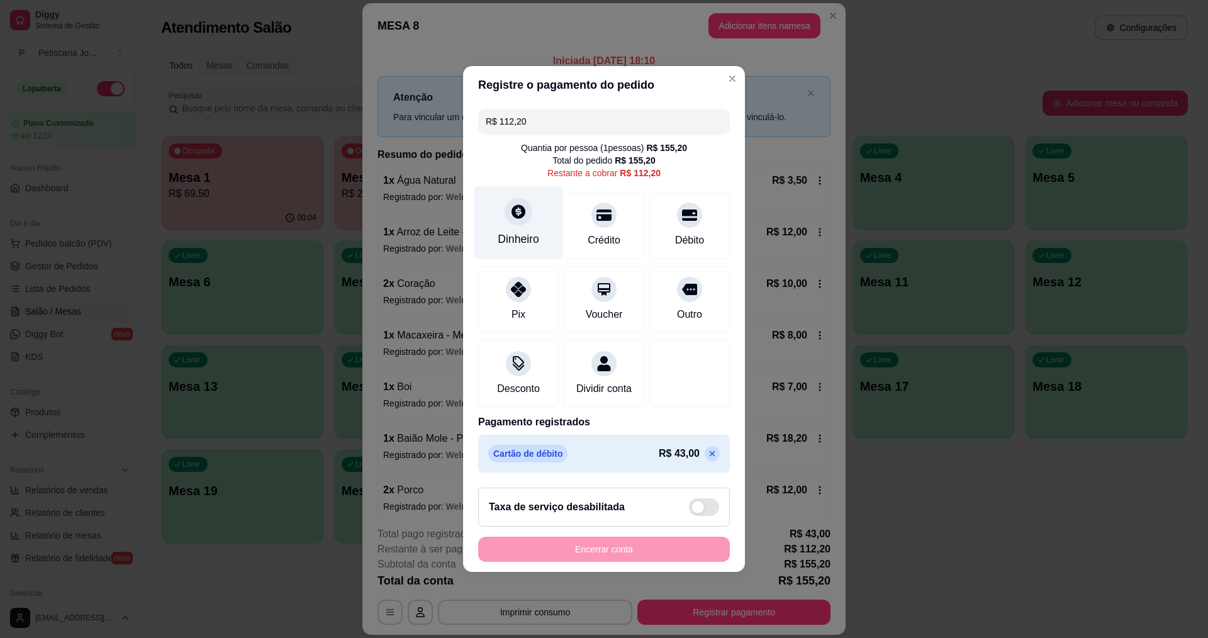
click at [518, 221] on div "Dinheiro" at bounding box center [518, 223] width 89 height 74
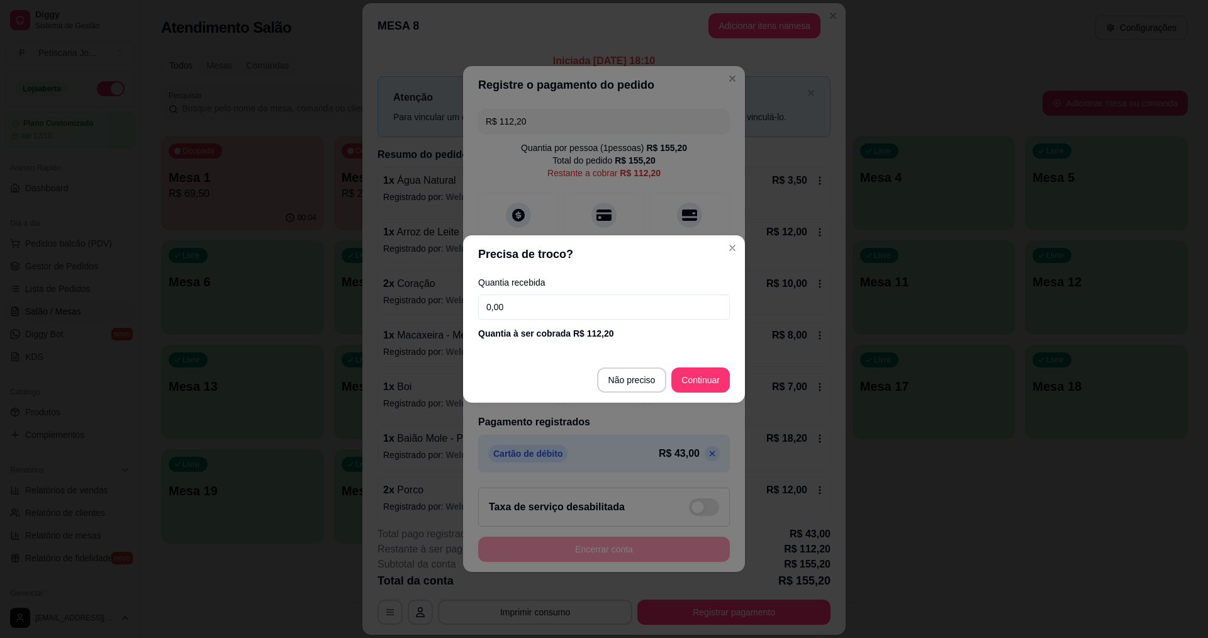
click at [537, 302] on input "0,00" at bounding box center [604, 306] width 252 height 25
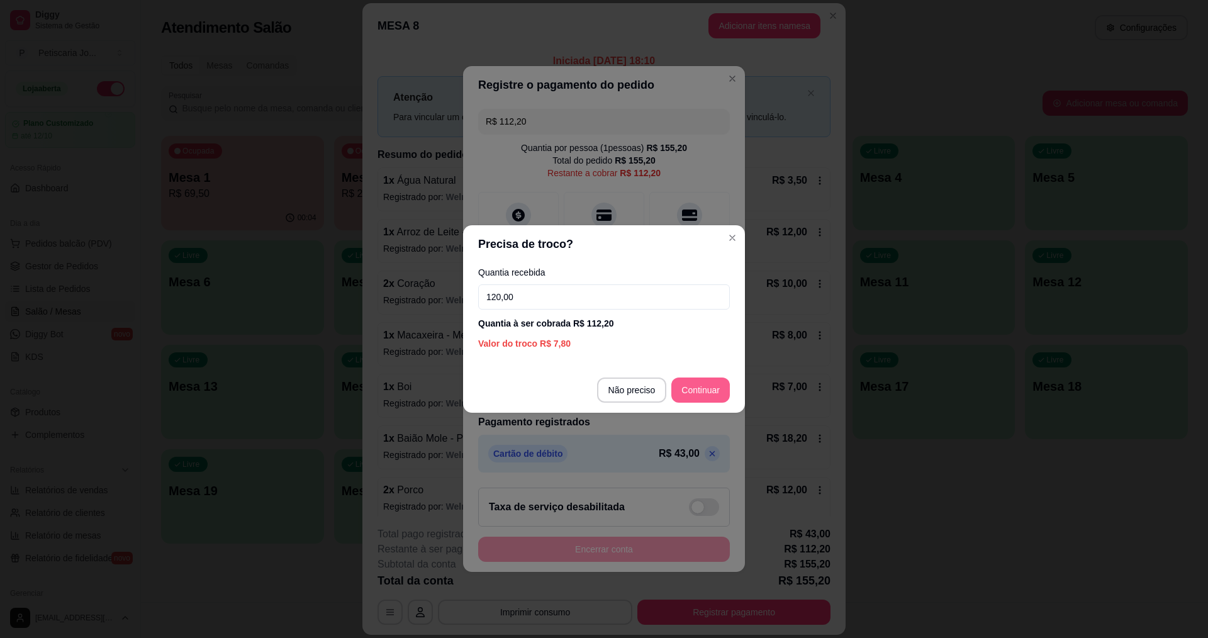
type input "120,00"
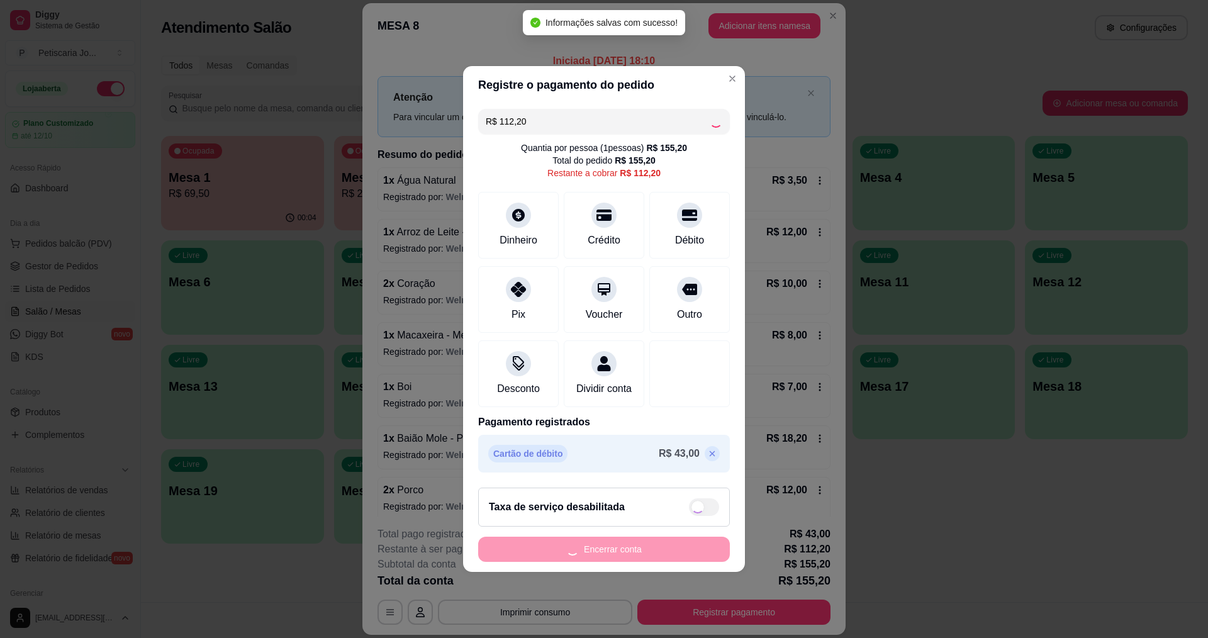
type input "R$ 0,00"
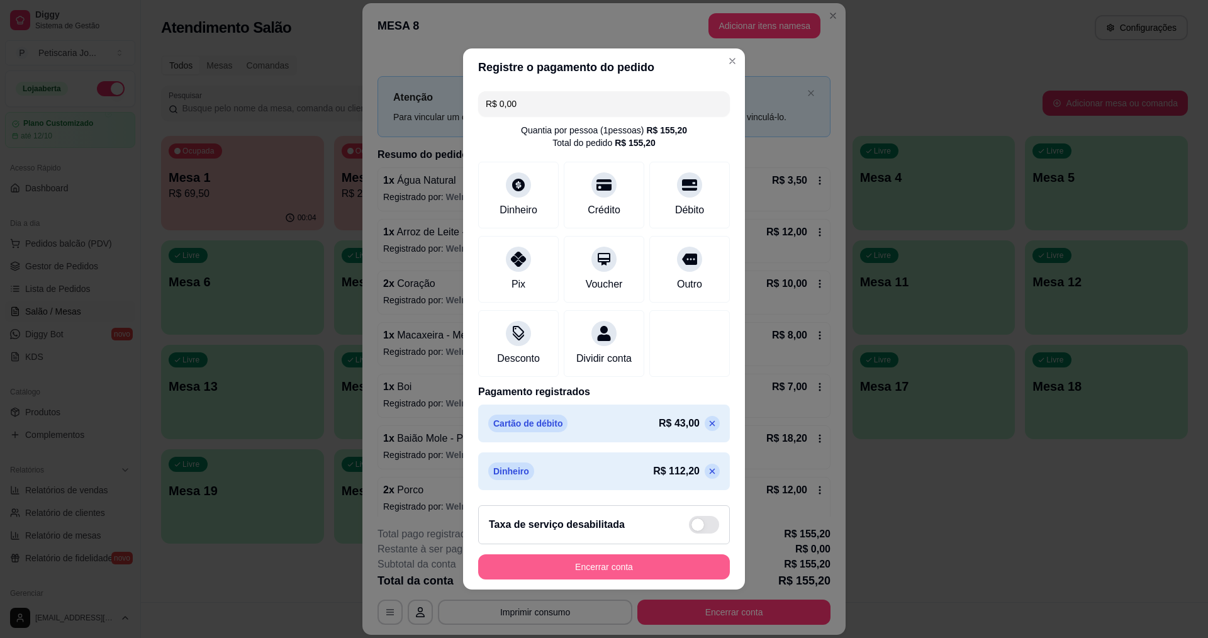
click at [615, 578] on button "Encerrar conta" at bounding box center [604, 566] width 252 height 25
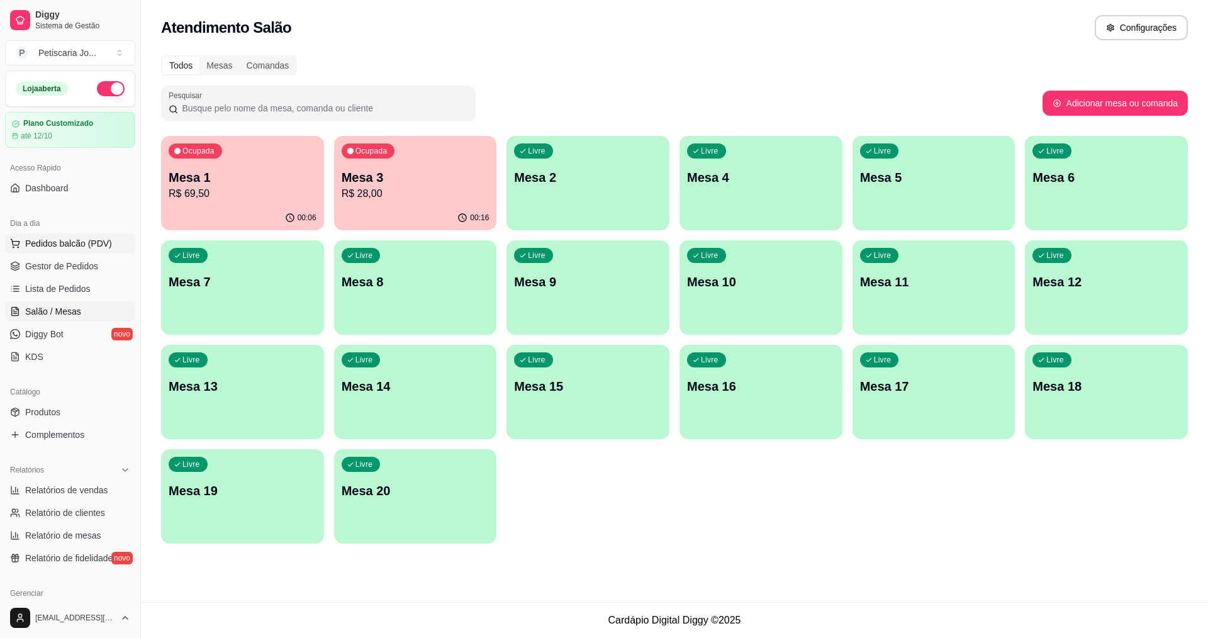
click at [68, 238] on span "Pedidos balcão (PDV)" at bounding box center [68, 243] width 87 height 13
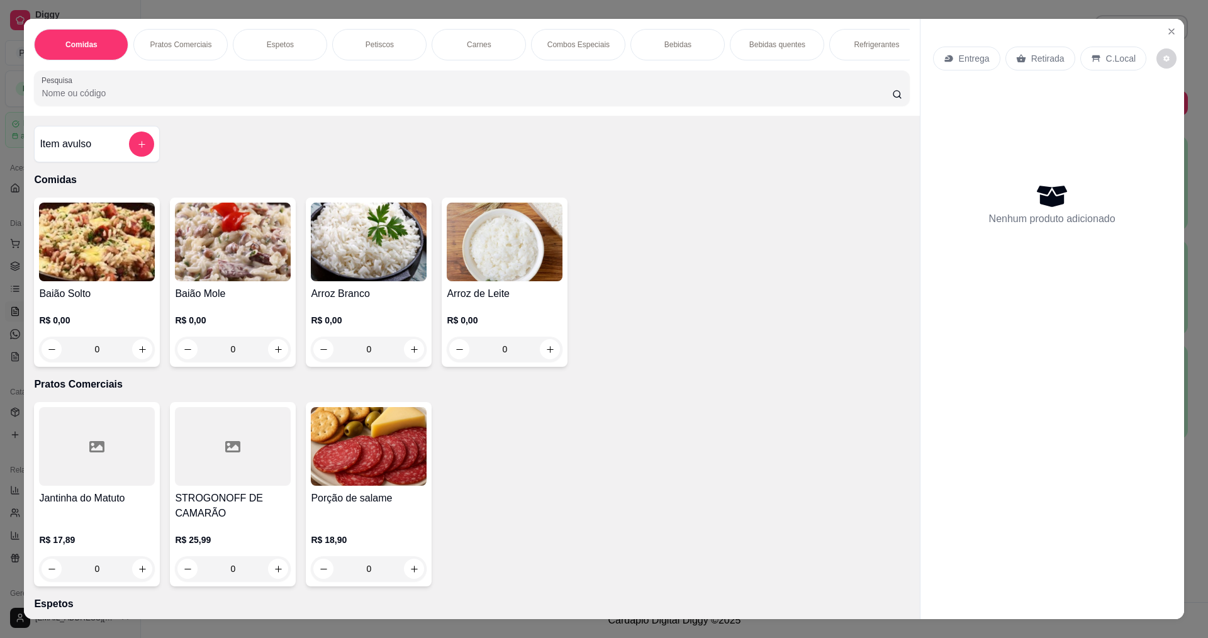
click at [278, 362] on div "0" at bounding box center [233, 349] width 116 height 25
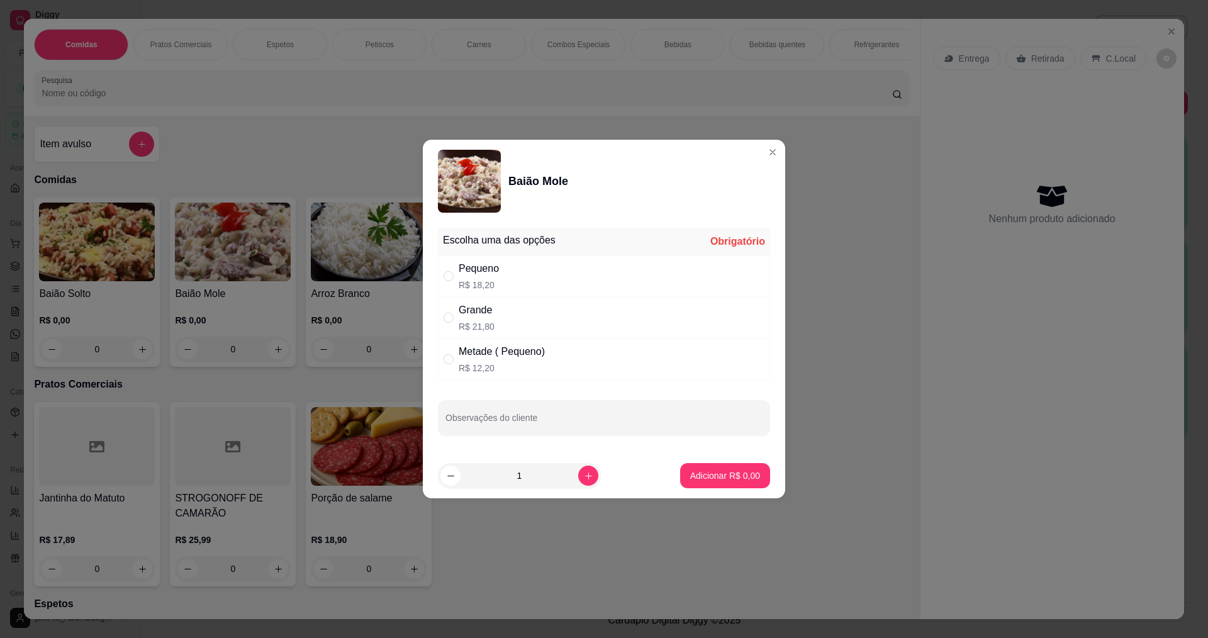
click at [520, 284] on div "Pequeno R$ 18,20" at bounding box center [604, 276] width 332 height 42
radio input "true"
click at [709, 474] on p "Adicionar R$ 18,20" at bounding box center [722, 475] width 73 height 12
type input "1"
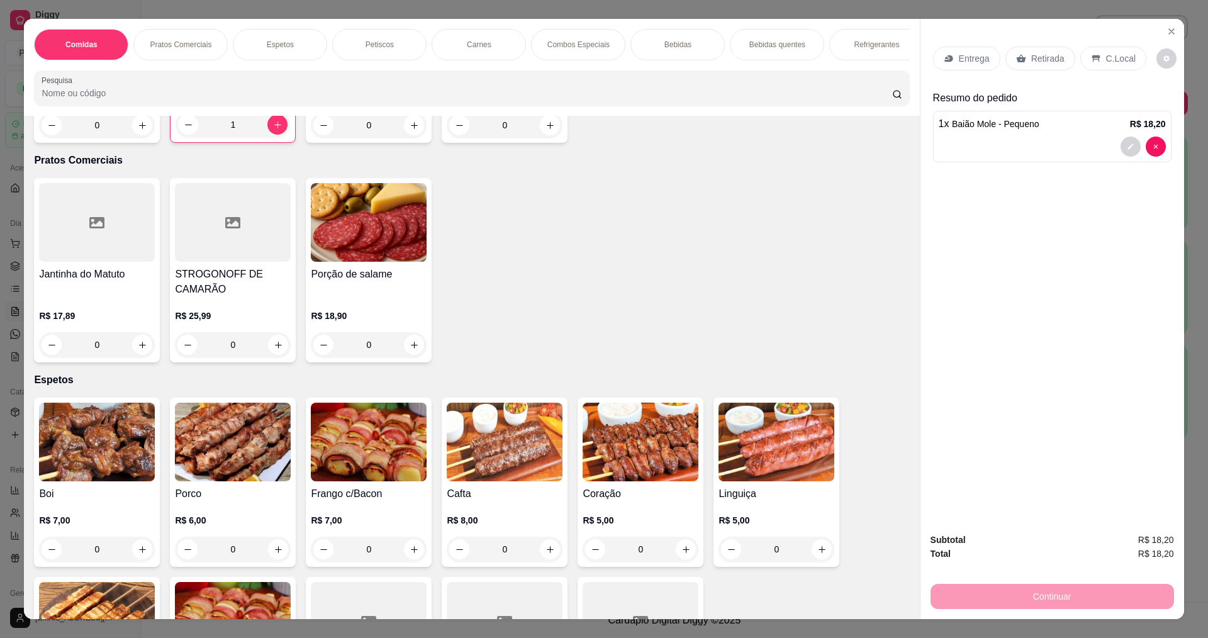
scroll to position [315, 0]
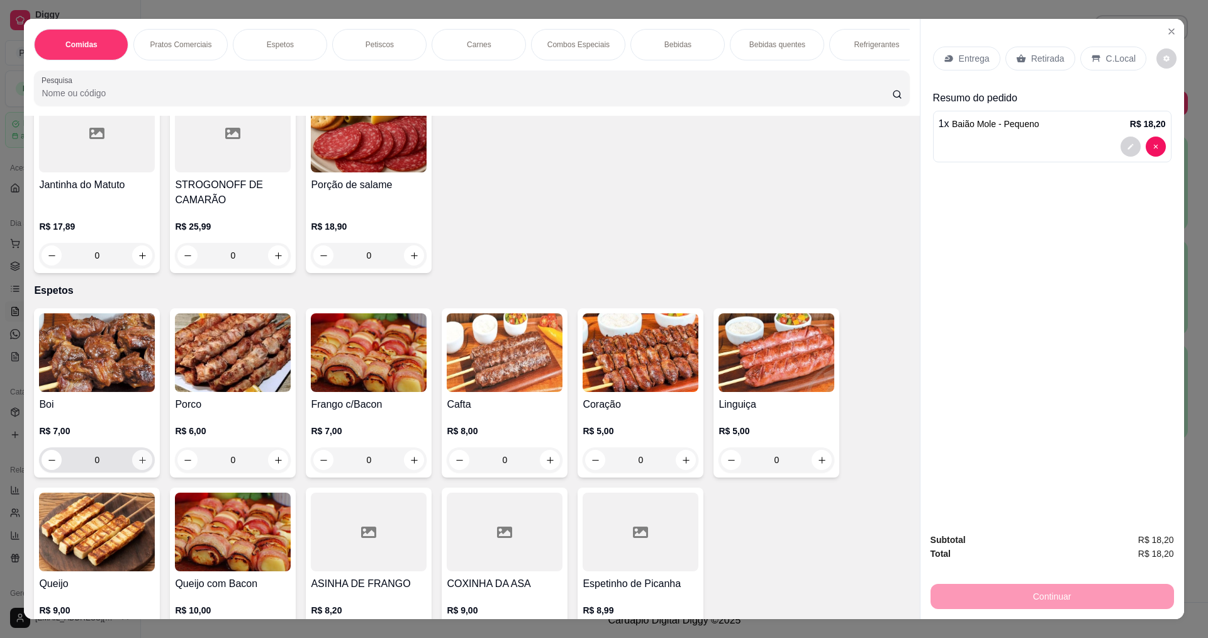
click at [139, 464] on icon "increase-product-quantity" at bounding box center [142, 460] width 7 height 7
type input "1"
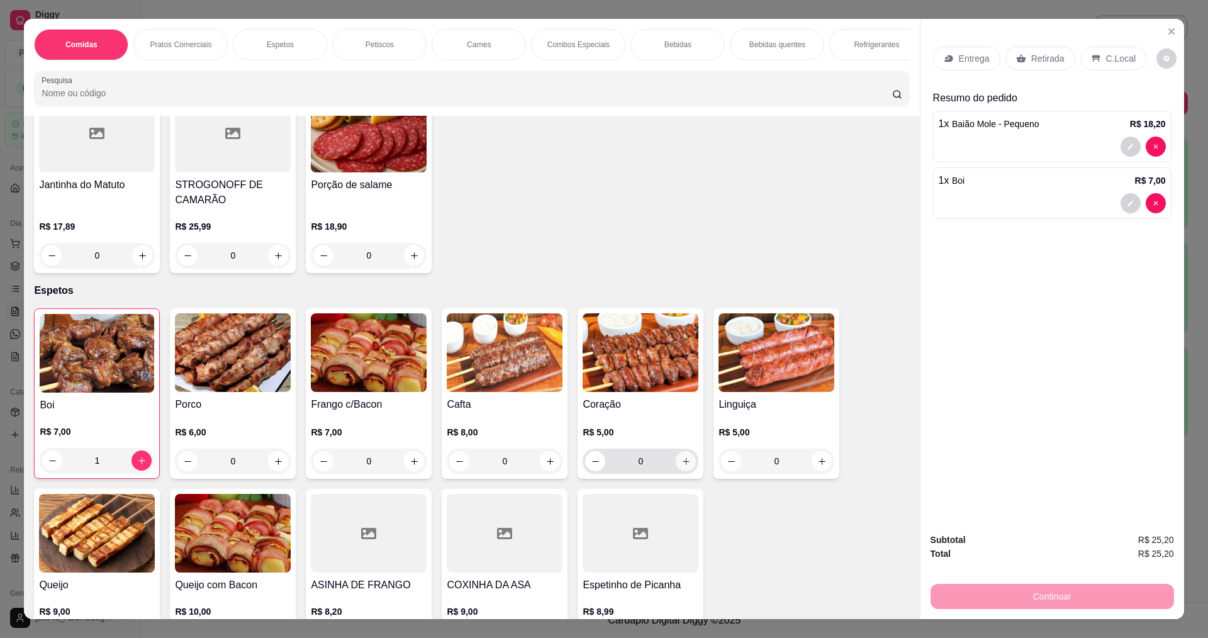
click at [681, 466] on icon "increase-product-quantity" at bounding box center [685, 461] width 9 height 9
type input "1"
click at [969, 62] on p "Entrega" at bounding box center [974, 58] width 31 height 13
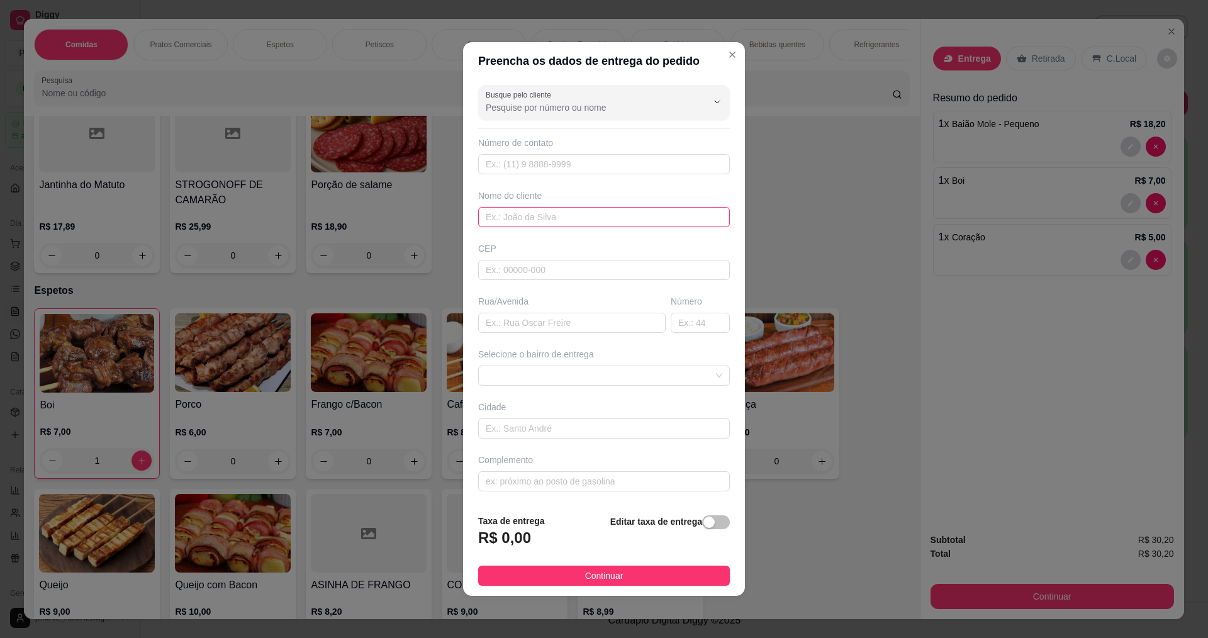
click at [613, 219] on input "text" at bounding box center [604, 217] width 252 height 20
type input "ATILA"
click at [625, 569] on button "Continuar" at bounding box center [604, 575] width 252 height 20
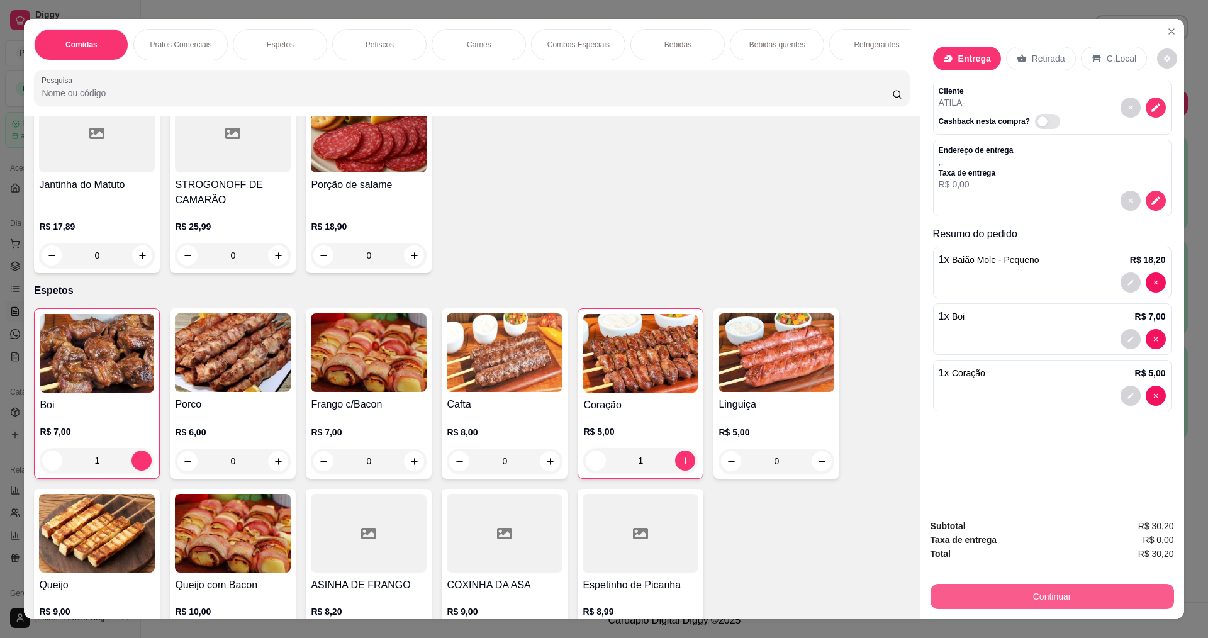
click at [1035, 603] on button "Continuar" at bounding box center [1051, 596] width 243 height 25
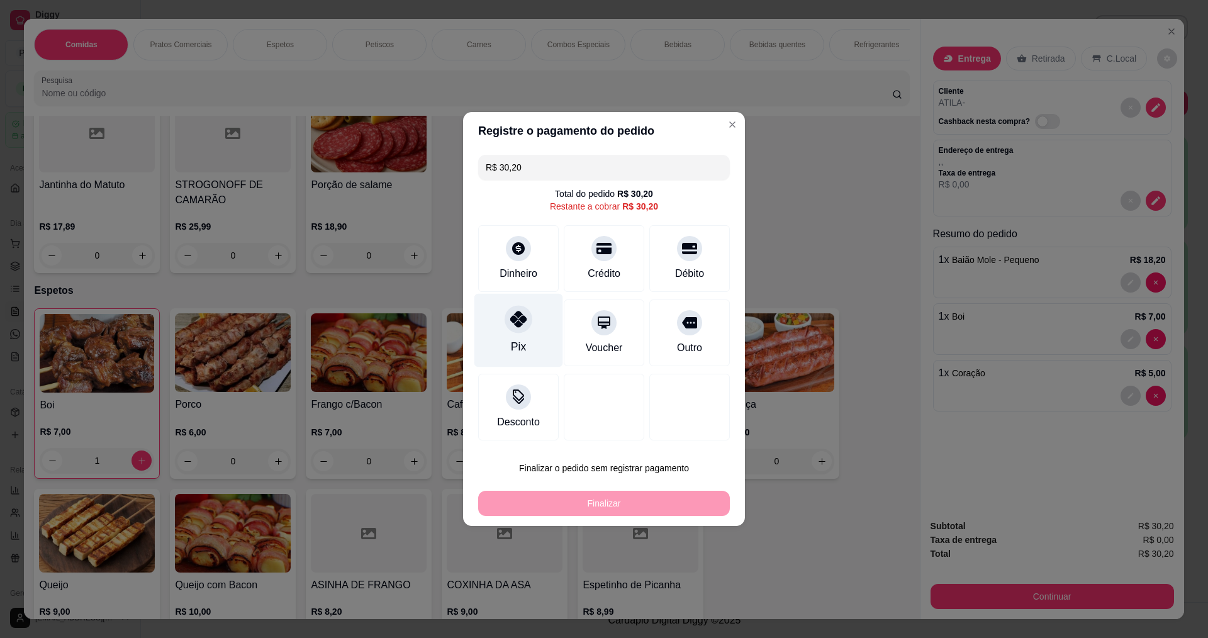
click at [516, 336] on div "Pix" at bounding box center [518, 331] width 89 height 74
type input "R$ 0,00"
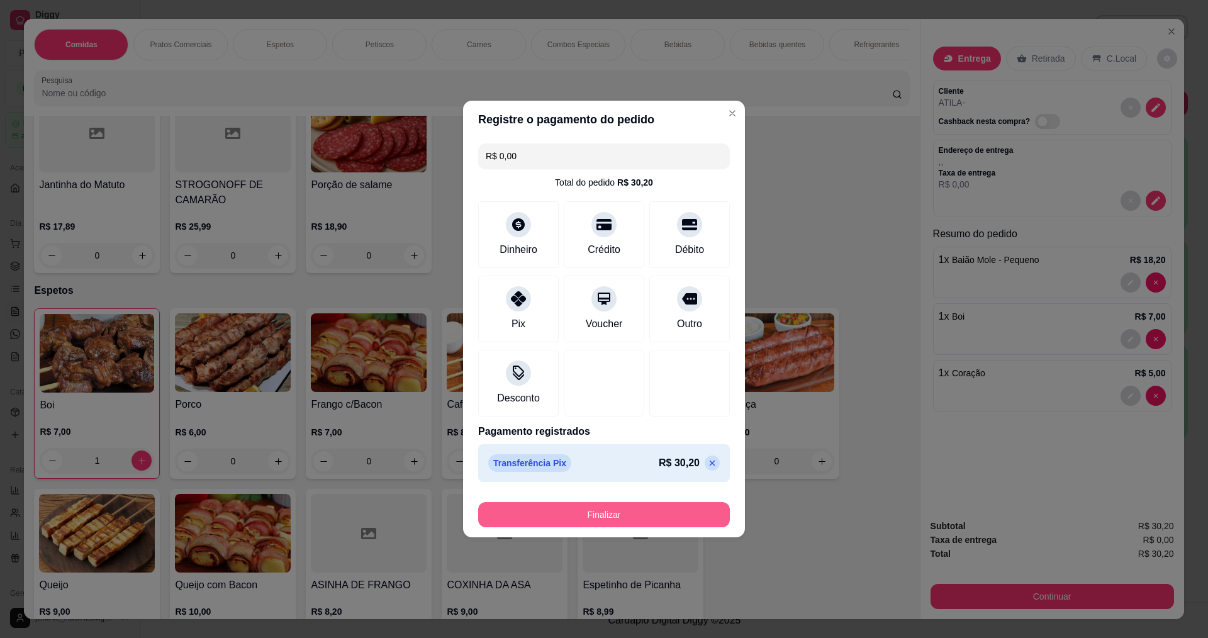
click at [613, 520] on button "Finalizar" at bounding box center [604, 514] width 252 height 25
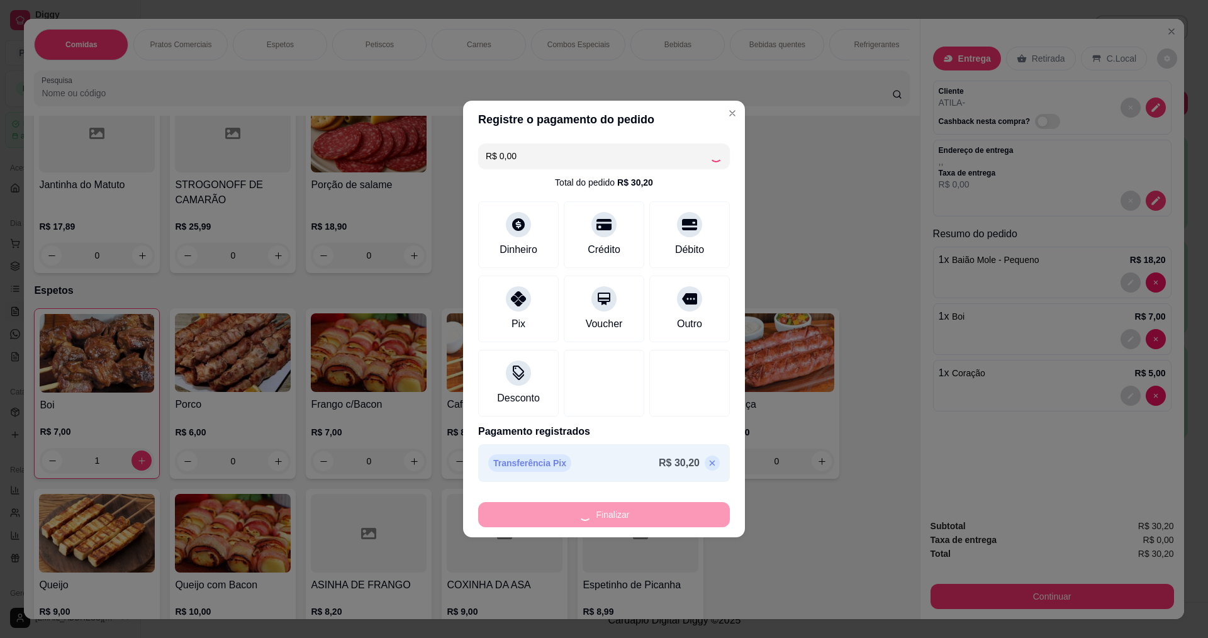
type input "0"
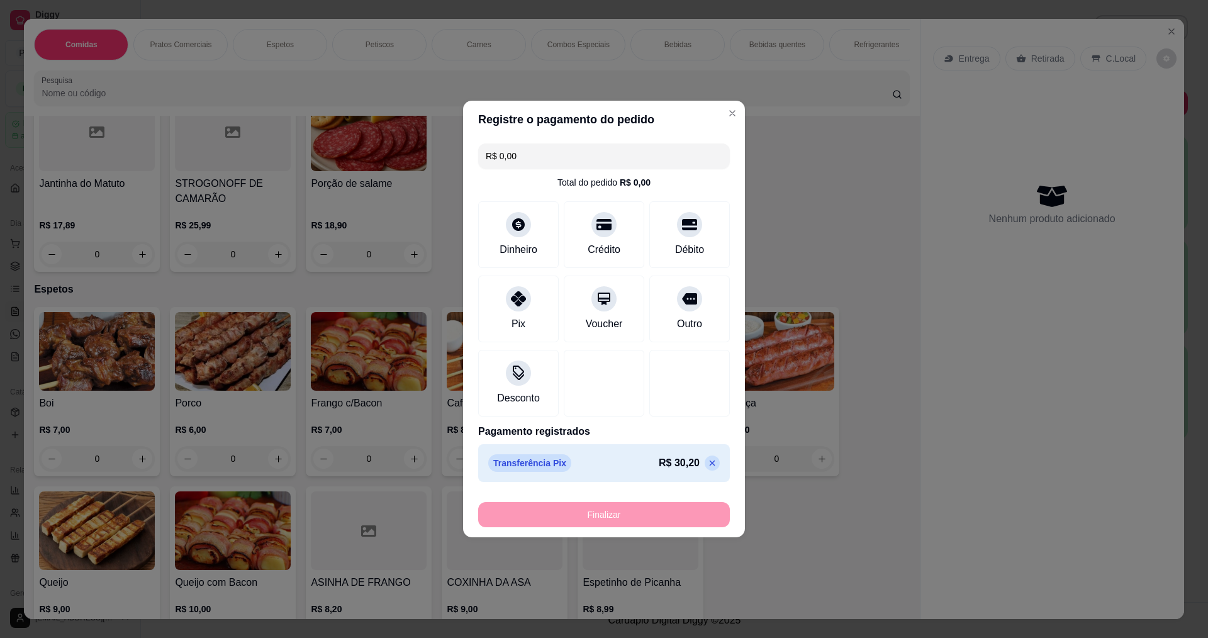
type input "-R$ 30,20"
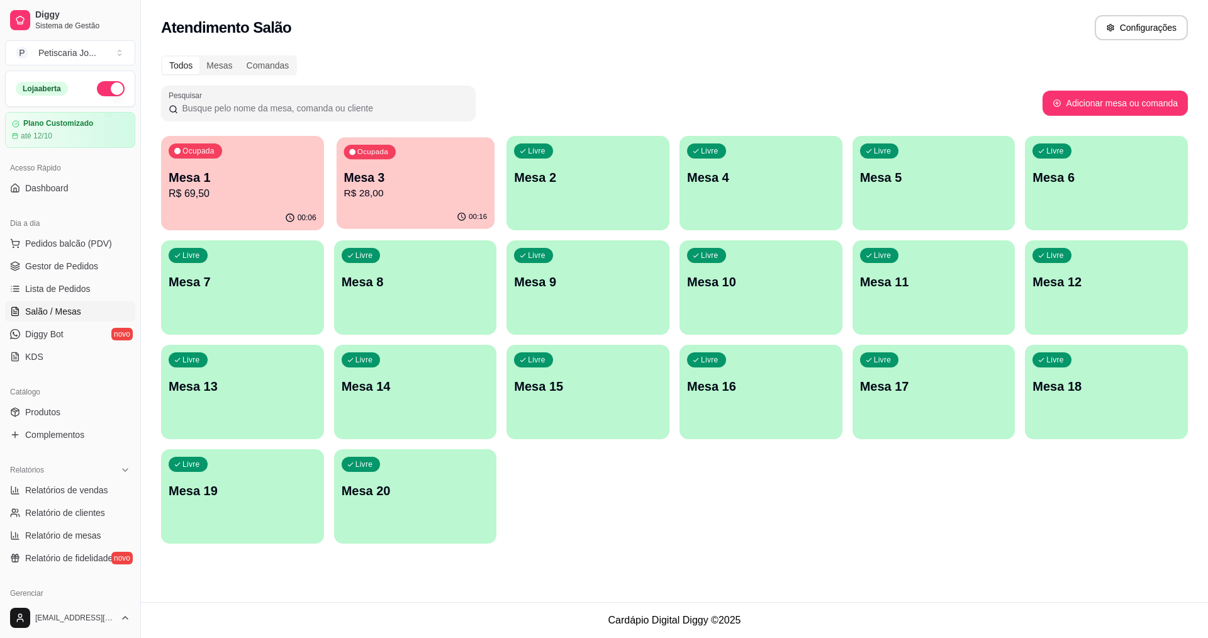
click at [396, 172] on p "Mesa 3" at bounding box center [414, 177] width 143 height 17
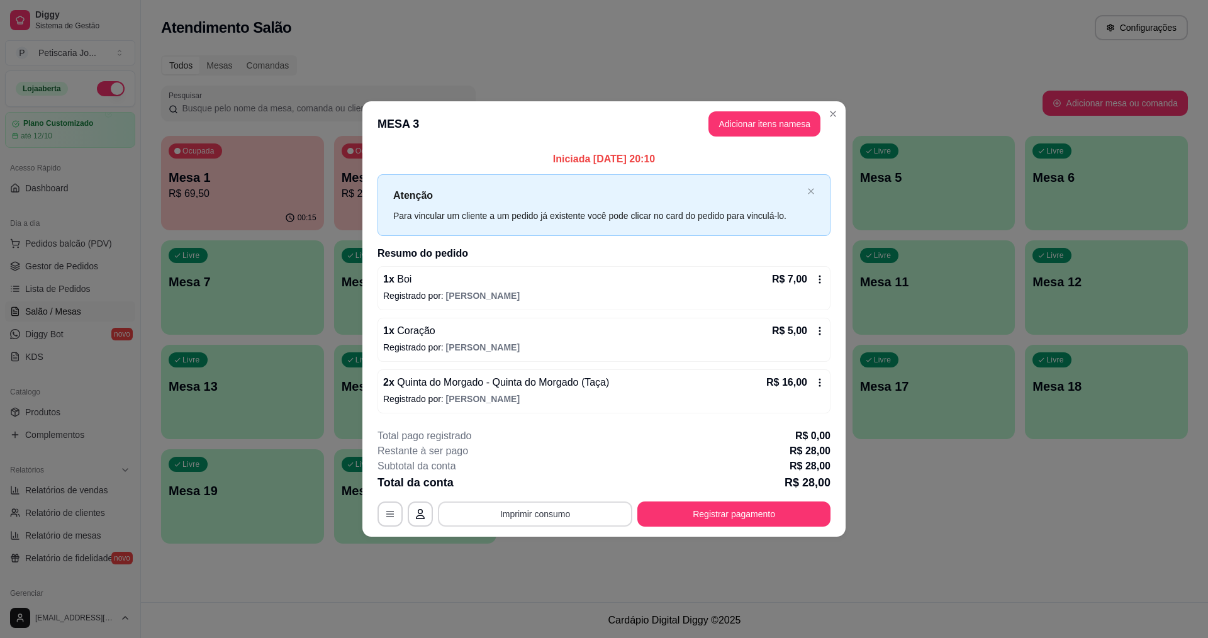
click at [575, 509] on button "Imprimir consumo" at bounding box center [535, 513] width 194 height 25
click at [554, 481] on button "IMPRESSORA" at bounding box center [539, 483] width 88 height 19
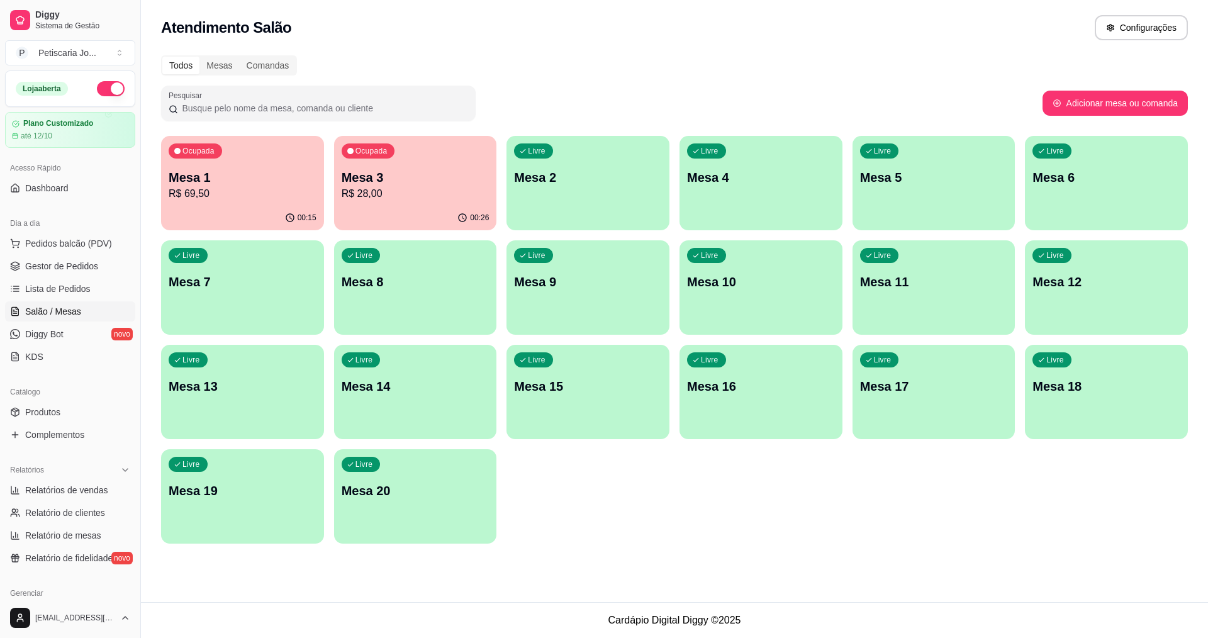
click at [420, 214] on div "00:26" at bounding box center [415, 218] width 163 height 25
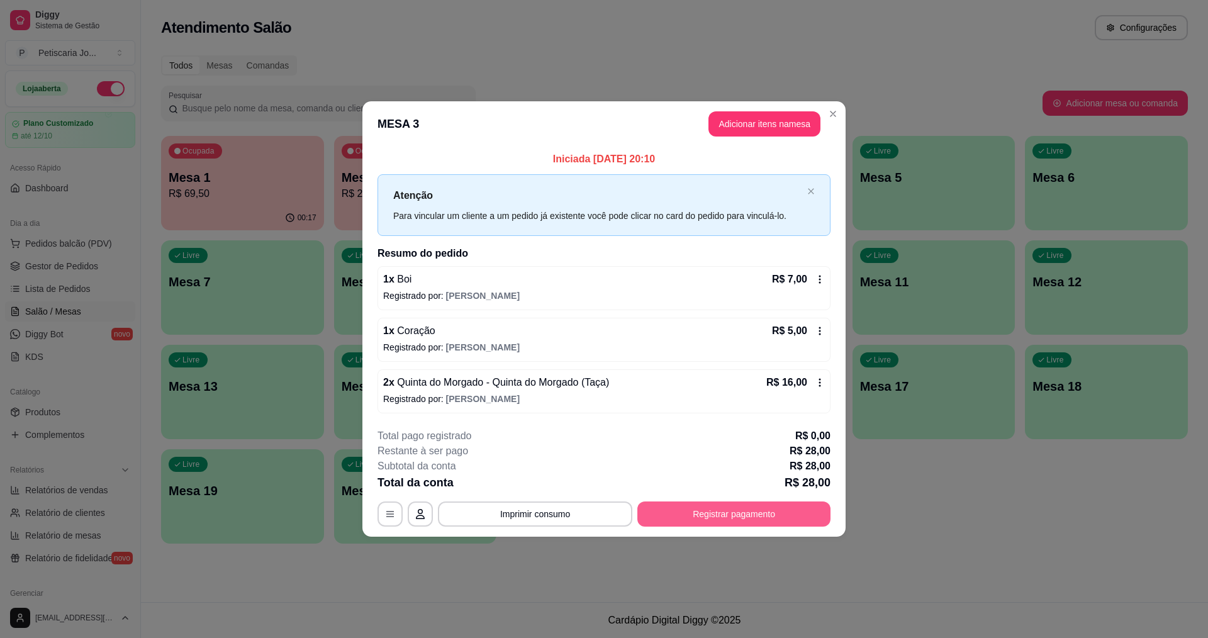
click at [741, 513] on button "Registrar pagamento" at bounding box center [733, 513] width 193 height 25
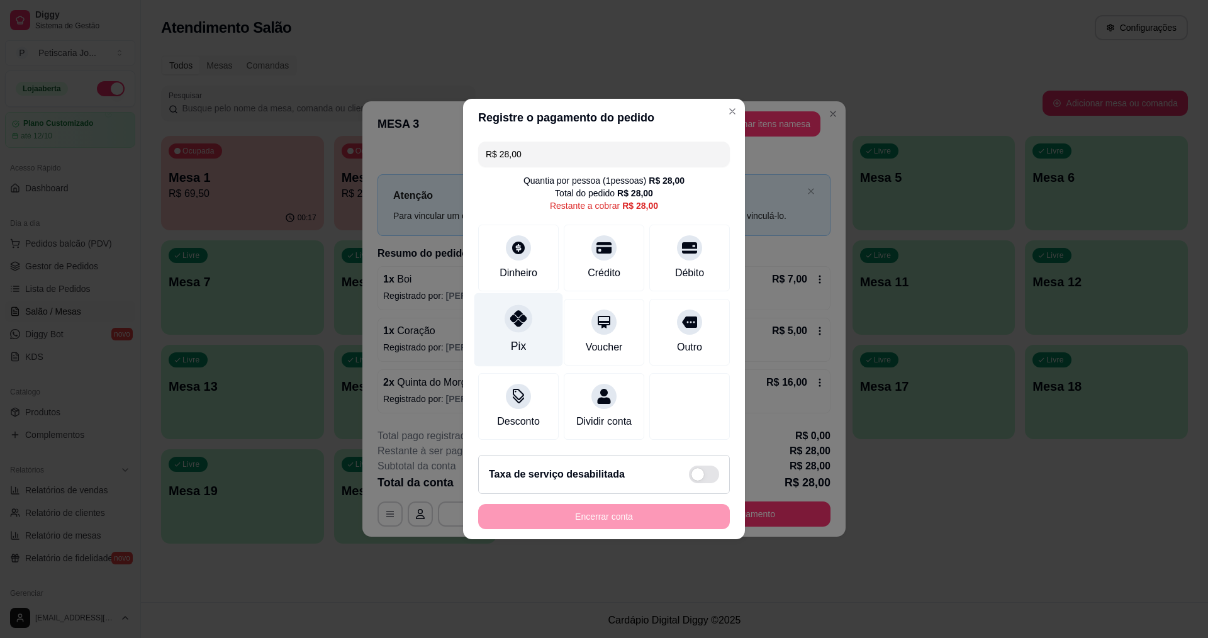
click at [518, 338] on div "Pix" at bounding box center [518, 346] width 15 height 16
type input "R$ 0,00"
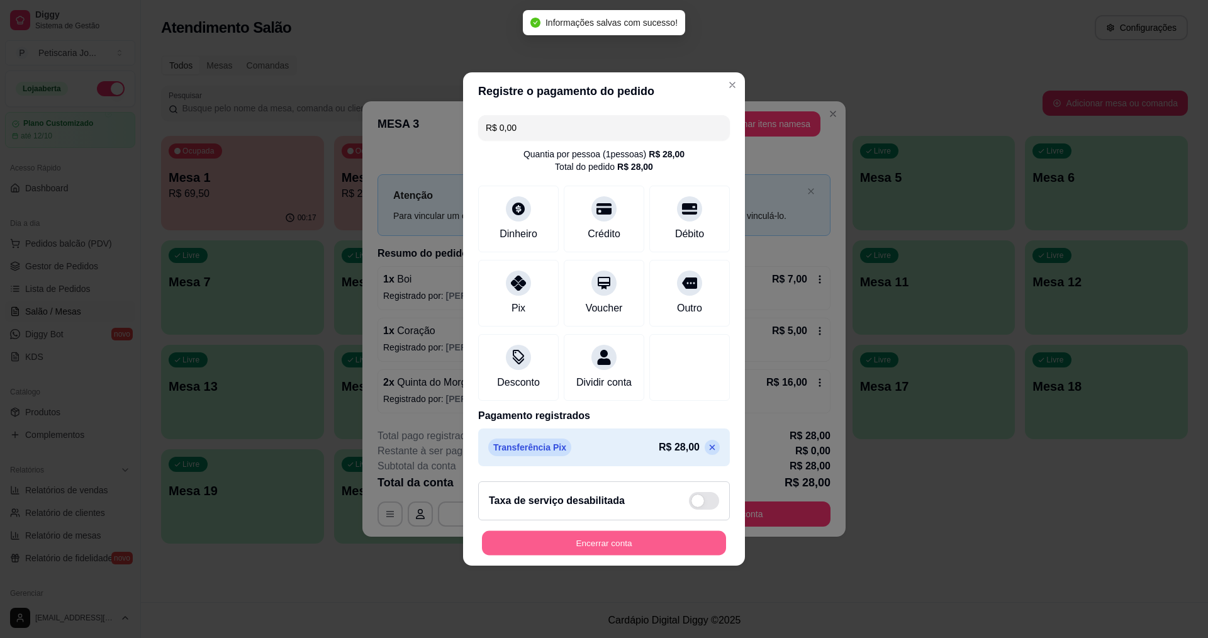
click at [614, 552] on button "Encerrar conta" at bounding box center [604, 543] width 244 height 25
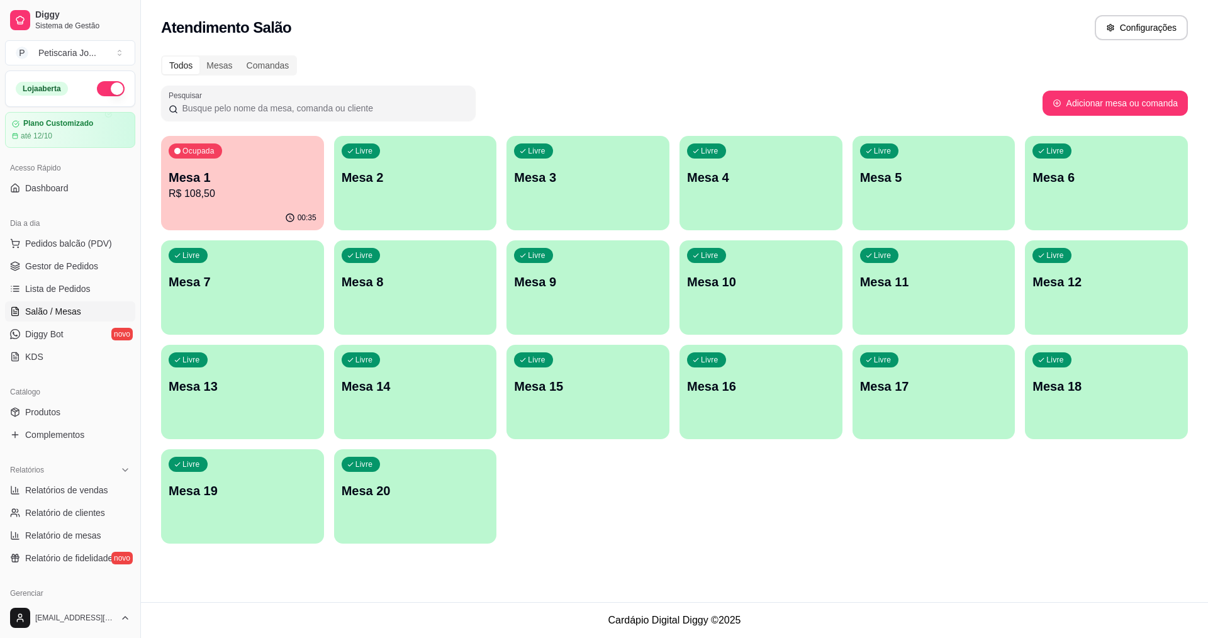
click at [237, 188] on p "R$ 108,50" at bounding box center [243, 193] width 148 height 15
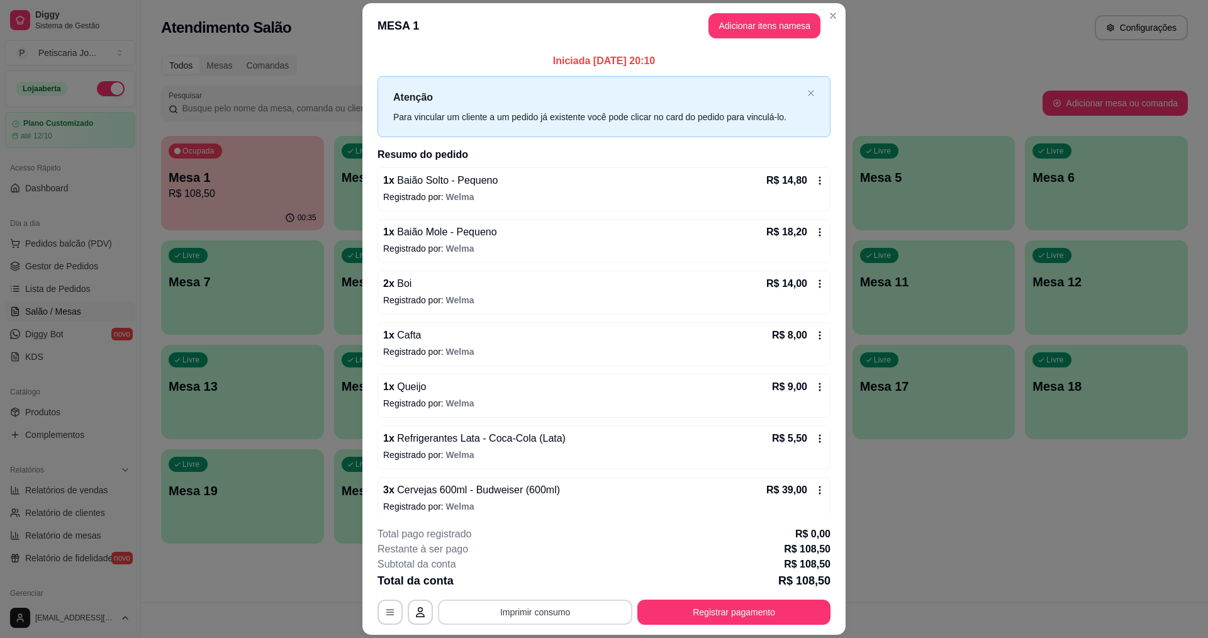
click at [582, 618] on button "Imprimir consumo" at bounding box center [535, 611] width 194 height 25
click at [537, 581] on button "IMPRESSORA" at bounding box center [534, 582] width 88 height 19
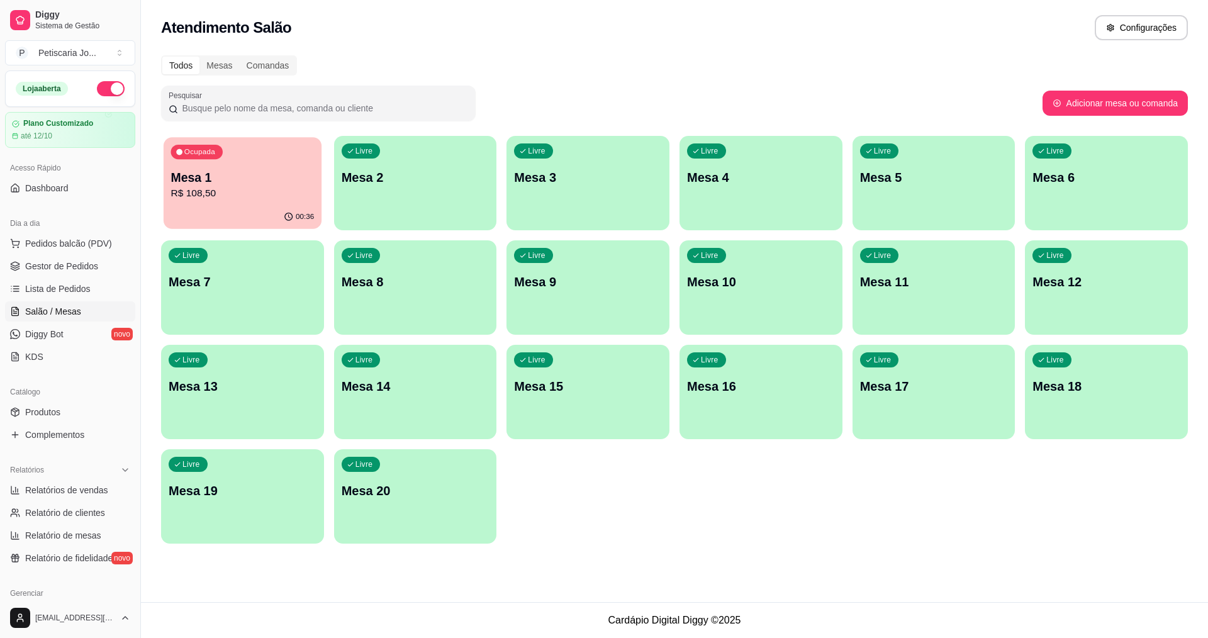
click at [231, 210] on div "00:36" at bounding box center [243, 217] width 158 height 24
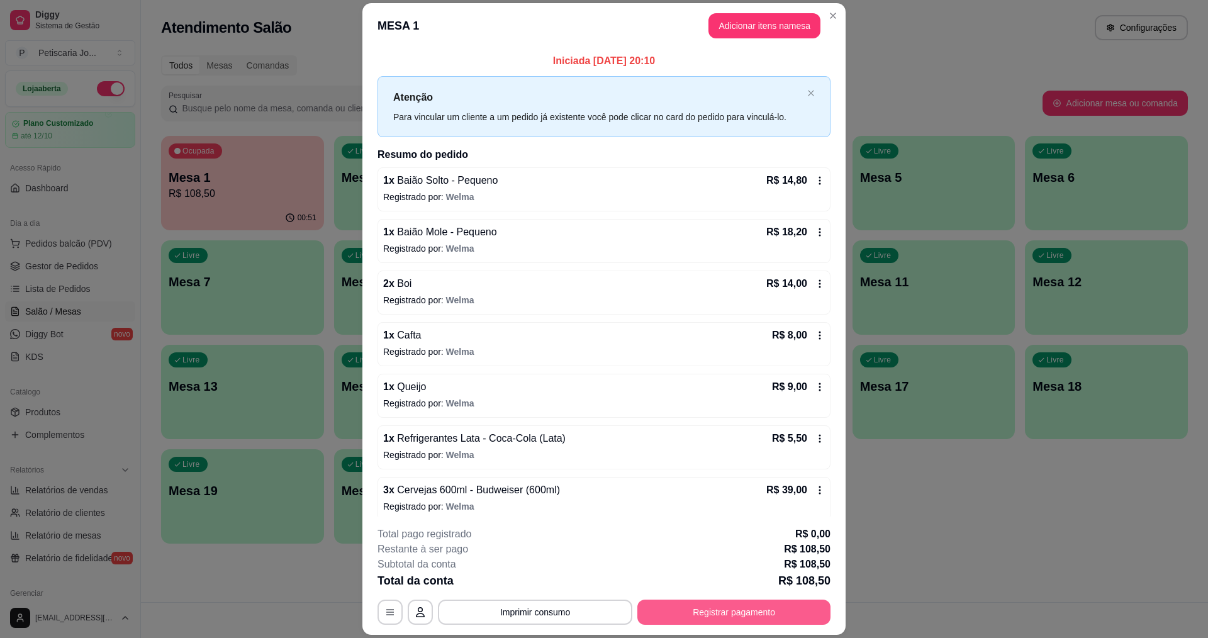
click at [757, 608] on button "Registrar pagamento" at bounding box center [733, 611] width 193 height 25
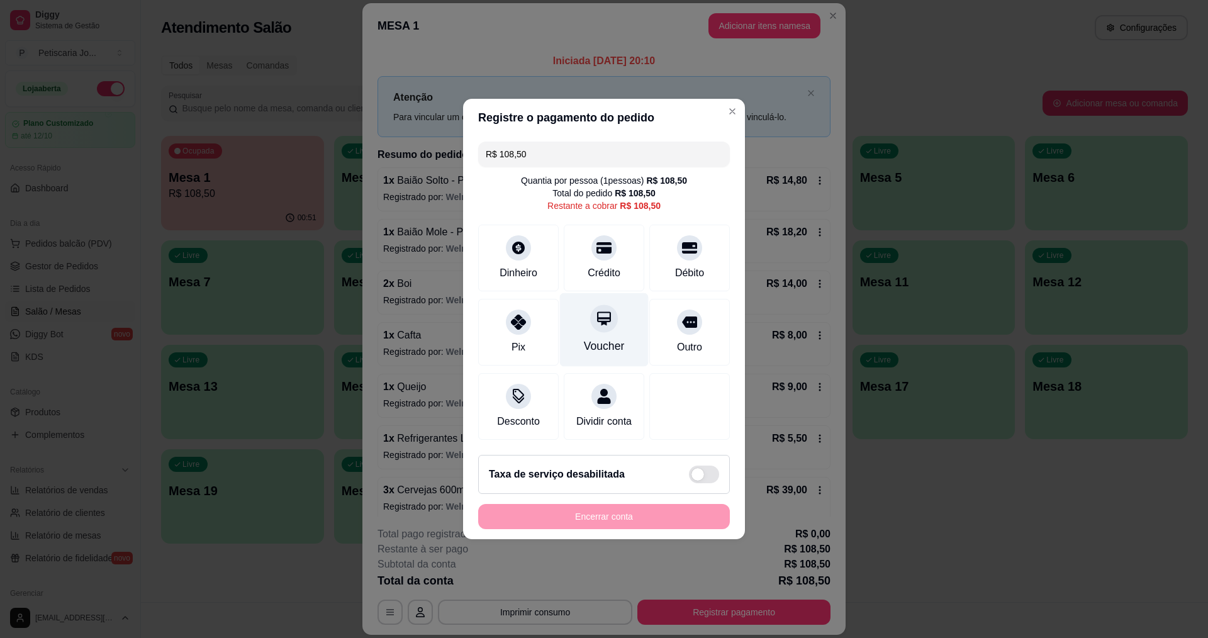
click at [605, 341] on div "Voucher" at bounding box center [604, 346] width 41 height 16
type input "R$ 0,00"
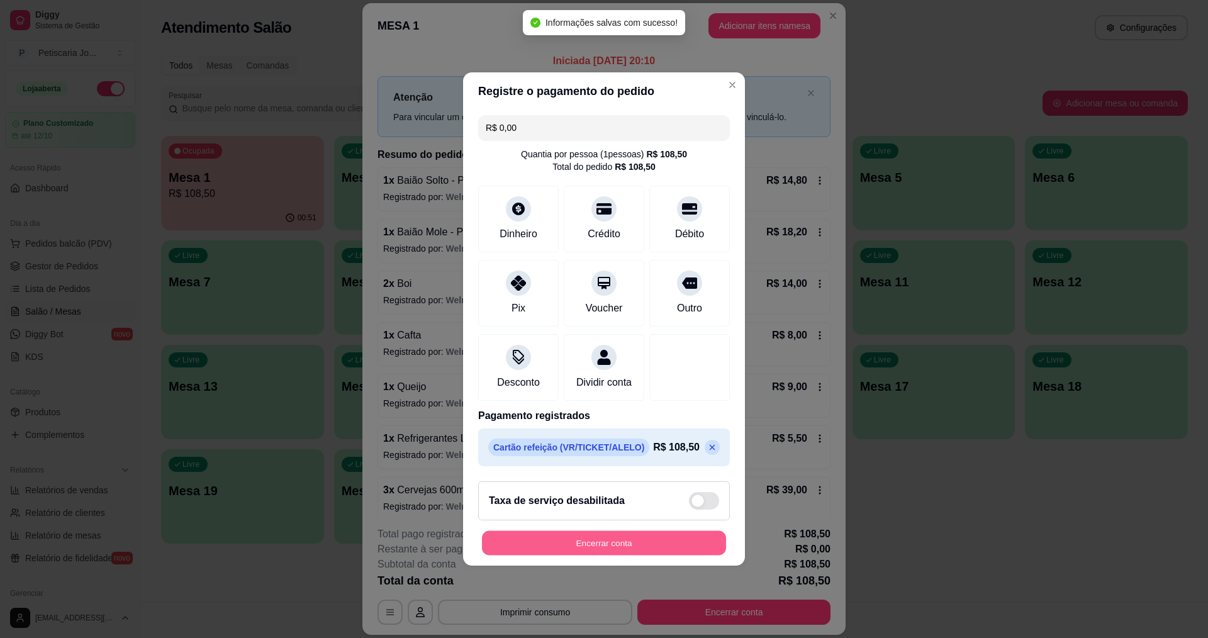
click at [628, 555] on button "Encerrar conta" at bounding box center [604, 543] width 244 height 25
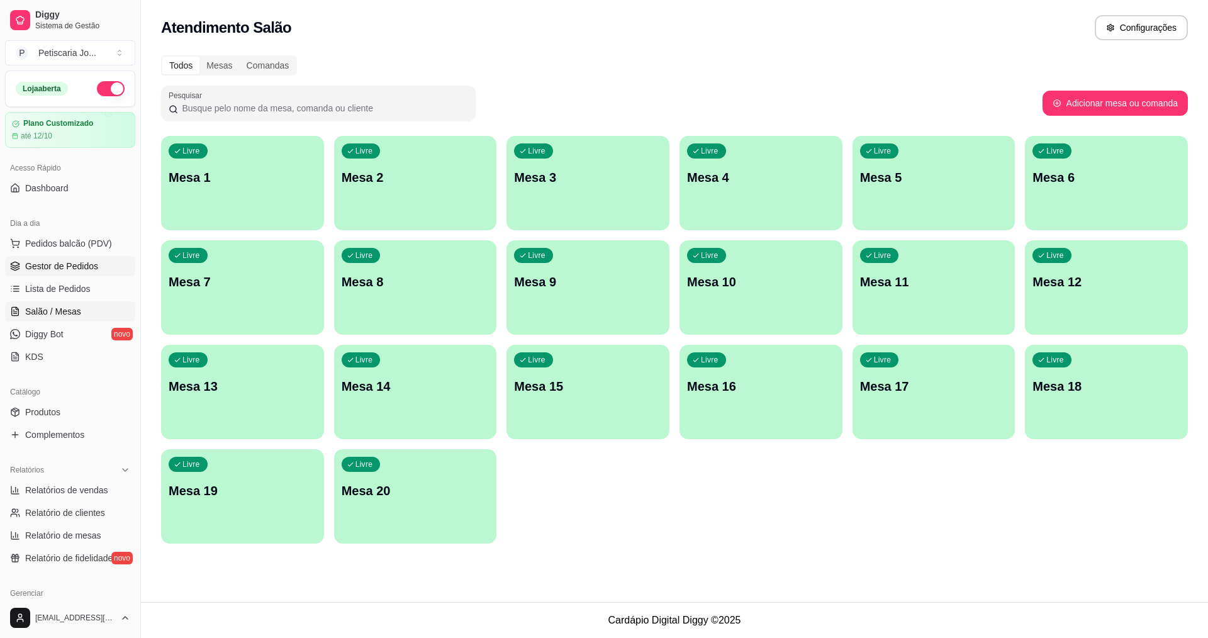
click at [92, 273] on link "Gestor de Pedidos" at bounding box center [70, 266] width 130 height 20
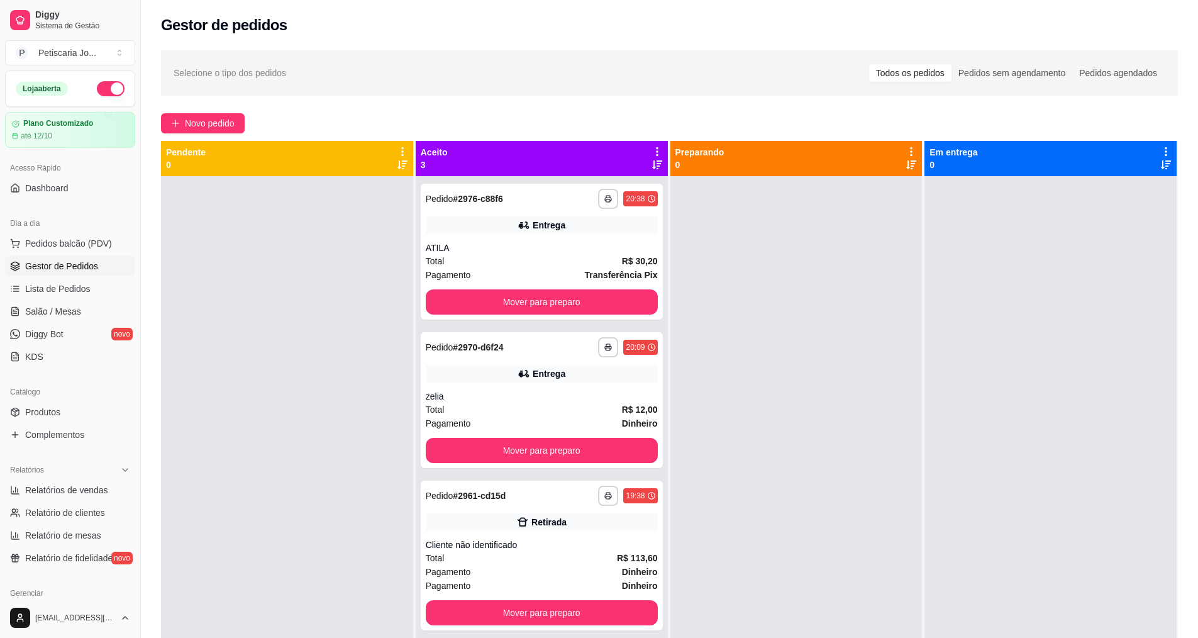
drag, startPoint x: 0, startPoint y: 30, endPoint x: 911, endPoint y: 430, distance: 994.6
click at [911, 430] on div at bounding box center [797, 495] width 252 height 638
click at [454, 308] on button "Mover para preparo" at bounding box center [541, 302] width 225 height 25
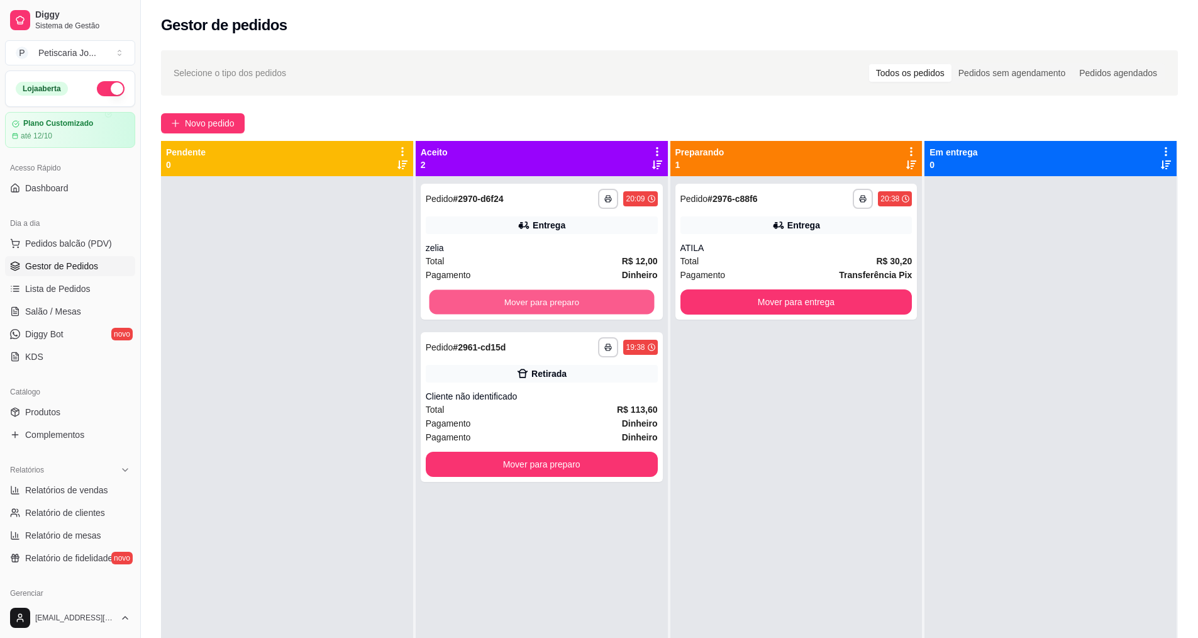
click at [460, 300] on button "Mover para preparo" at bounding box center [541, 302] width 225 height 25
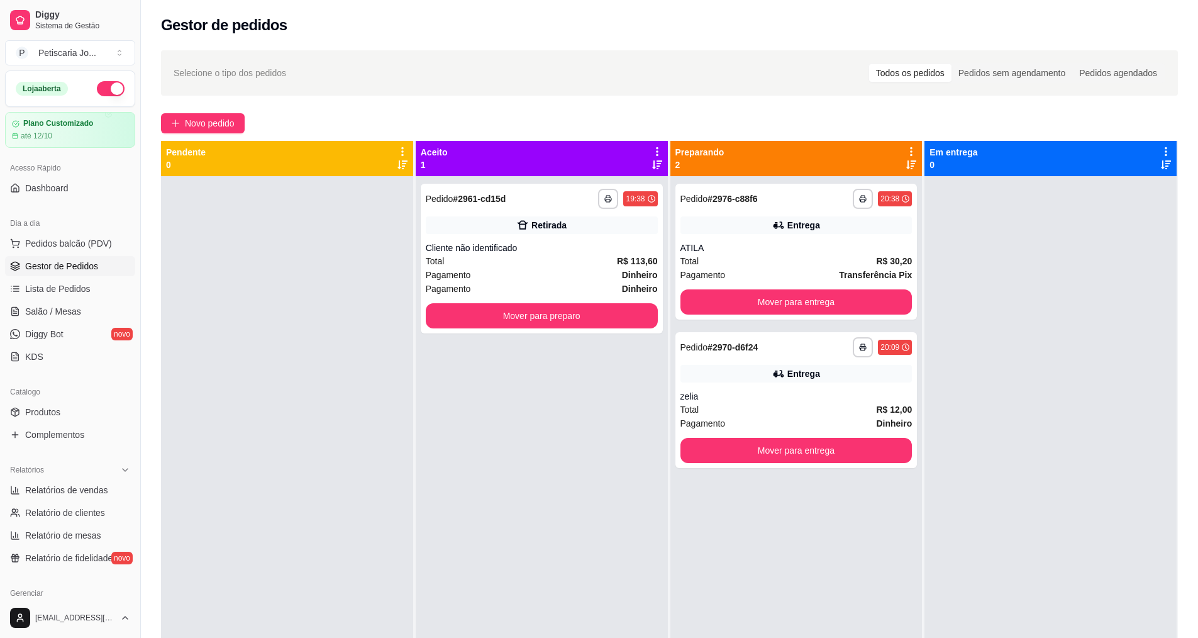
click at [460, 300] on div "**********" at bounding box center [542, 259] width 242 height 150
click at [628, 308] on button "Mover para preparo" at bounding box center [542, 315] width 232 height 25
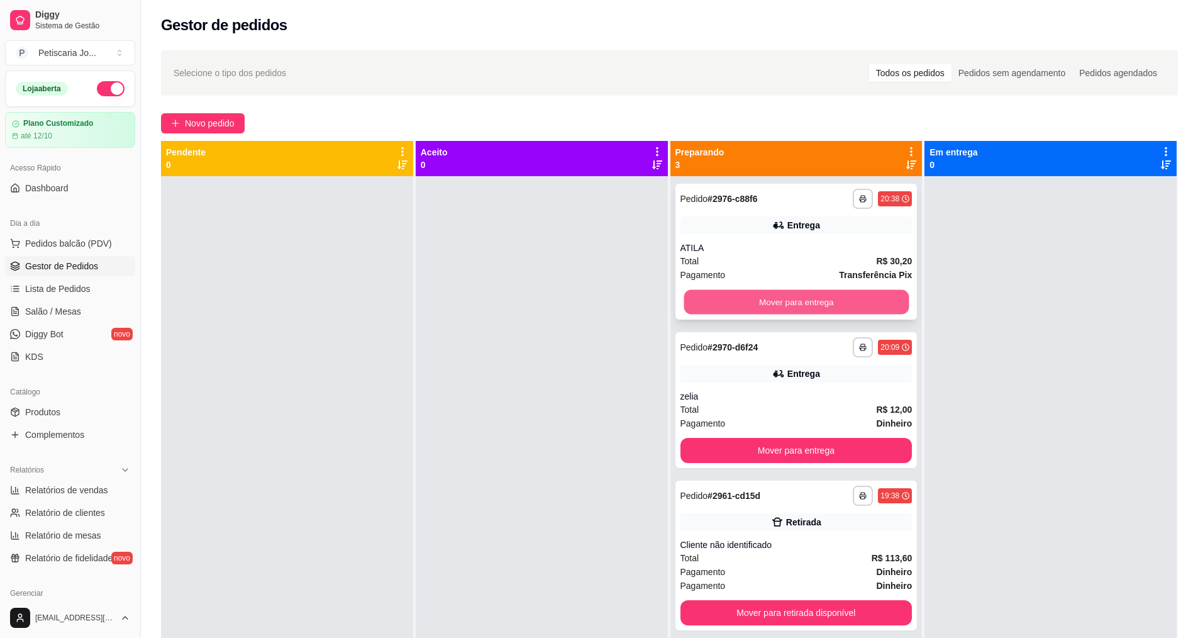
click at [771, 305] on button "Mover para entrega" at bounding box center [796, 302] width 225 height 25
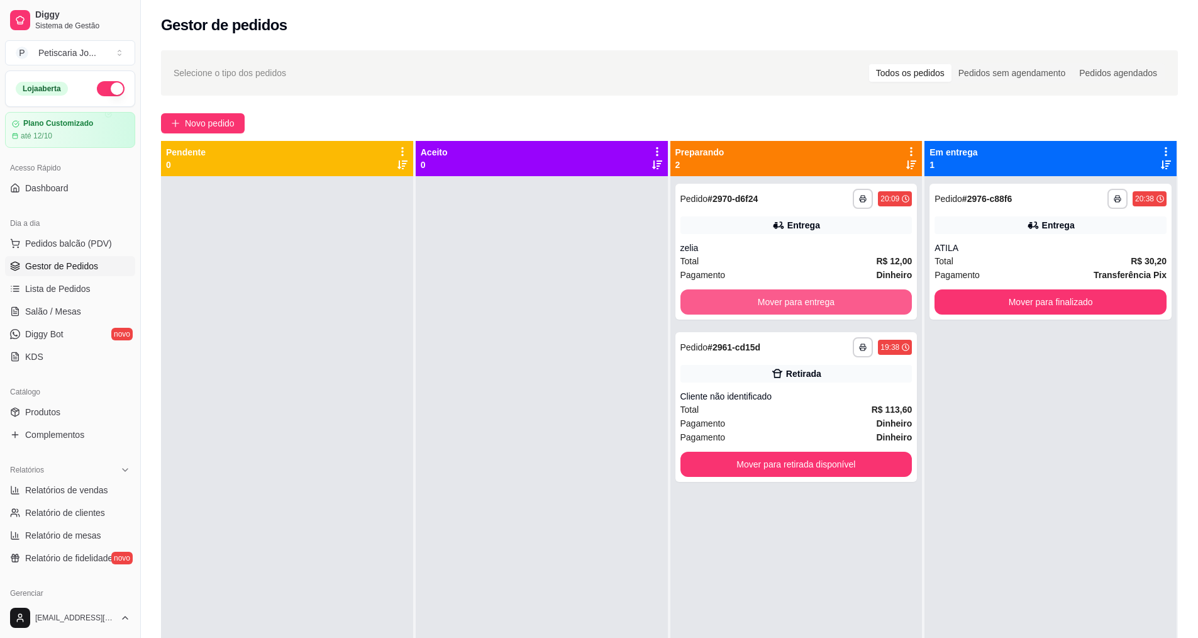
click at [771, 305] on button "Mover para entrega" at bounding box center [797, 301] width 232 height 25
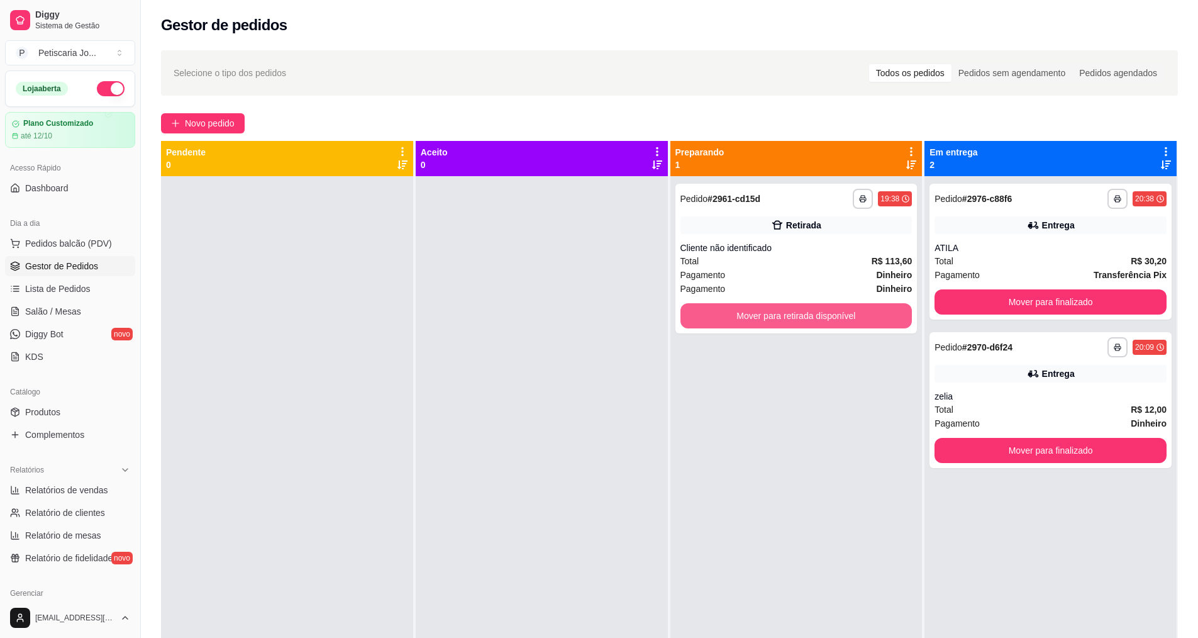
click at [771, 305] on button "Mover para retirada disponível" at bounding box center [797, 315] width 232 height 25
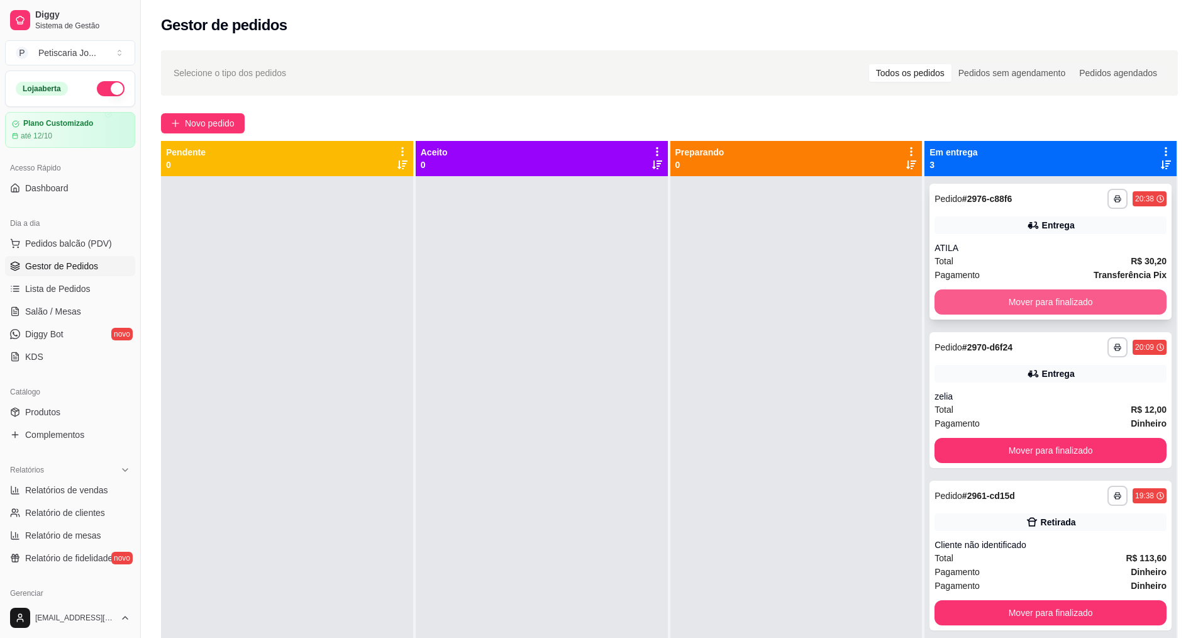
click at [998, 306] on button "Mover para finalizado" at bounding box center [1051, 301] width 232 height 25
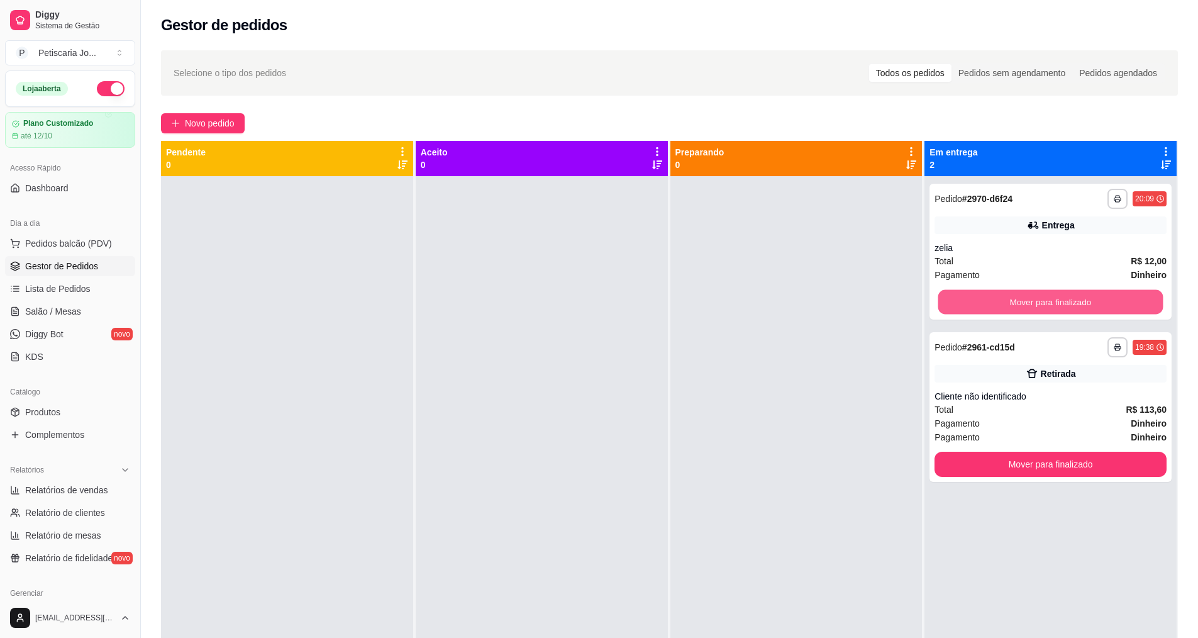
click at [998, 306] on button "Mover para finalizado" at bounding box center [1051, 302] width 225 height 25
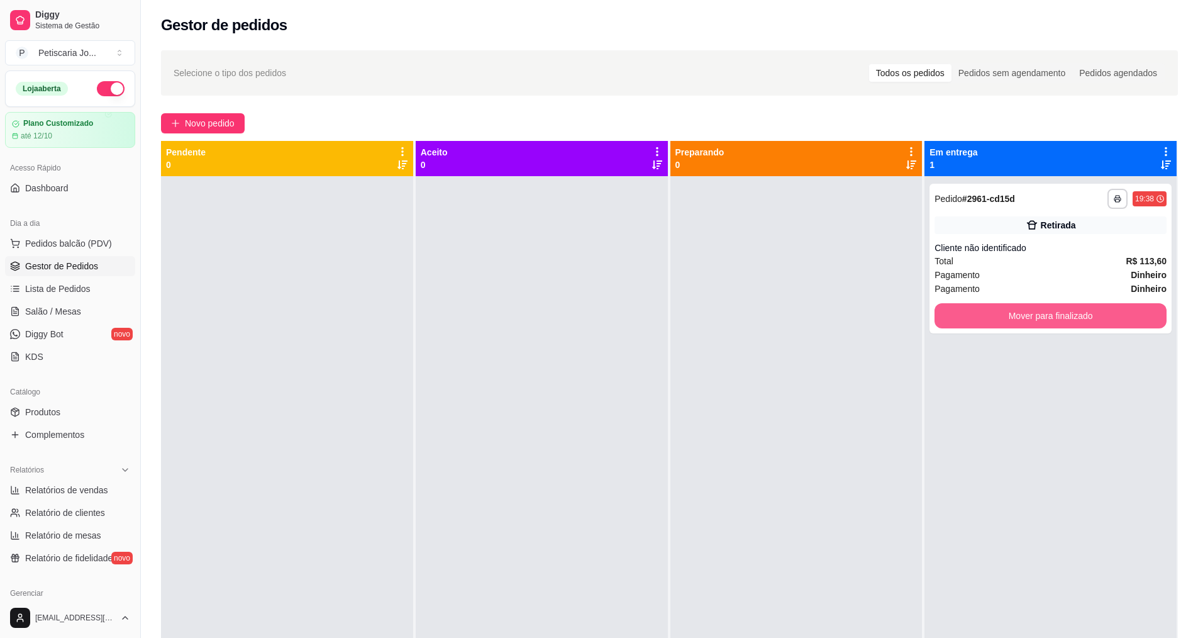
click at [998, 306] on button "Mover para finalizado" at bounding box center [1051, 315] width 232 height 25
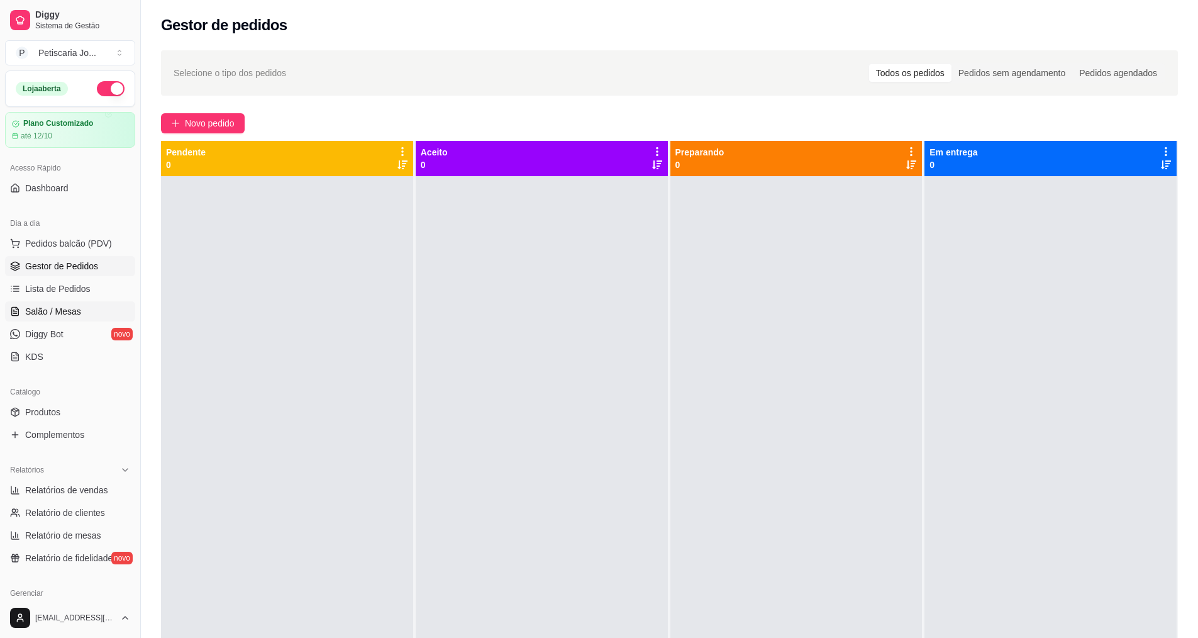
click at [92, 305] on link "Salão / Mesas" at bounding box center [70, 311] width 130 height 20
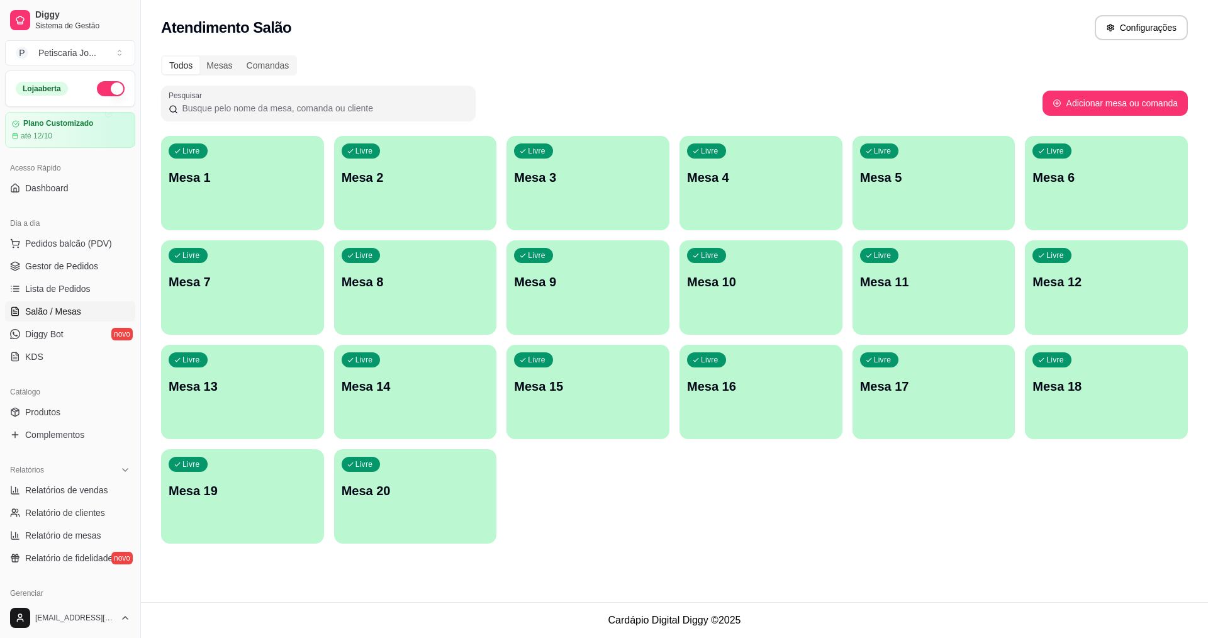
click at [590, 167] on div "Livre Mesa 3" at bounding box center [587, 175] width 163 height 79
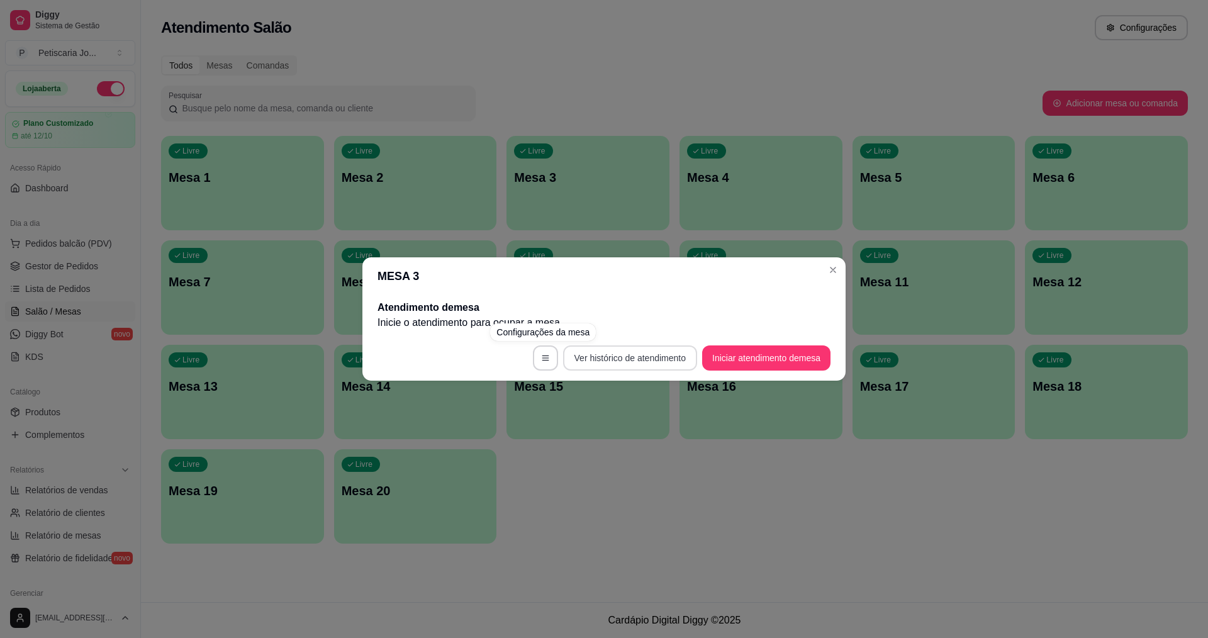
click at [630, 359] on button "Ver histórico de atendimento" at bounding box center [630, 357] width 134 height 25
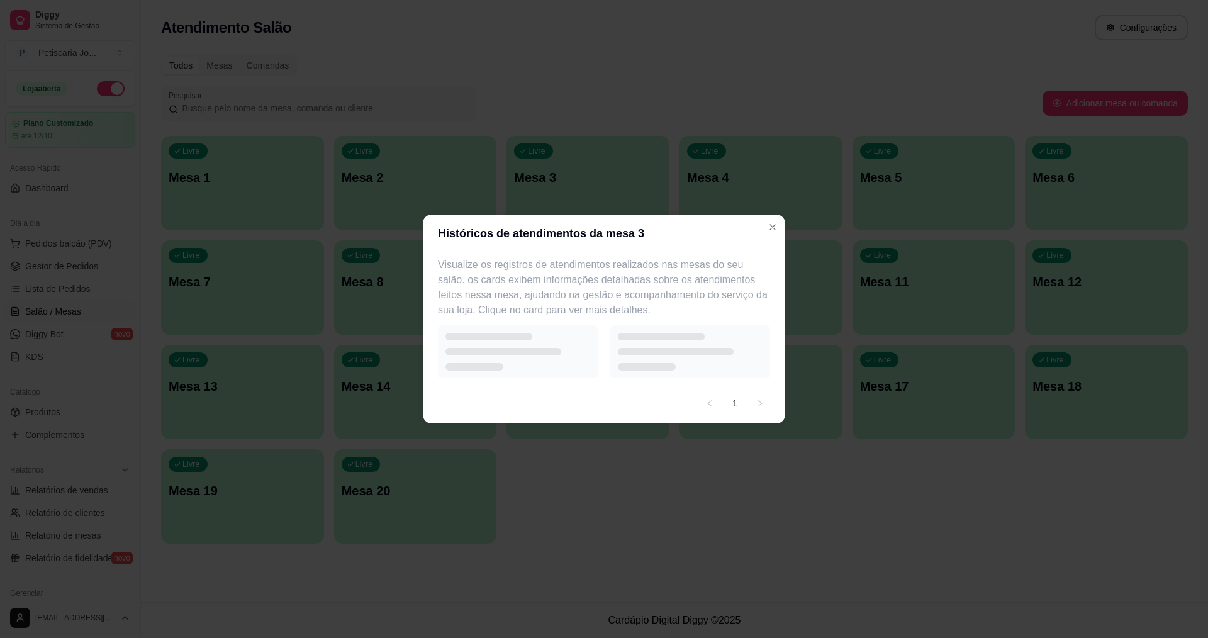
select select "7"
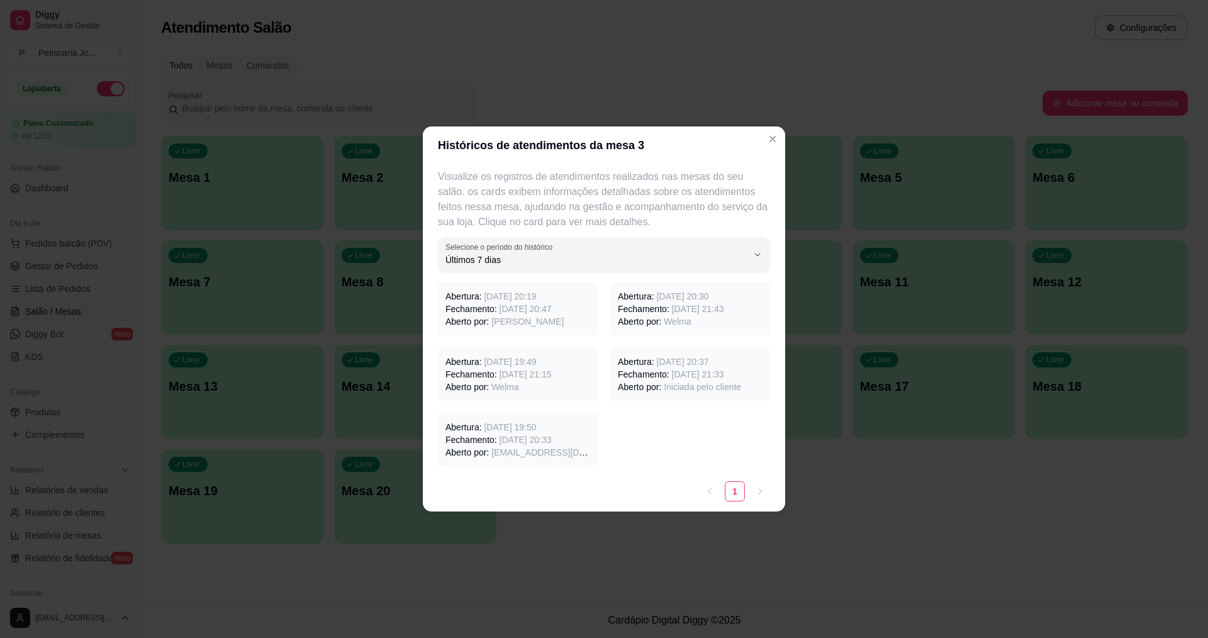
click at [706, 306] on span "[DATE] 21:43" at bounding box center [698, 309] width 52 height 10
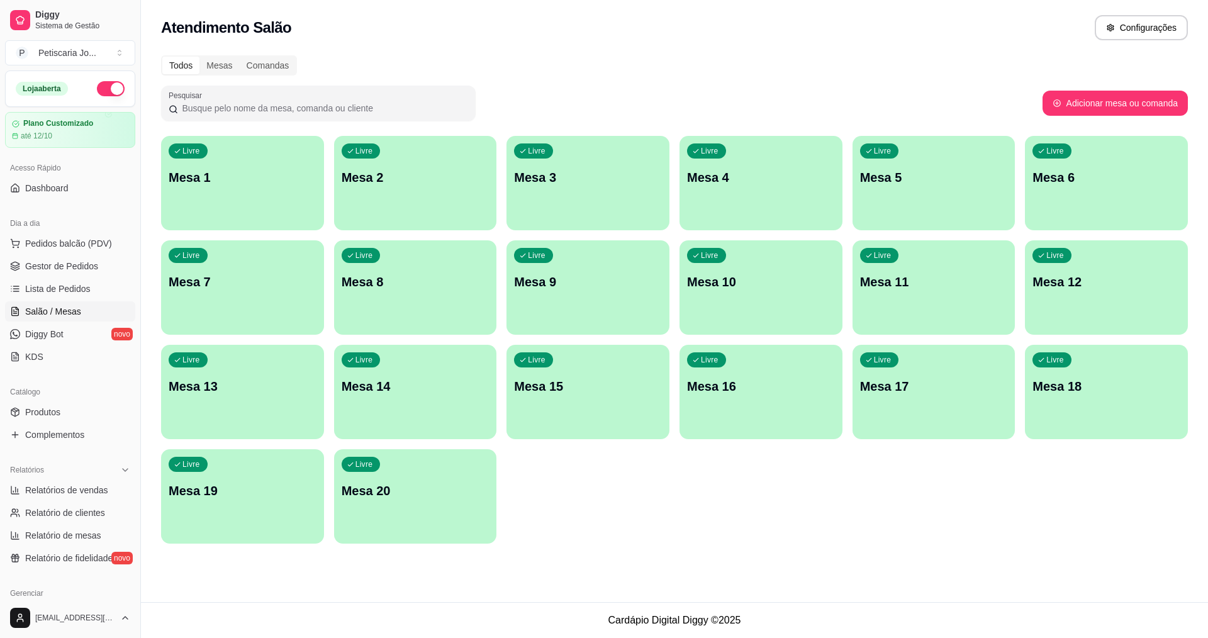
click at [411, 179] on p "Mesa 2" at bounding box center [416, 178] width 148 height 18
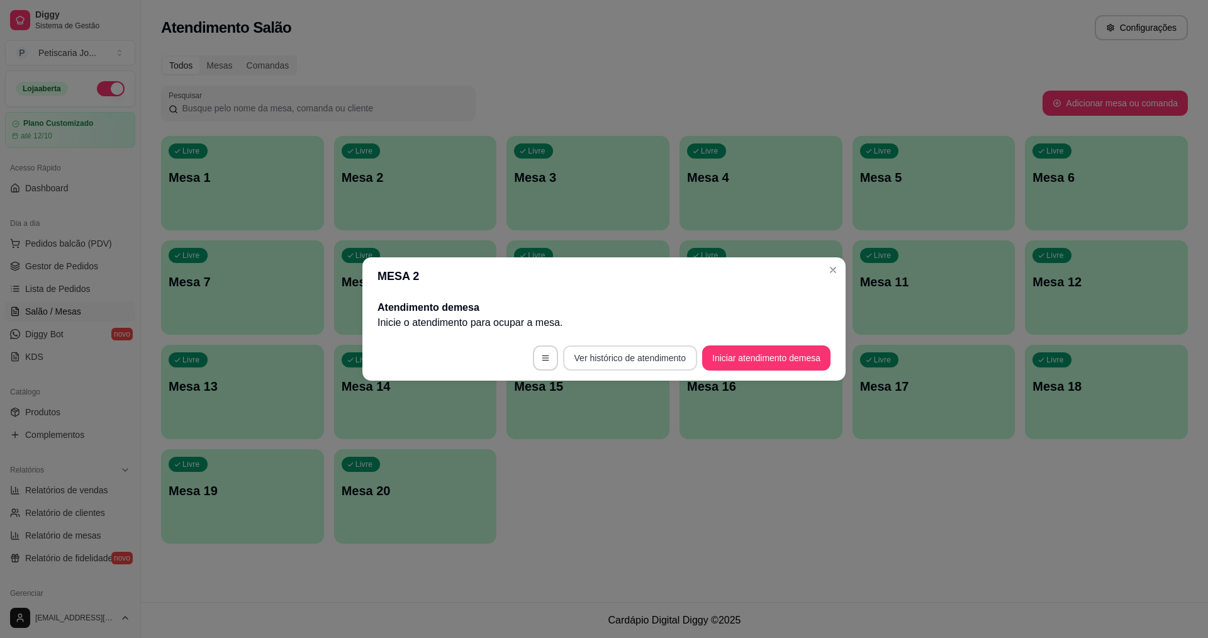
click at [599, 350] on button "Ver histórico de atendimento" at bounding box center [630, 357] width 134 height 25
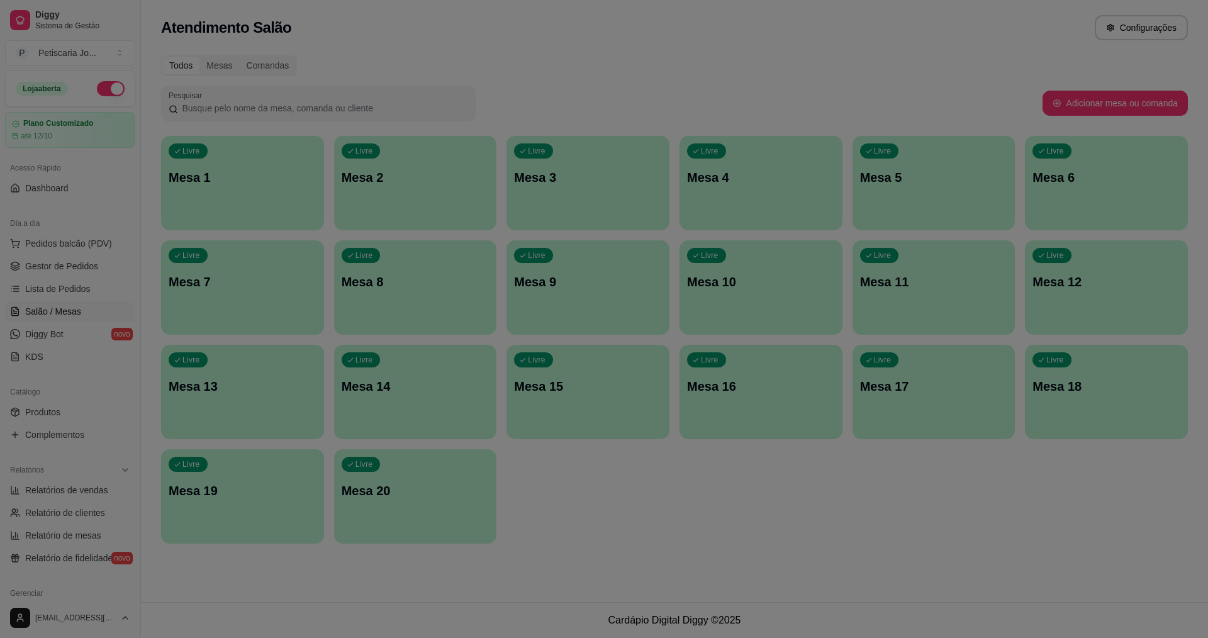
select select "7"
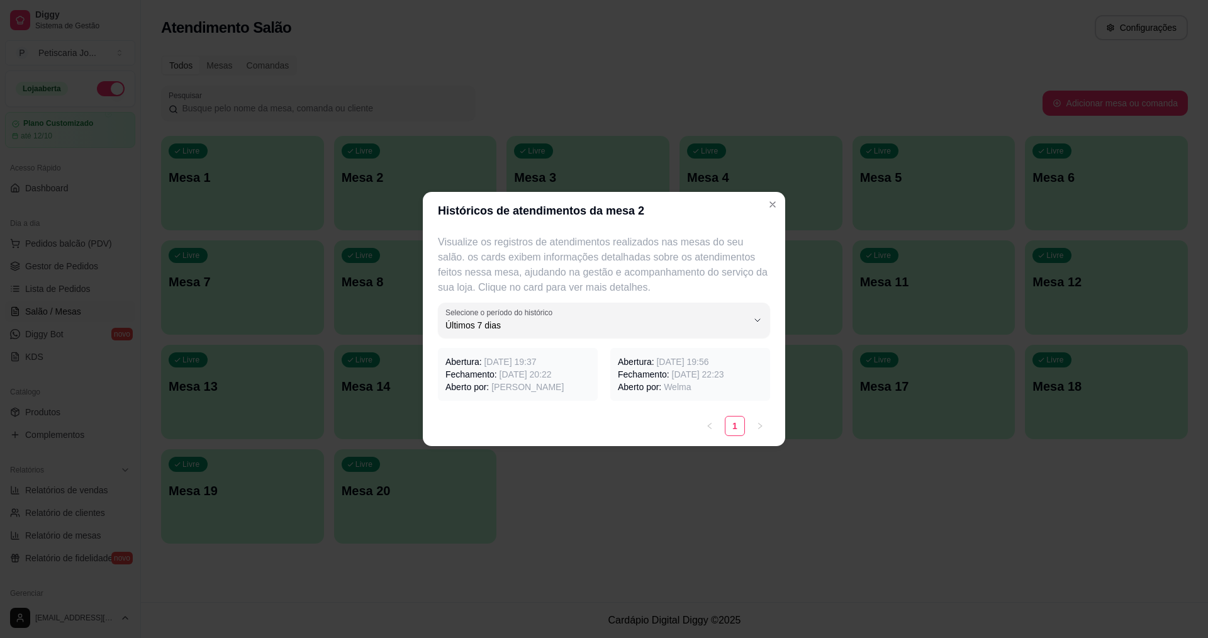
click at [531, 375] on span "[DATE] 20:22" at bounding box center [525, 374] width 52 height 10
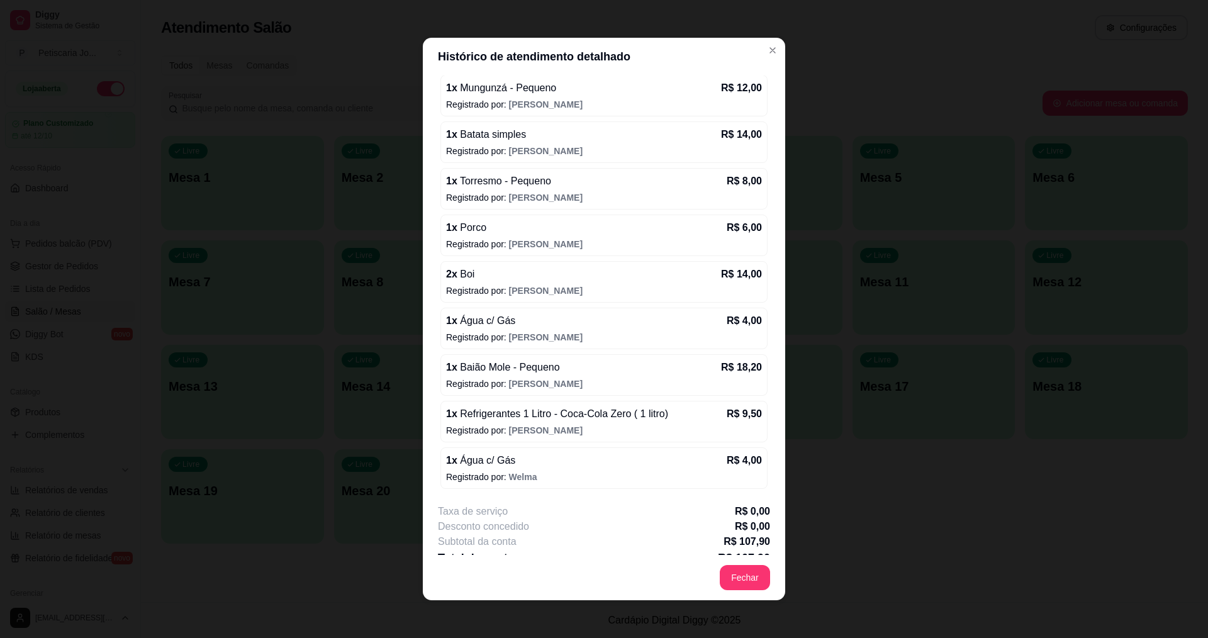
scroll to position [177, 0]
